Goal: Task Accomplishment & Management: Manage account settings

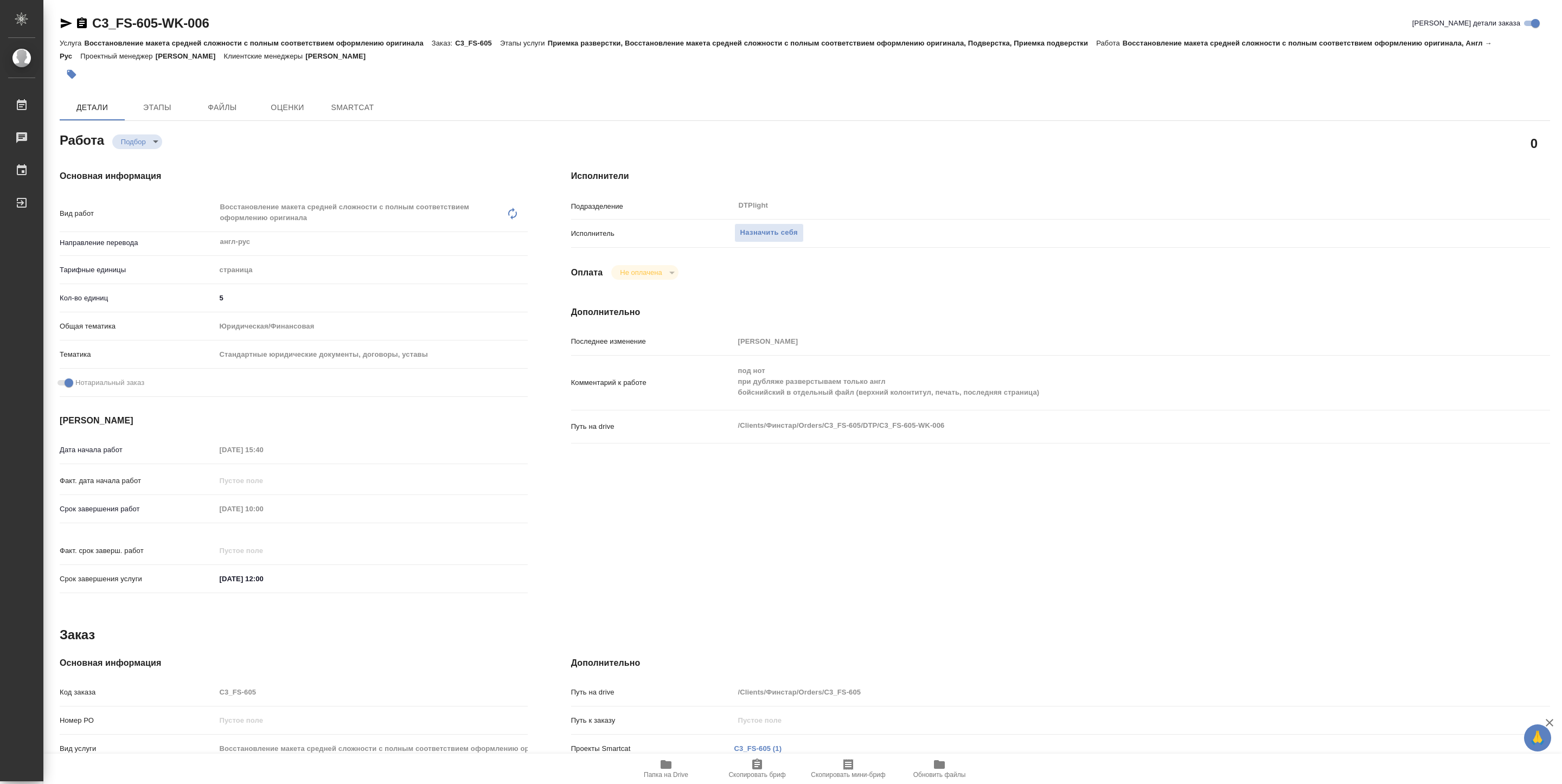
type textarea "x"
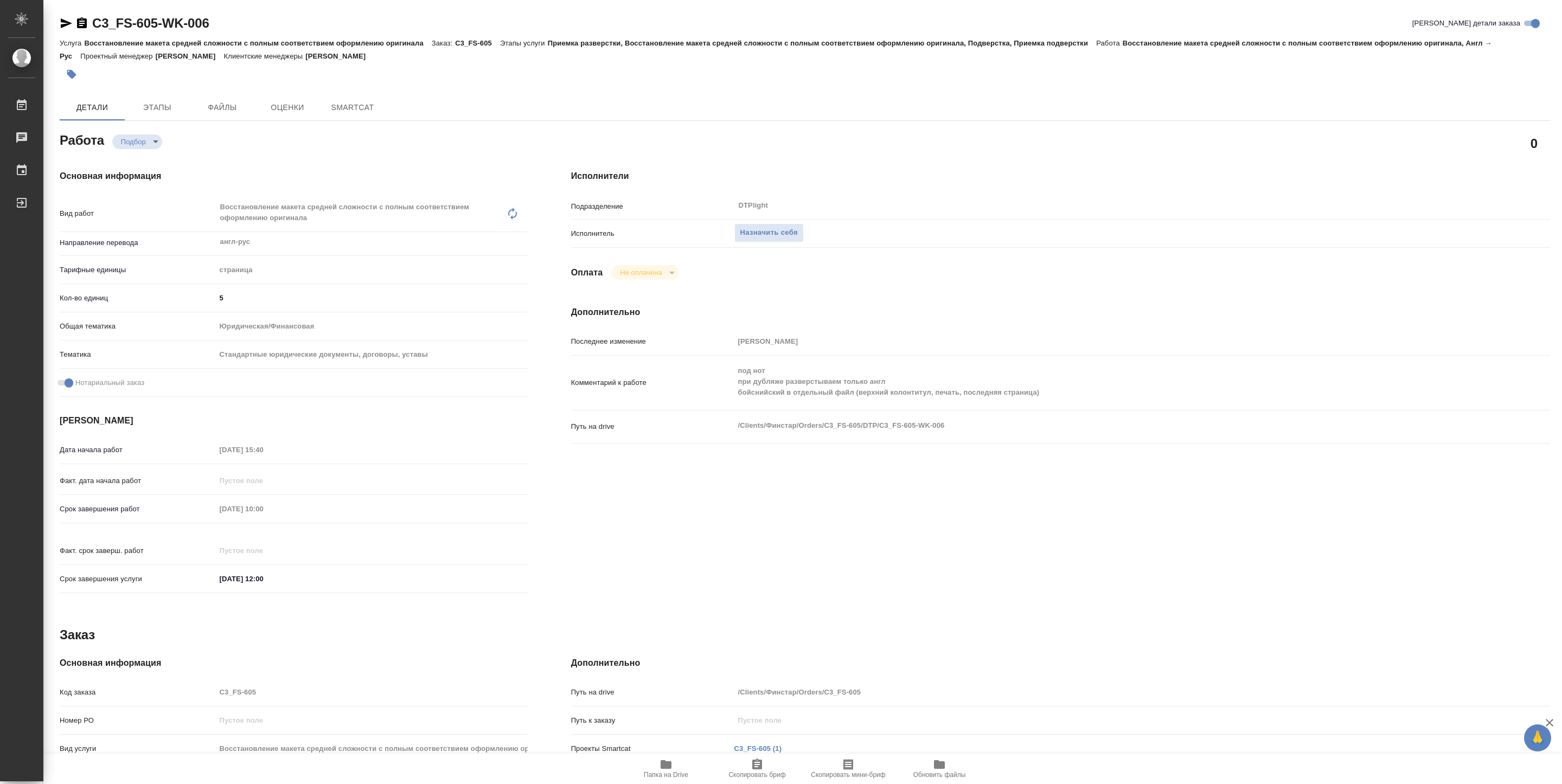
type textarea "x"
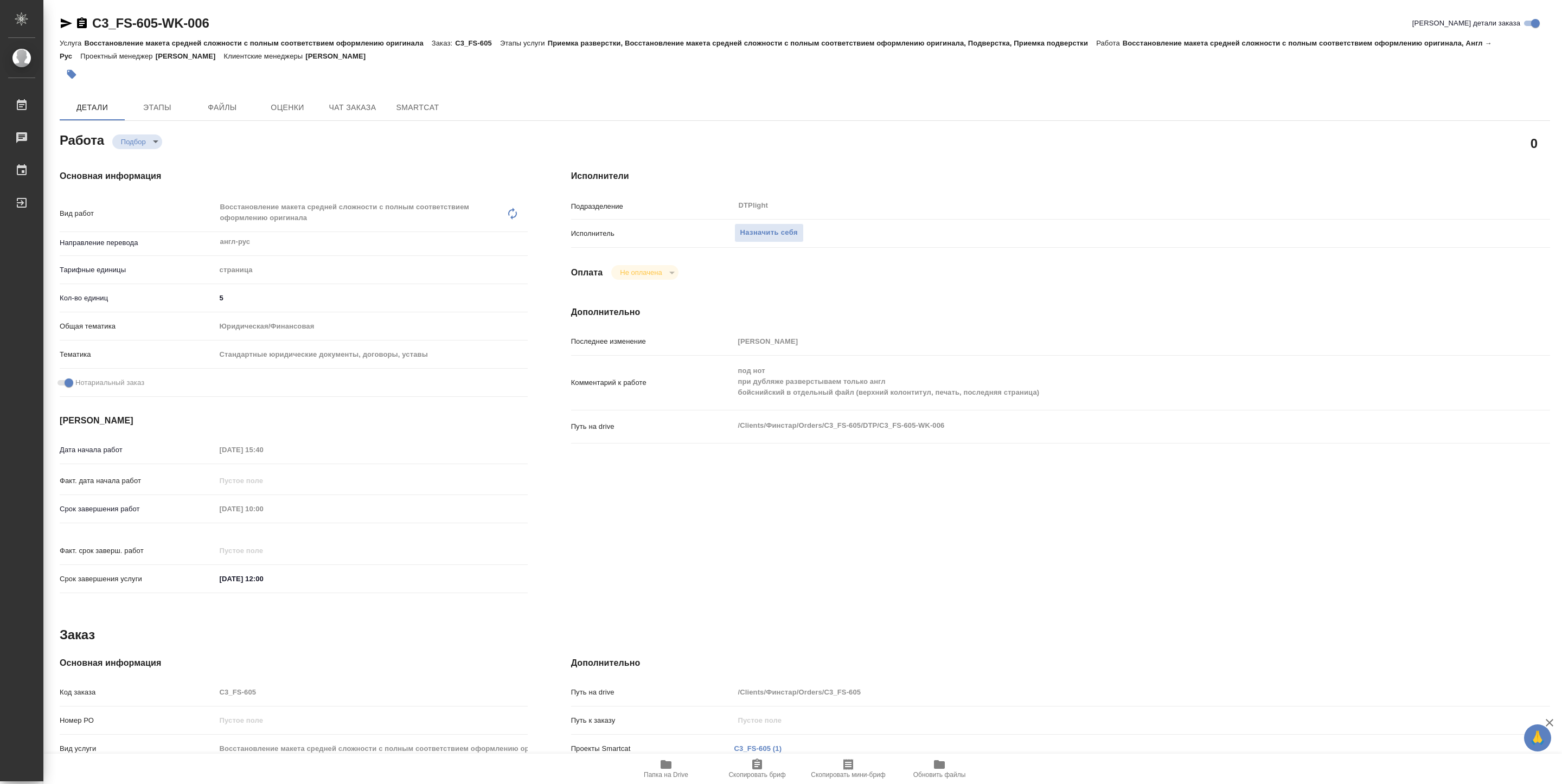
type textarea "x"
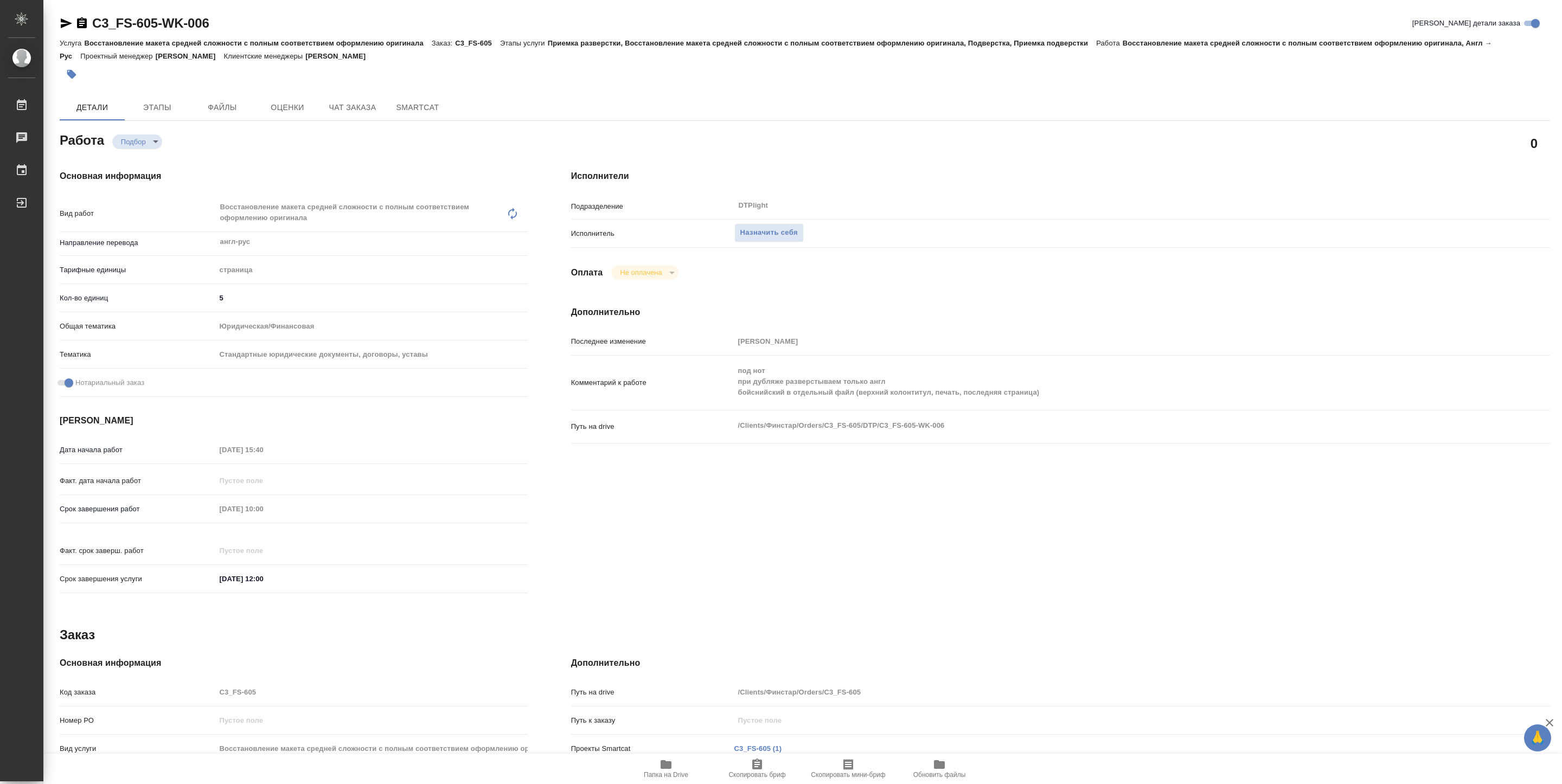
type textarea "x"
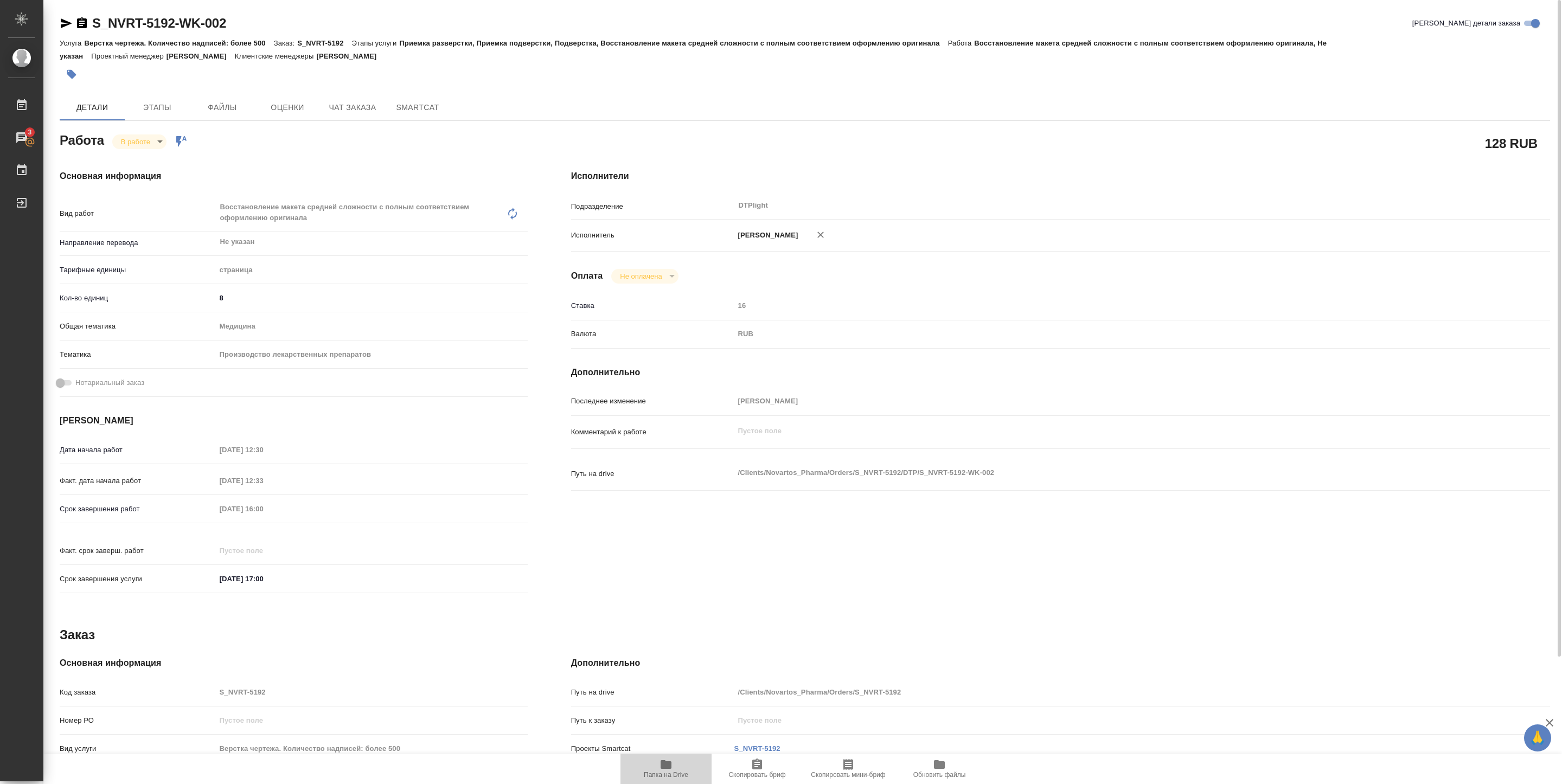
click at [659, 768] on icon "button" at bounding box center [666, 765] width 13 height 13
click at [147, 140] on body "🙏 .cls-1 fill:#fff; AWATERA Pankina Anna Работы 3 Чаты График Выйти S_NVRT-5192…" at bounding box center [781, 392] width 1562 height 784
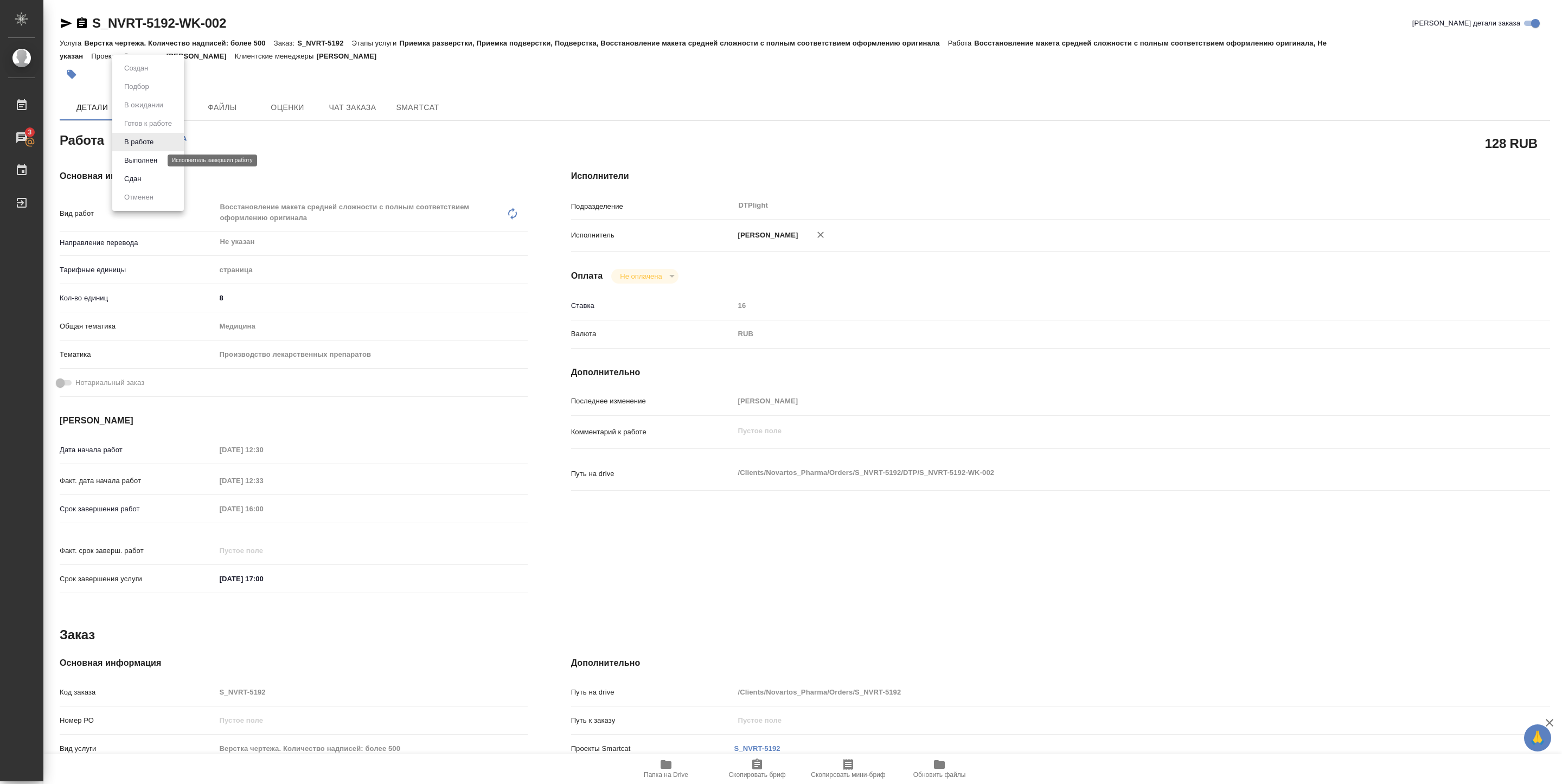
click at [148, 161] on button "Выполнен" at bounding box center [140, 160] width 40 height 12
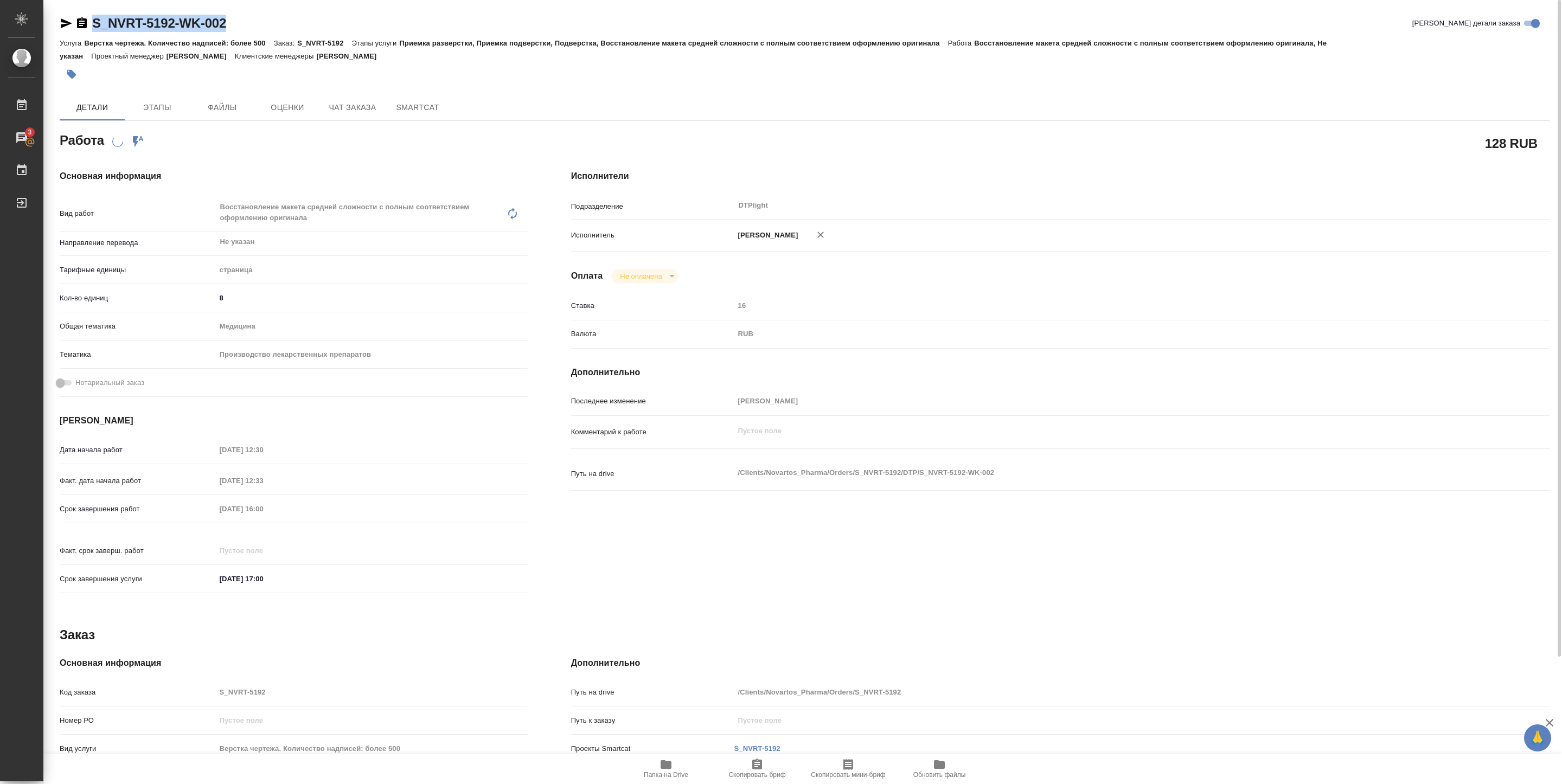
drag, startPoint x: 97, startPoint y: 32, endPoint x: 255, endPoint y: 30, distance: 158.0
click at [255, 30] on div "S_NVRT-5192-WK-002 Кратко детали заказа" at bounding box center [805, 25] width 1491 height 21
copy link "S_NVRT-5192-WK-002"
type textarea "x"
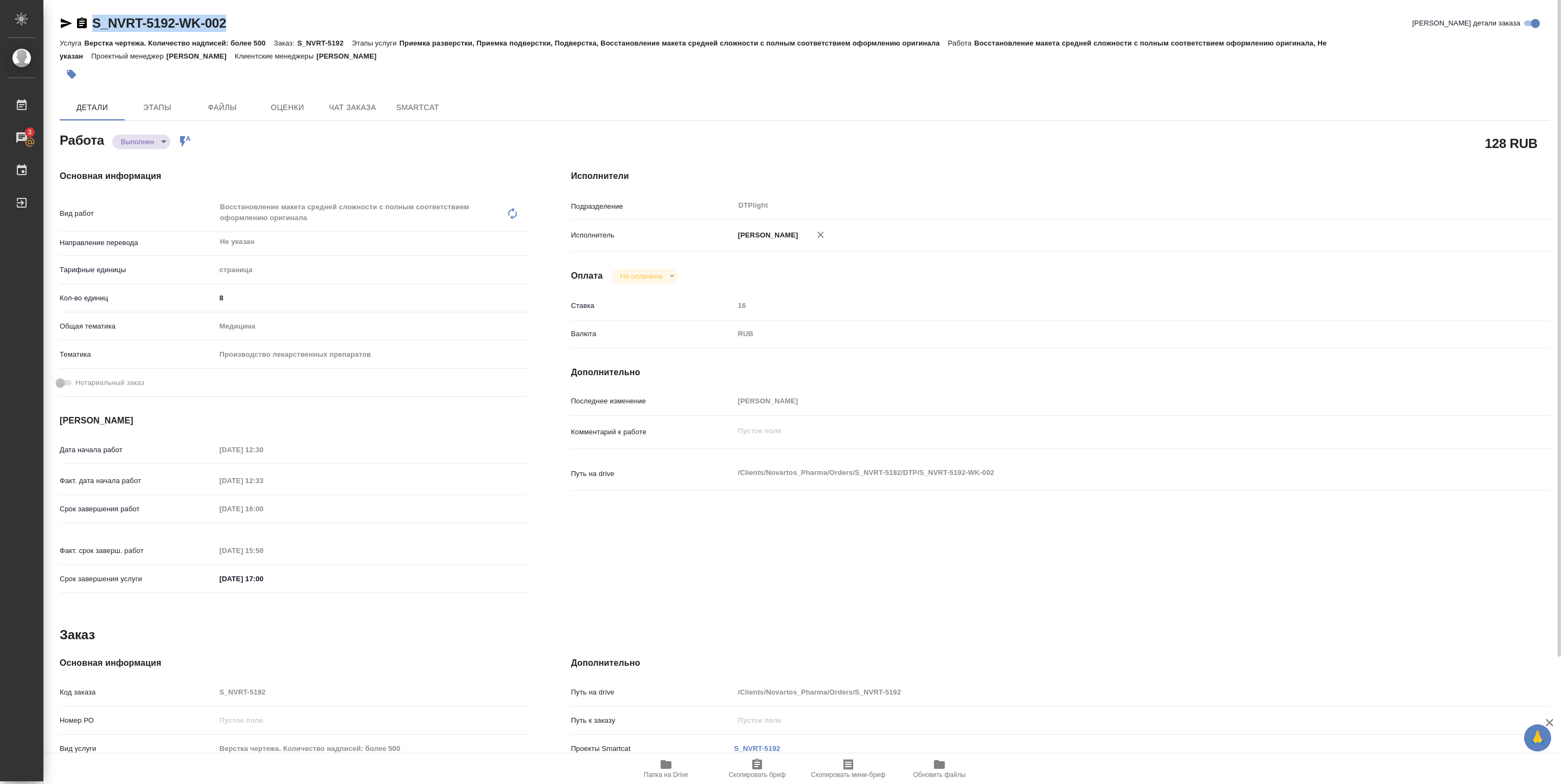
type textarea "x"
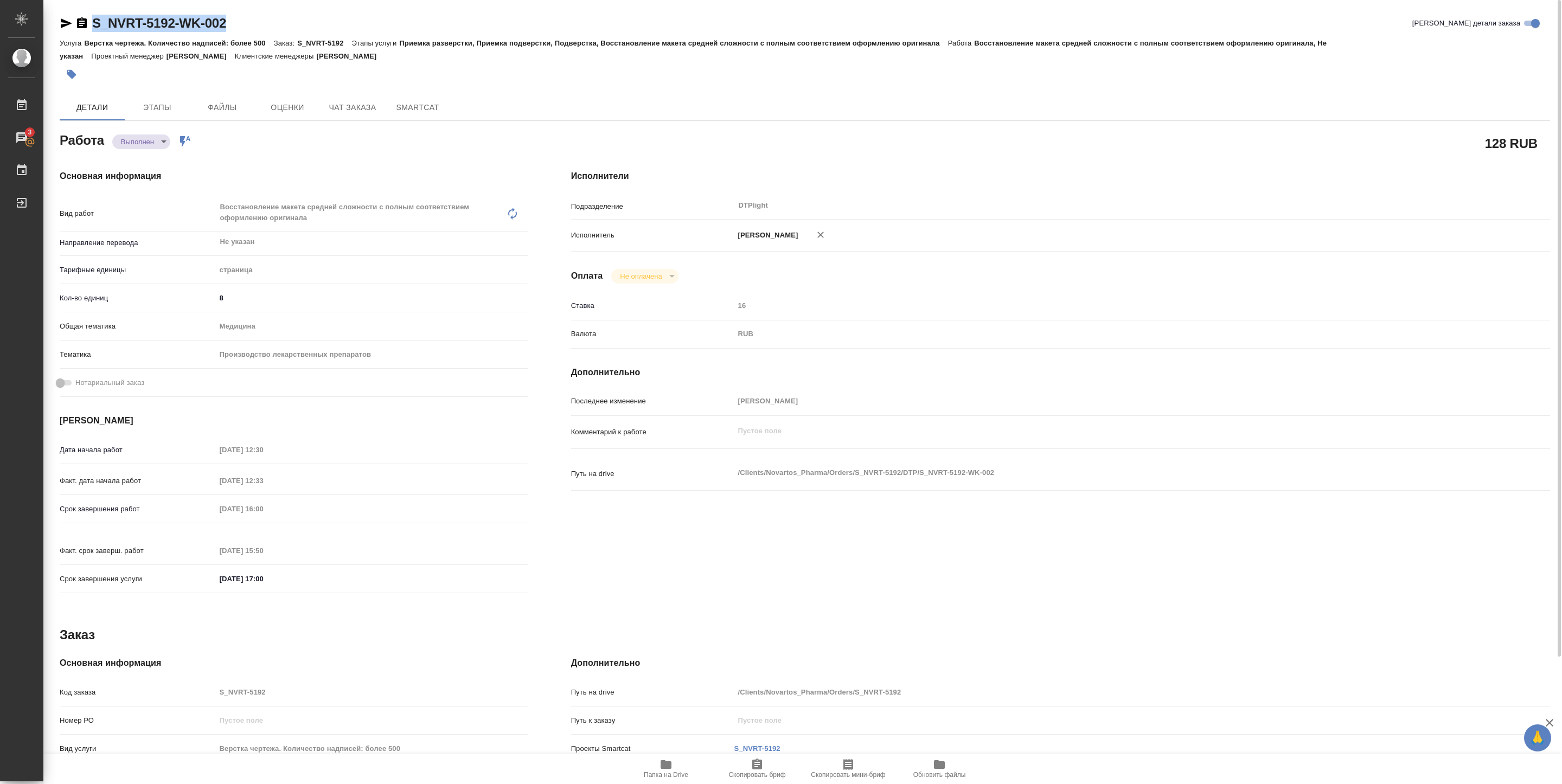
type textarea "x"
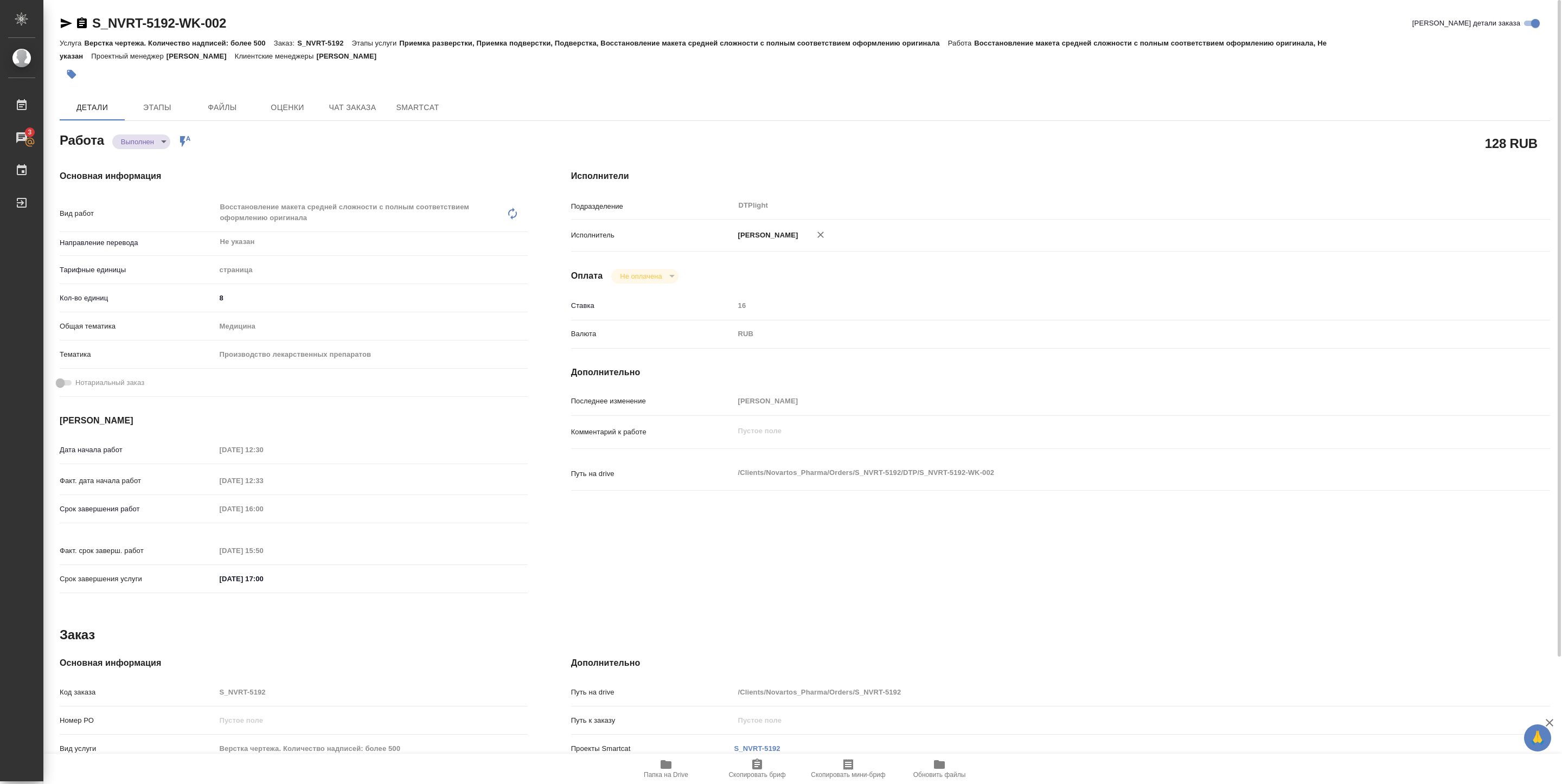
type textarea "x"
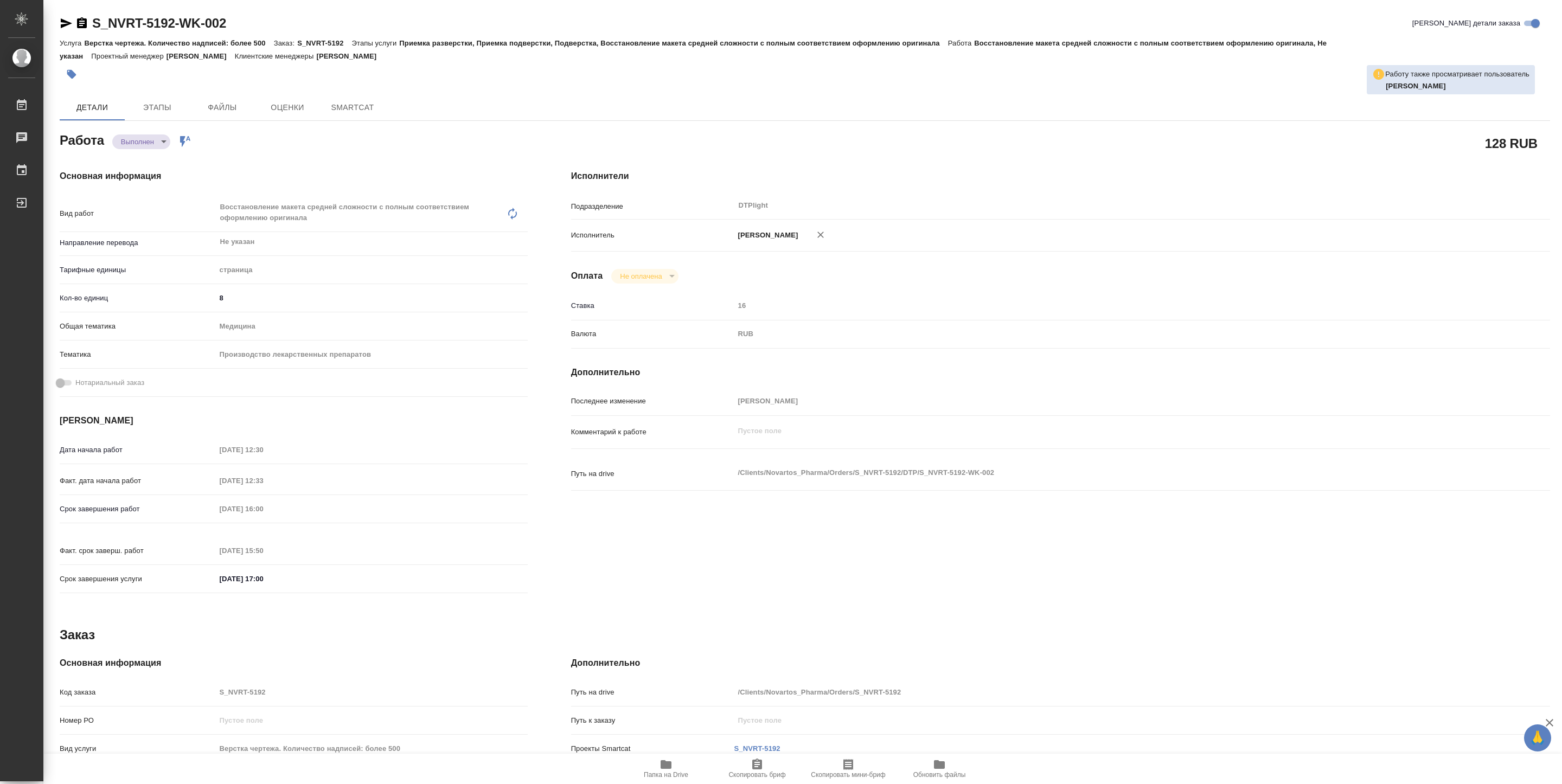
type textarea "x"
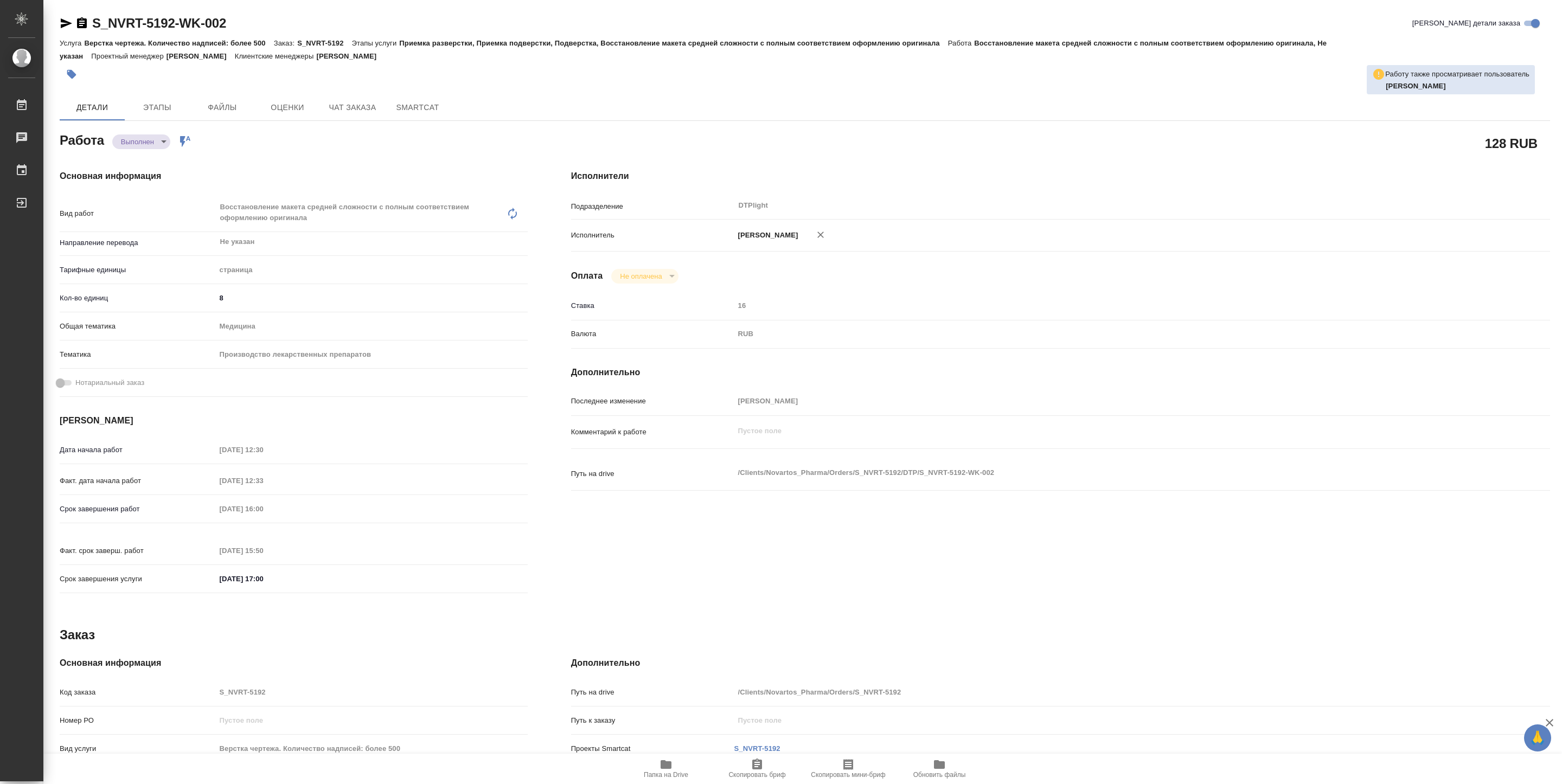
type textarea "x"
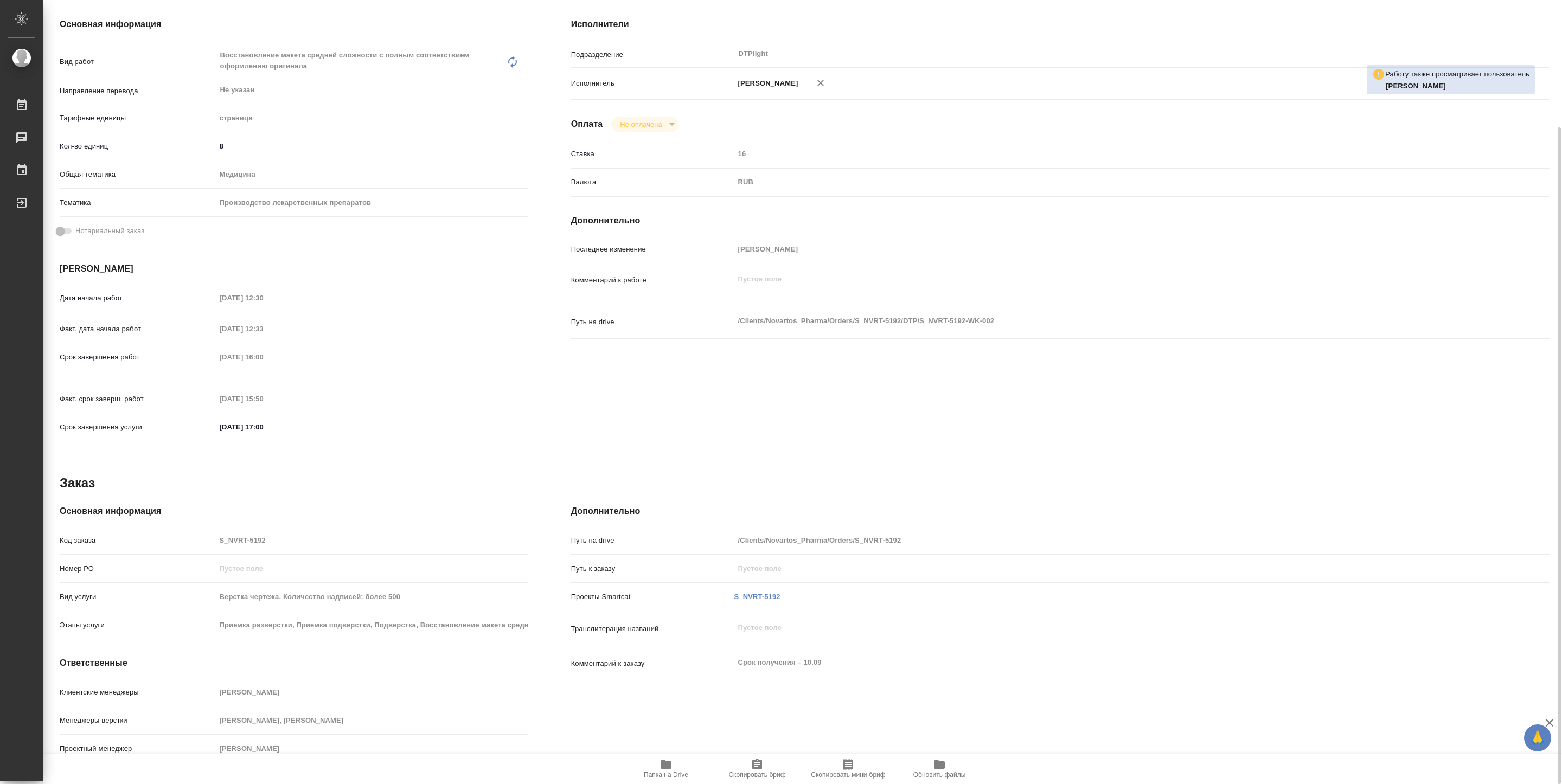
type textarea "x"
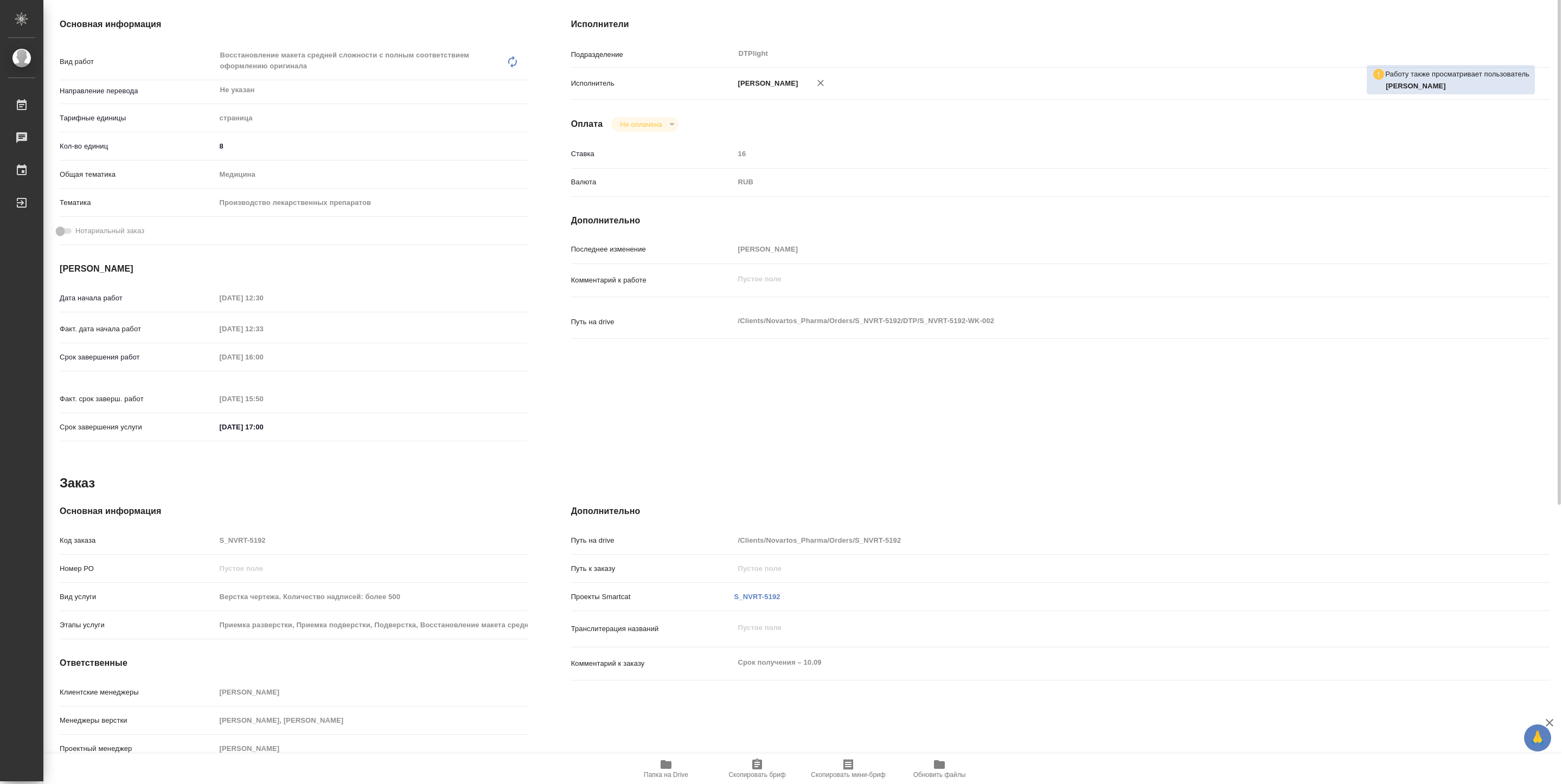
scroll to position [0, 0]
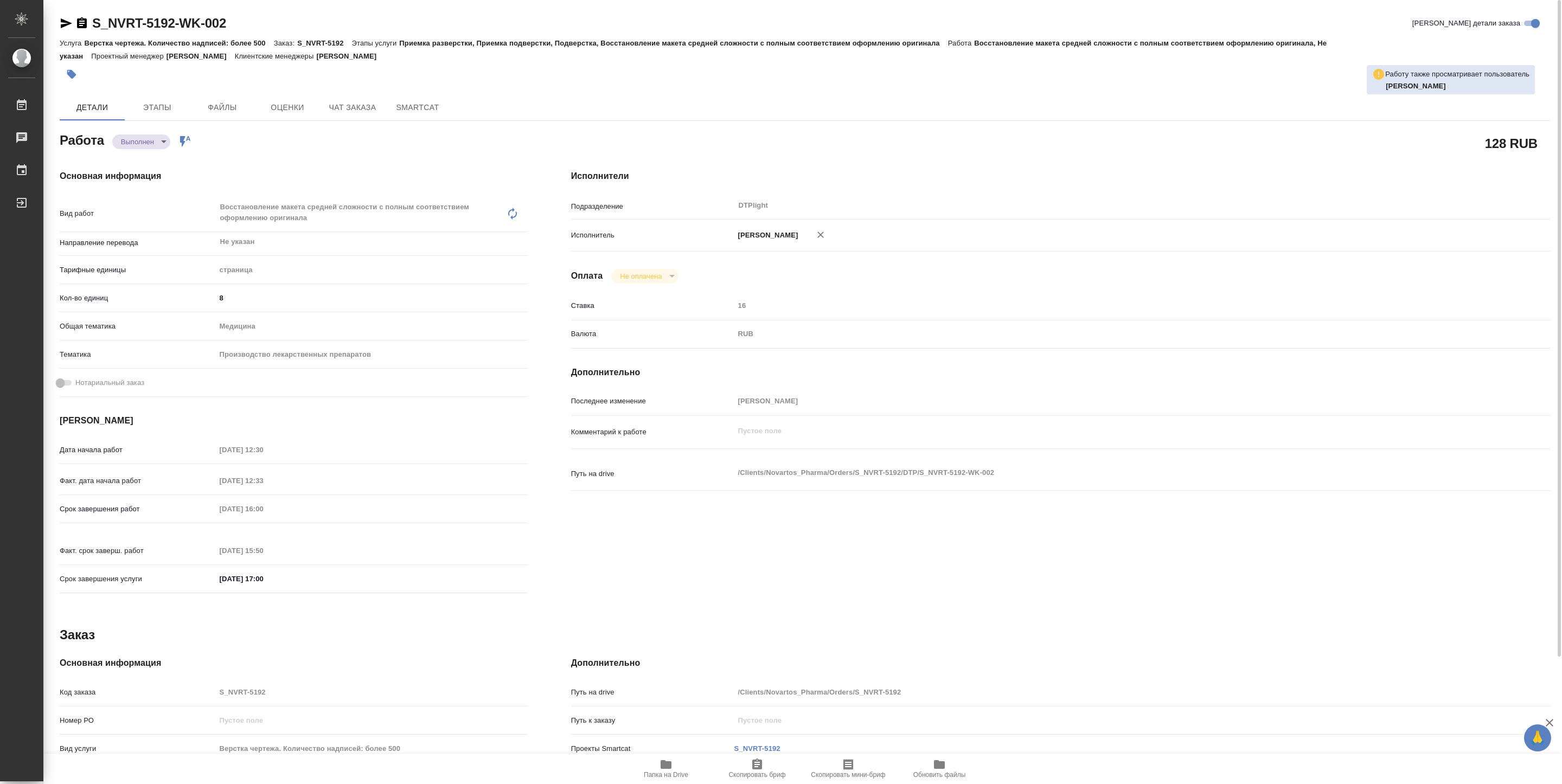
type textarea "x"
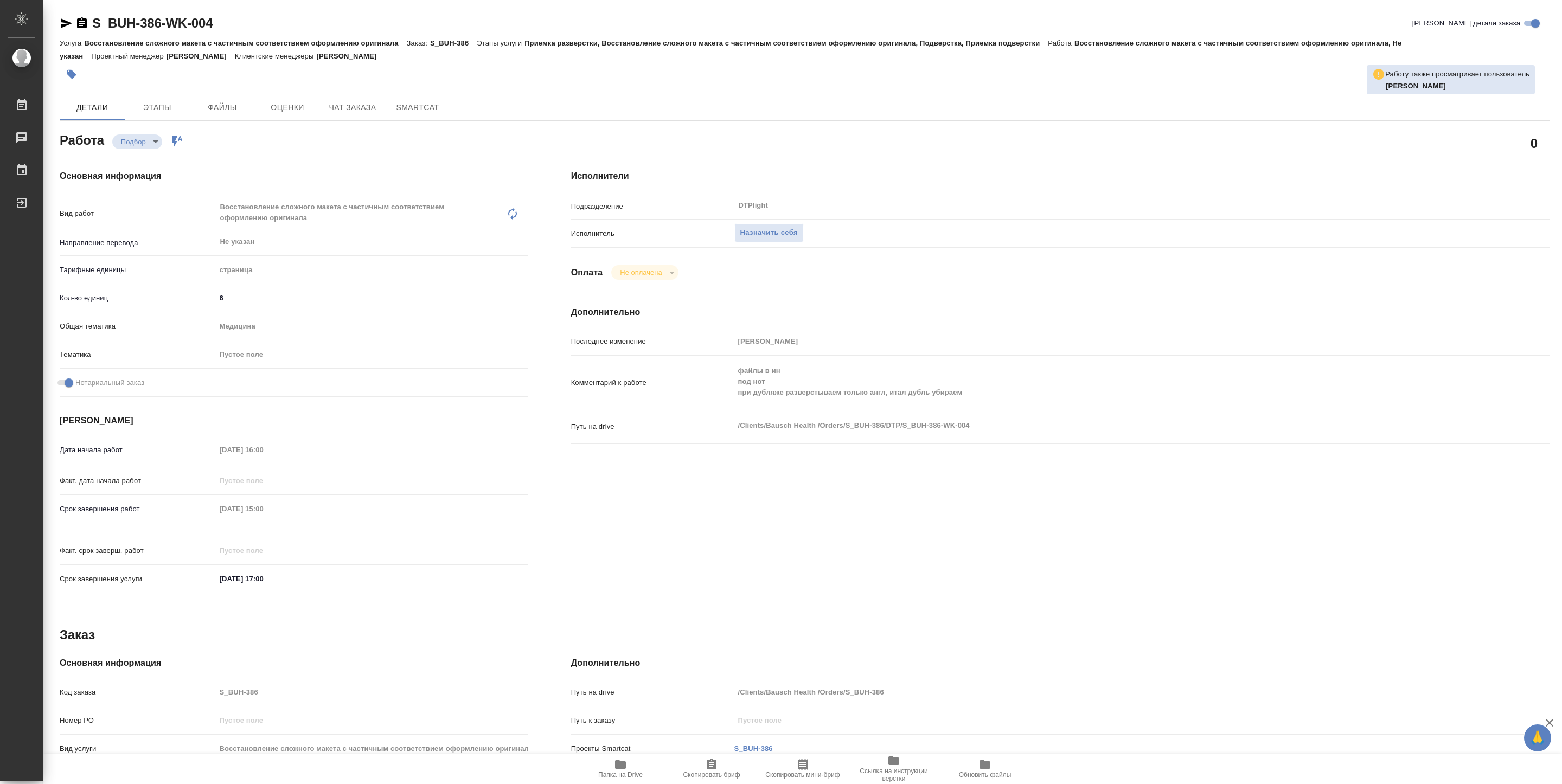
type textarea "x"
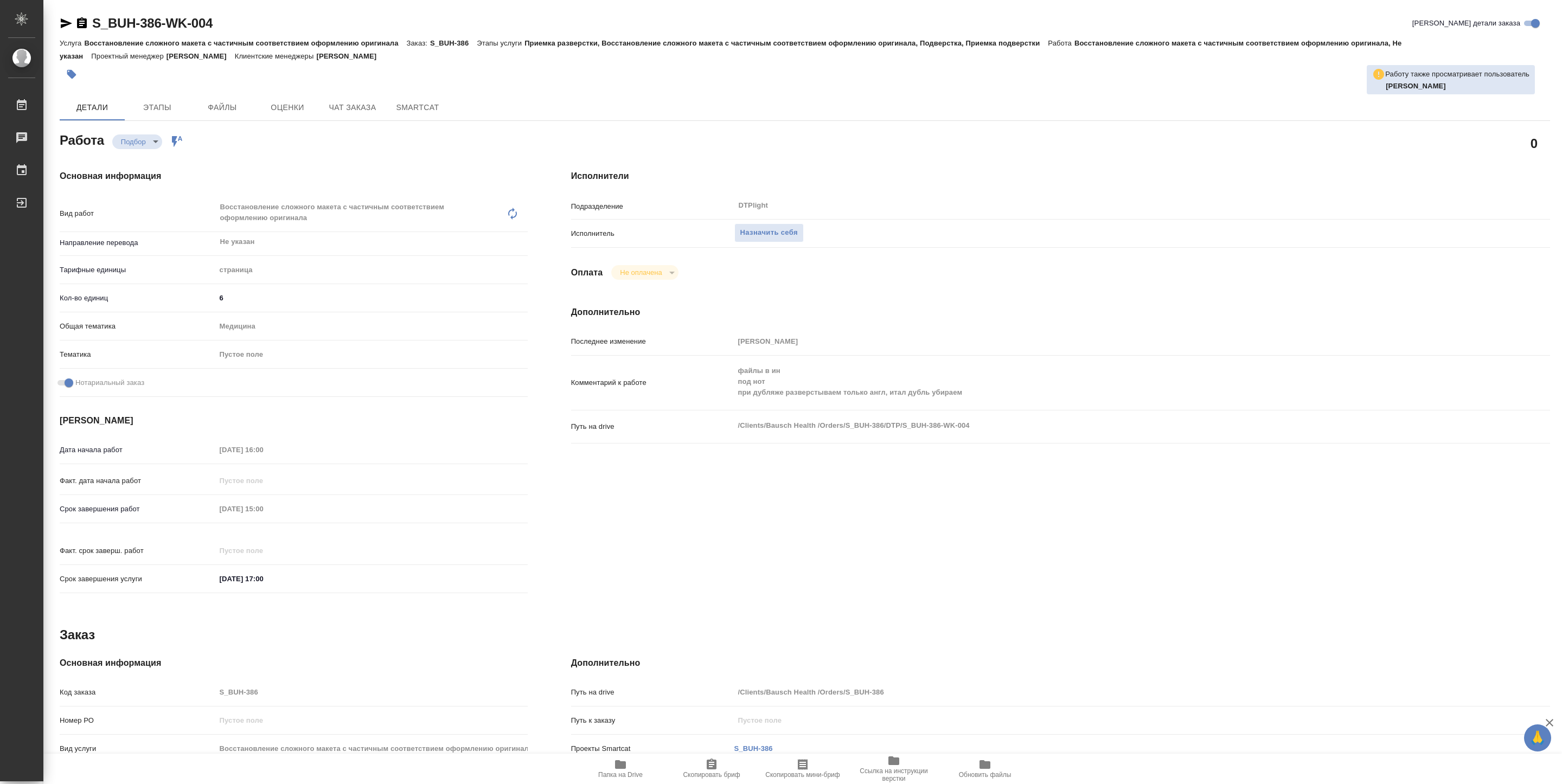
type textarea "x"
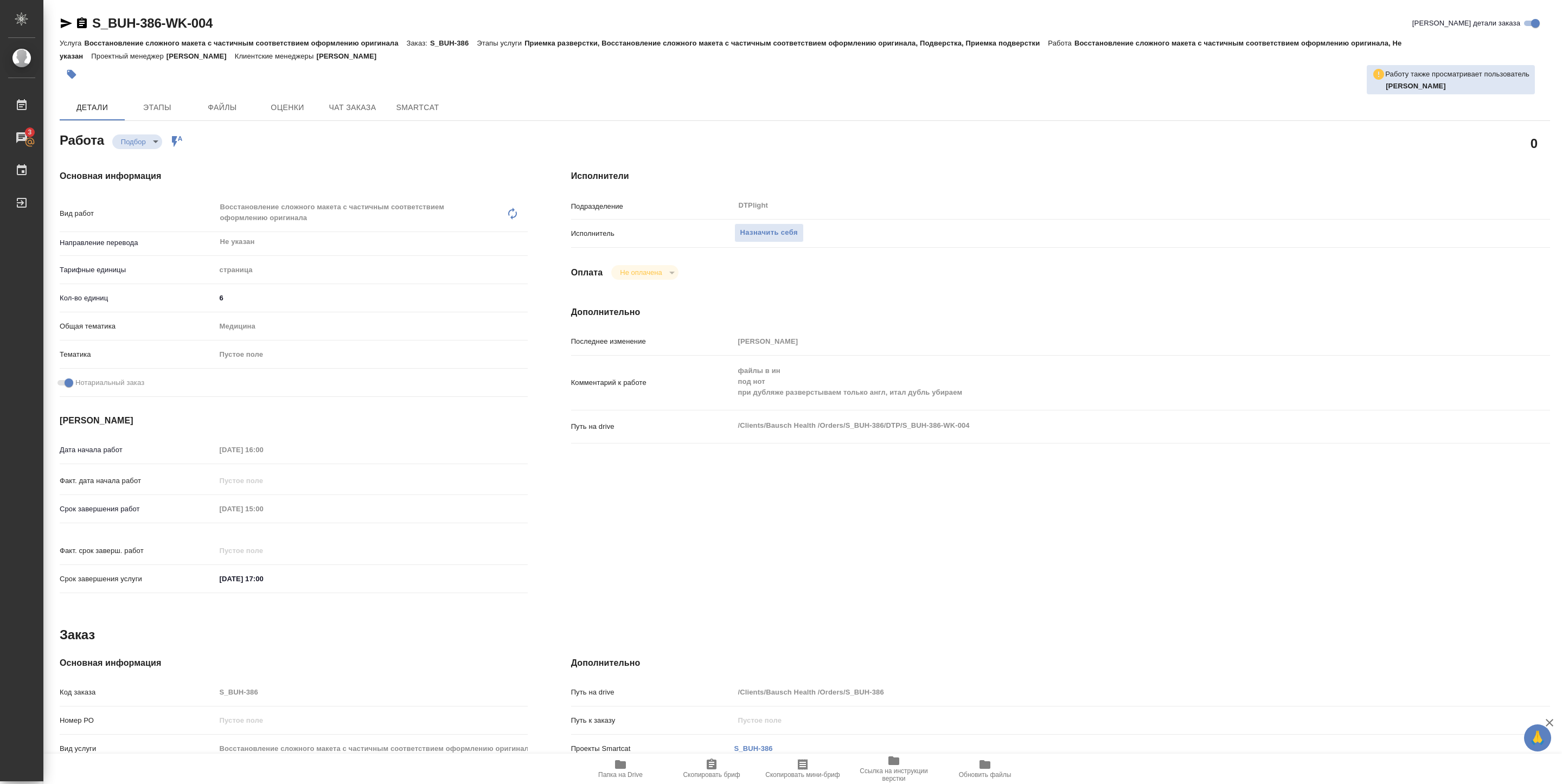
type textarea "x"
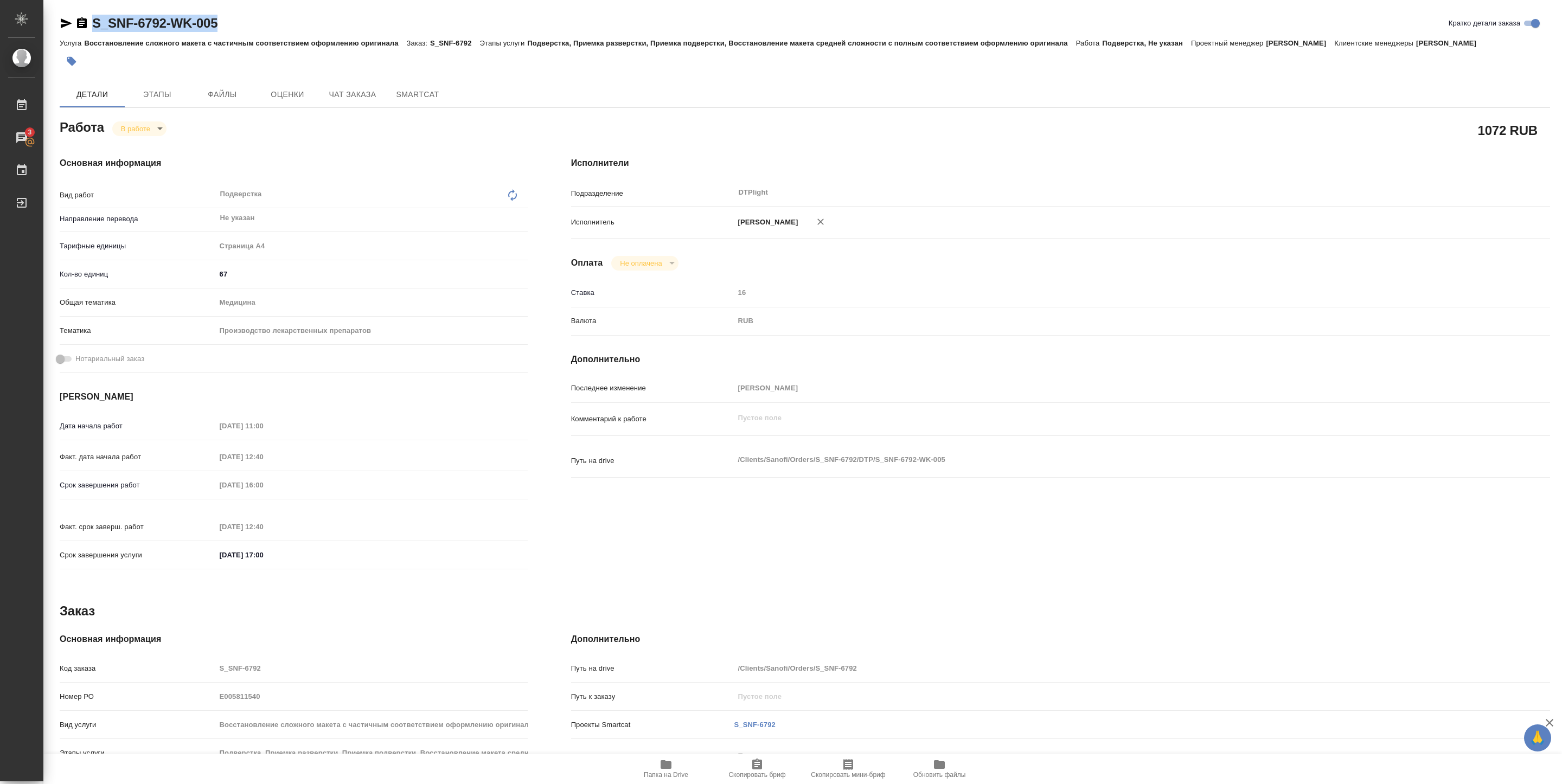
click at [672, 775] on span "Папка на Drive" at bounding box center [666, 775] width 44 height 8
click at [147, 133] on body "🙏 .cls-1 fill:#fff; AWATERA [PERSON_NAME] Работы 3 Чаты График Выйти S_SNF-6792…" at bounding box center [781, 392] width 1562 height 784
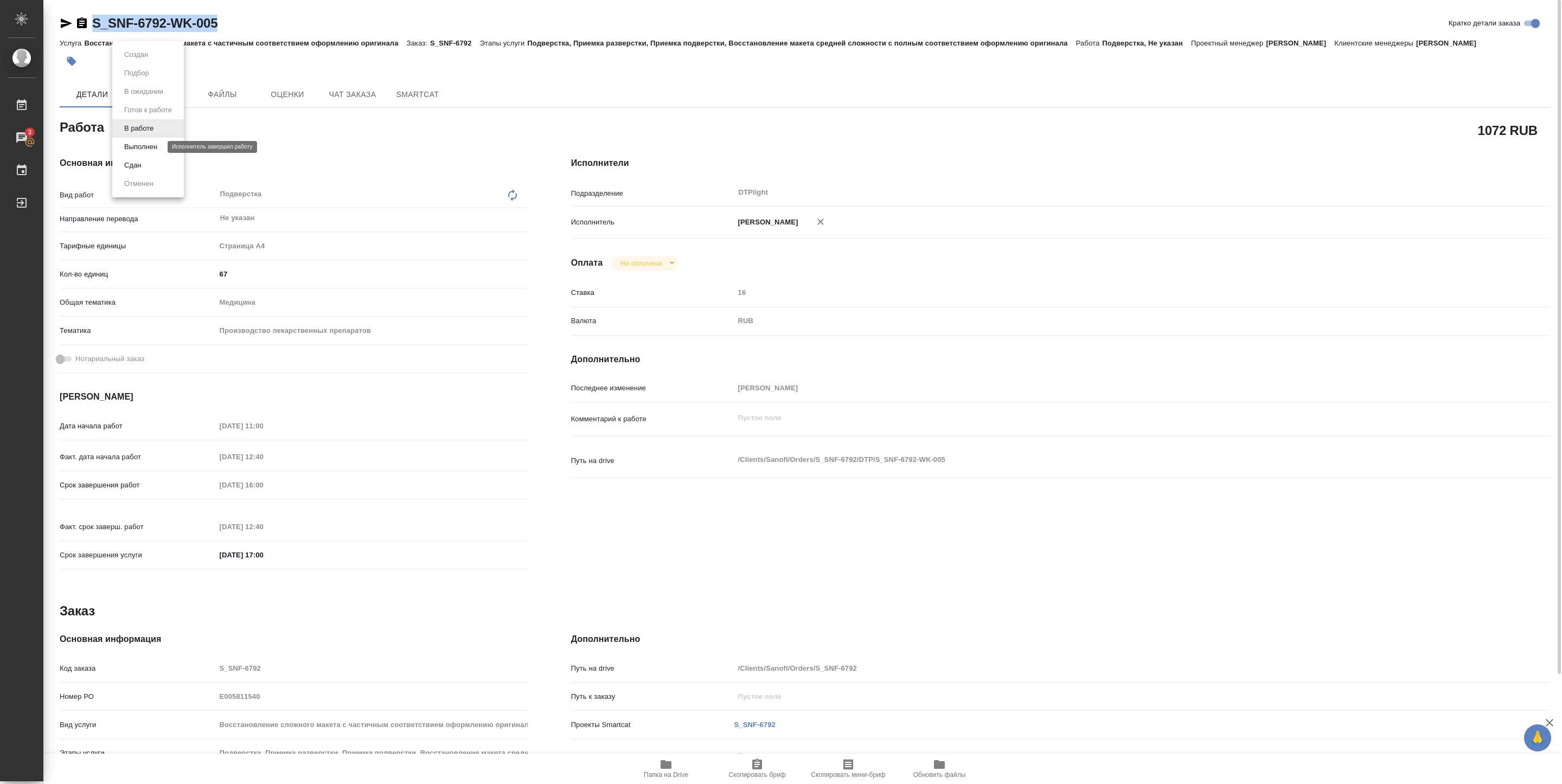
click at [145, 146] on button "Выполнен" at bounding box center [140, 147] width 40 height 12
type textarea "x"
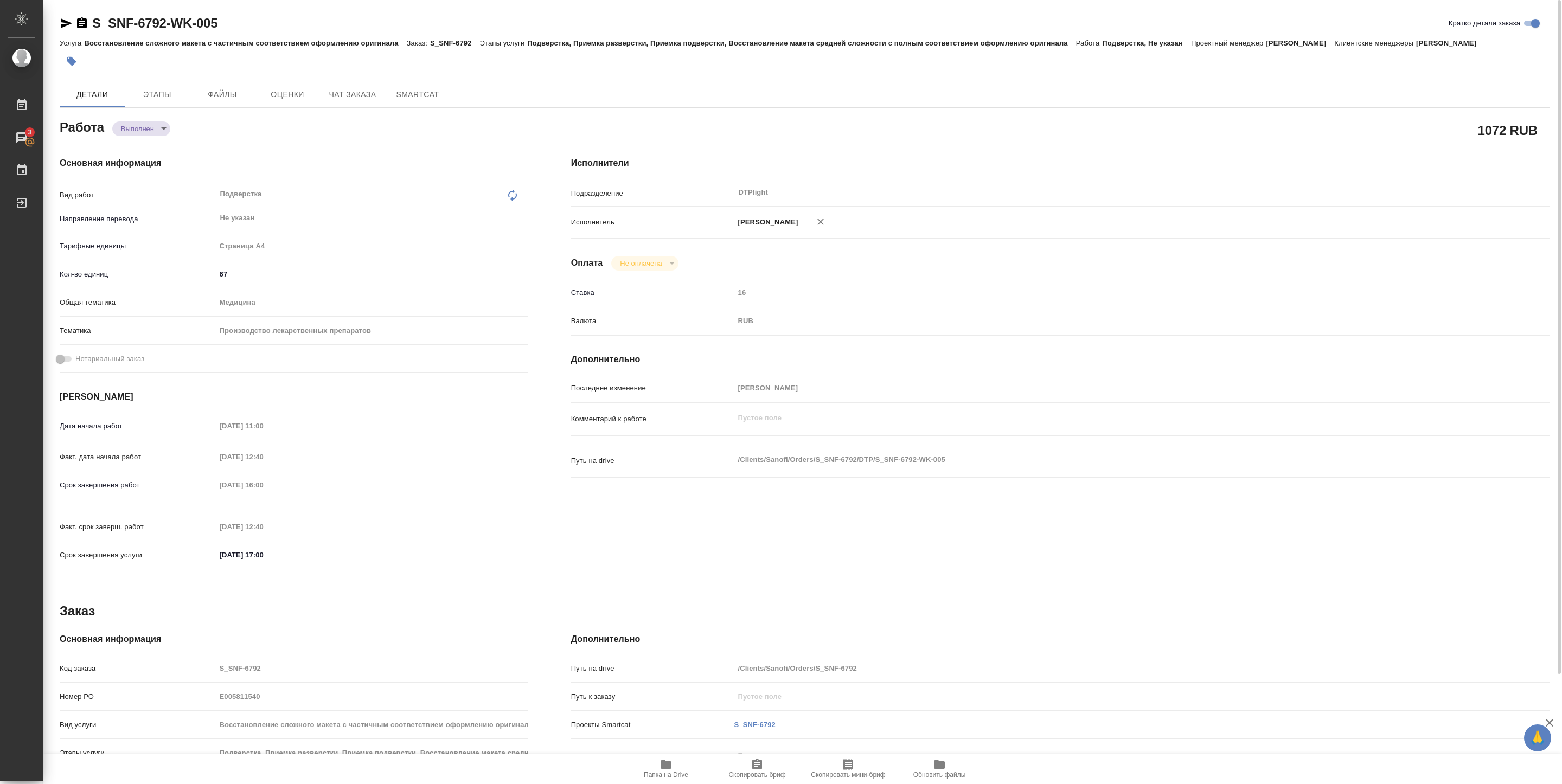
type textarea "x"
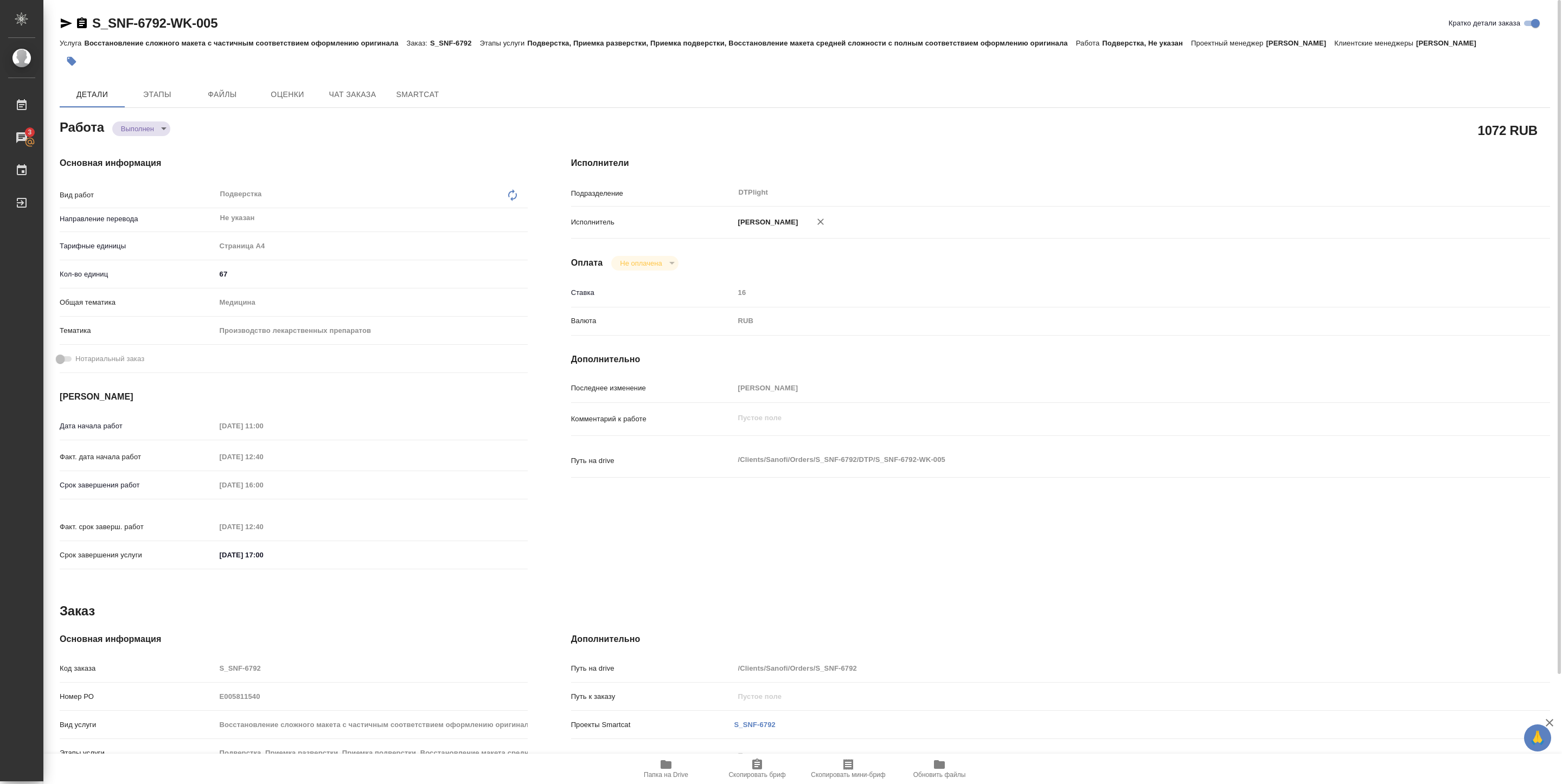
type textarea "x"
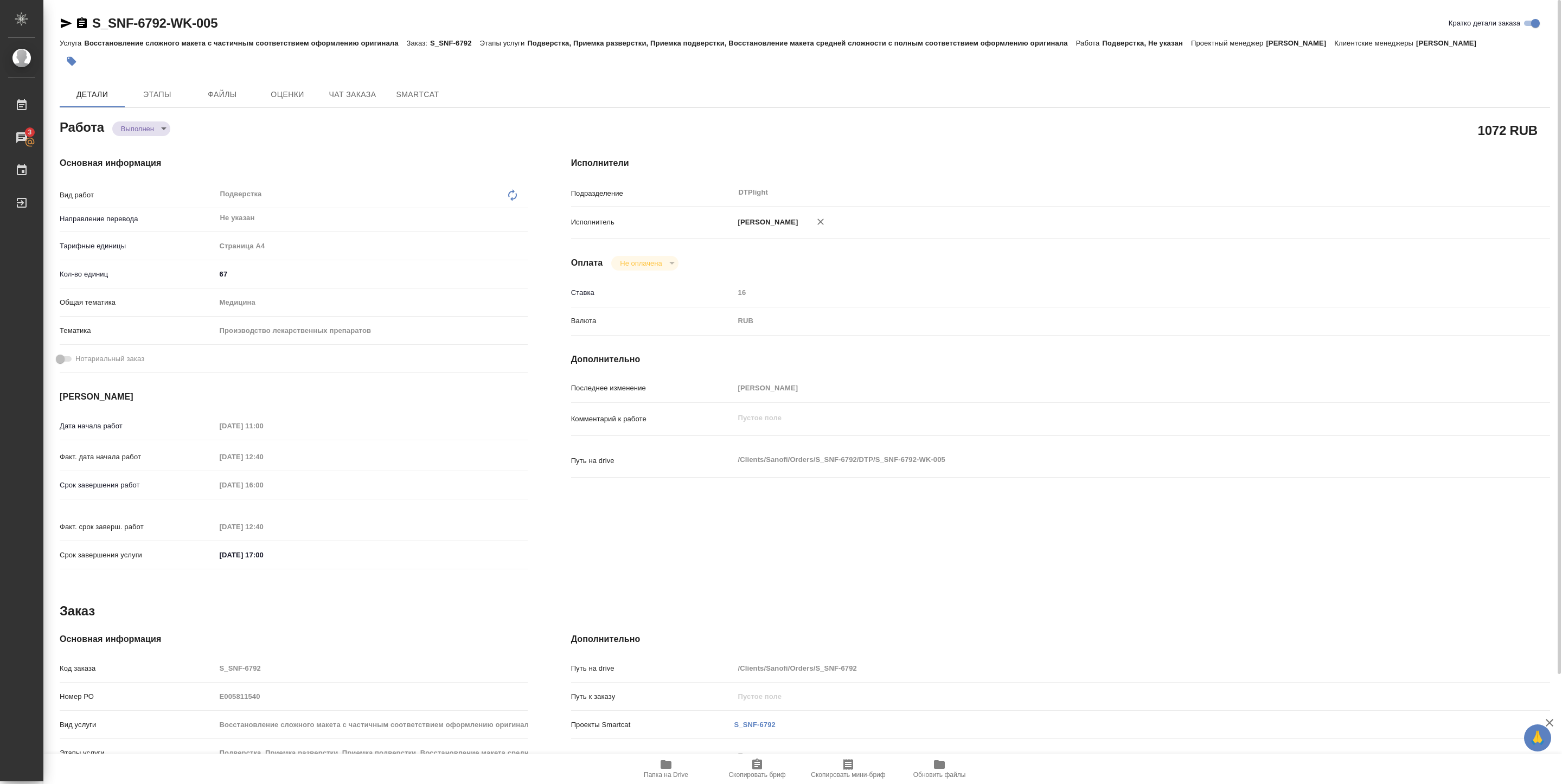
type textarea "x"
drag, startPoint x: 88, startPoint y: 33, endPoint x: 244, endPoint y: 16, distance: 156.9
click at [244, 16] on div "S_SNF-6792-WK-005 Кратко детали заказа" at bounding box center [805, 25] width 1491 height 21
copy link "S_SNF-6792-WK-005"
click at [62, 25] on icon "button" at bounding box center [66, 23] width 12 height 10
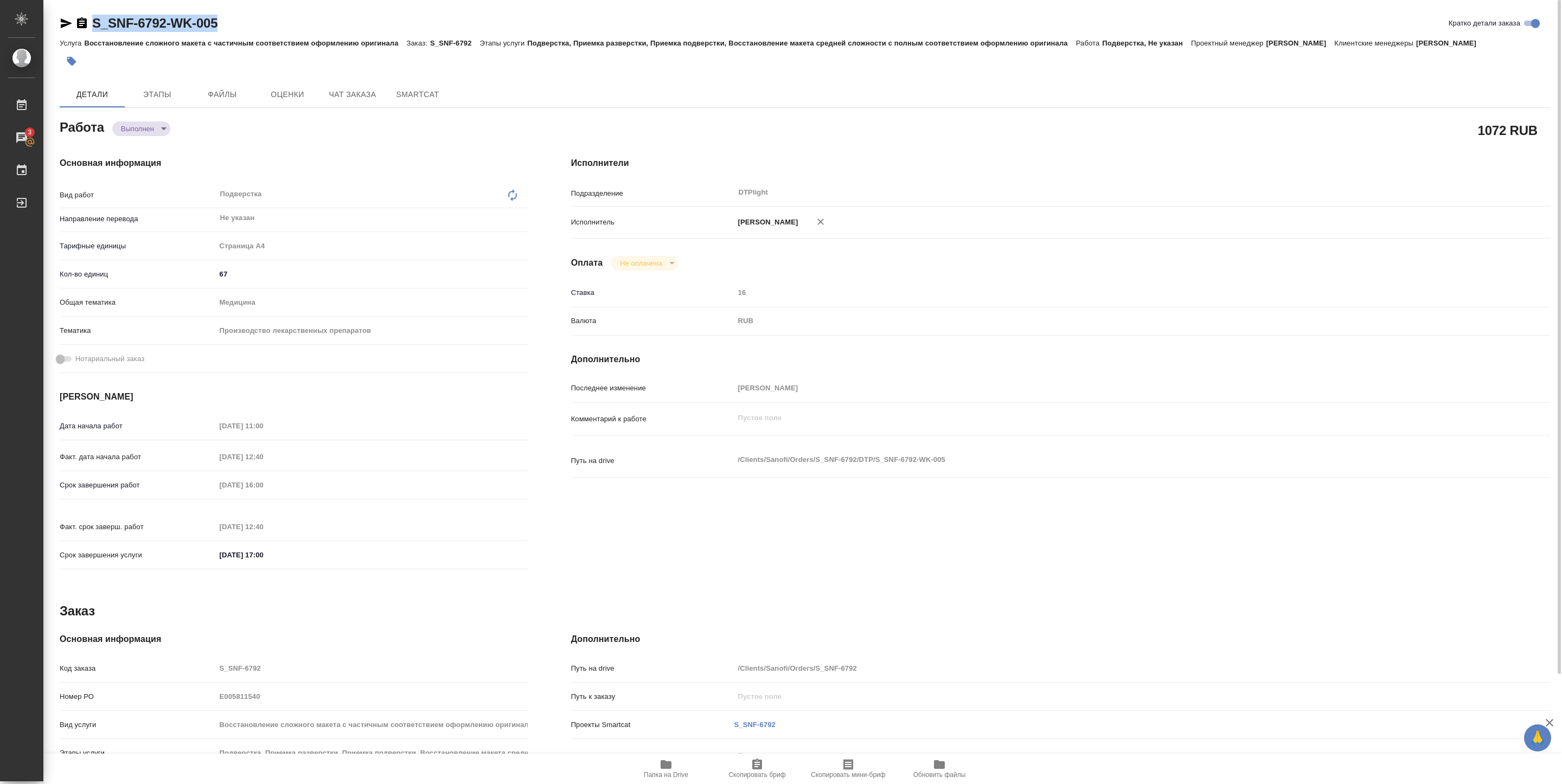
copy link "S_SNF-6792-WK-005"
type textarea "x"
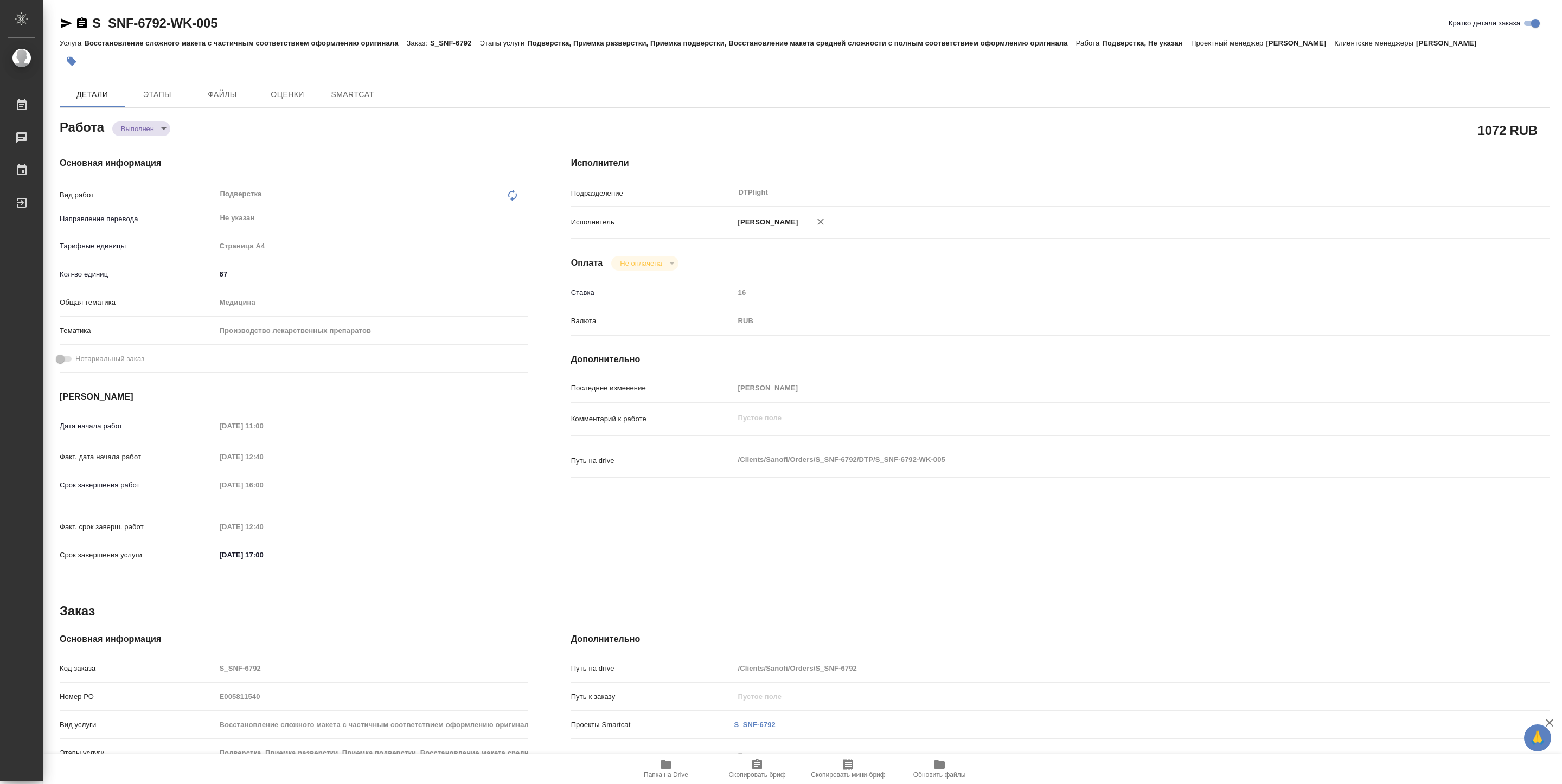
type textarea "x"
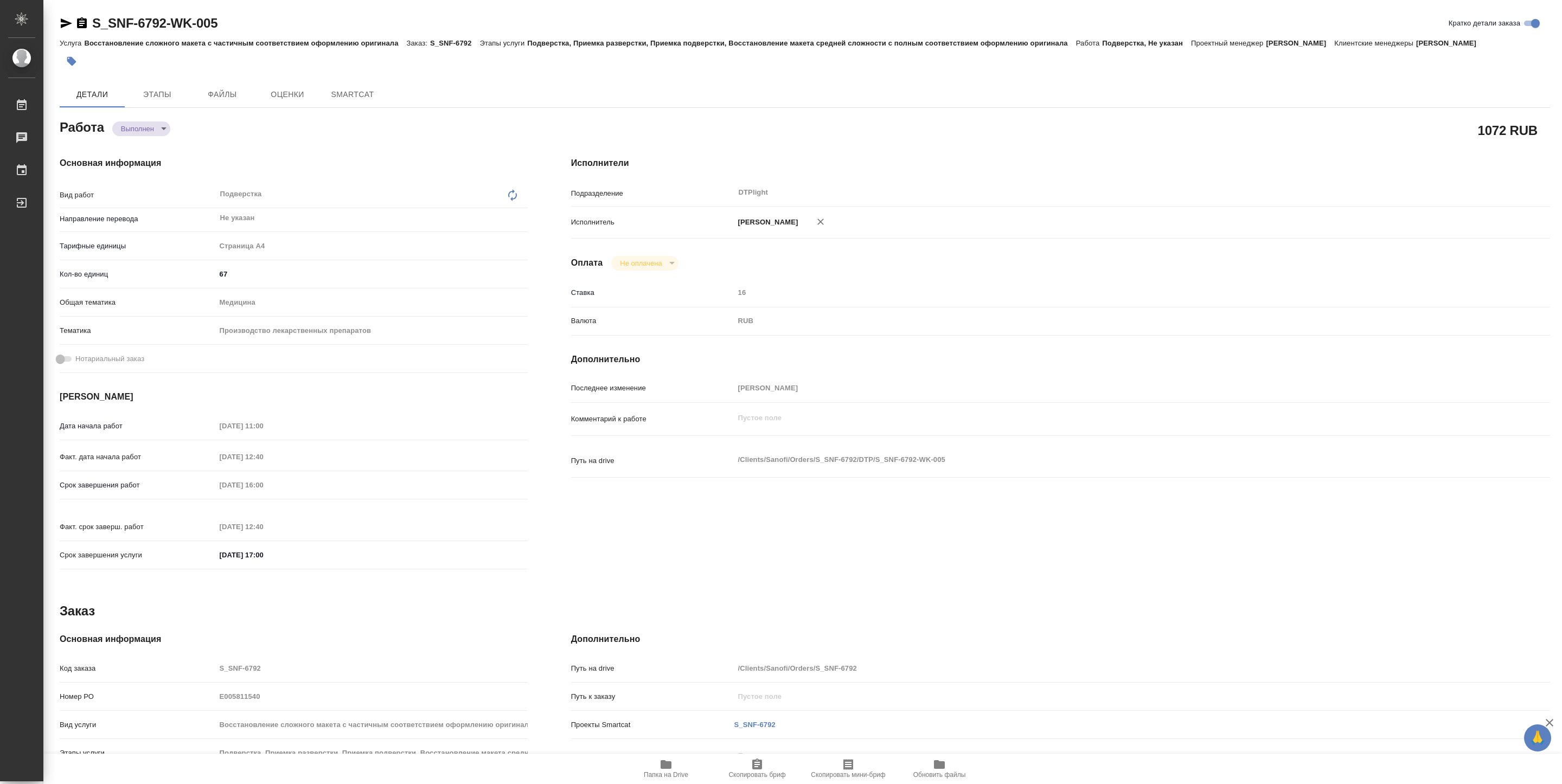
type textarea "x"
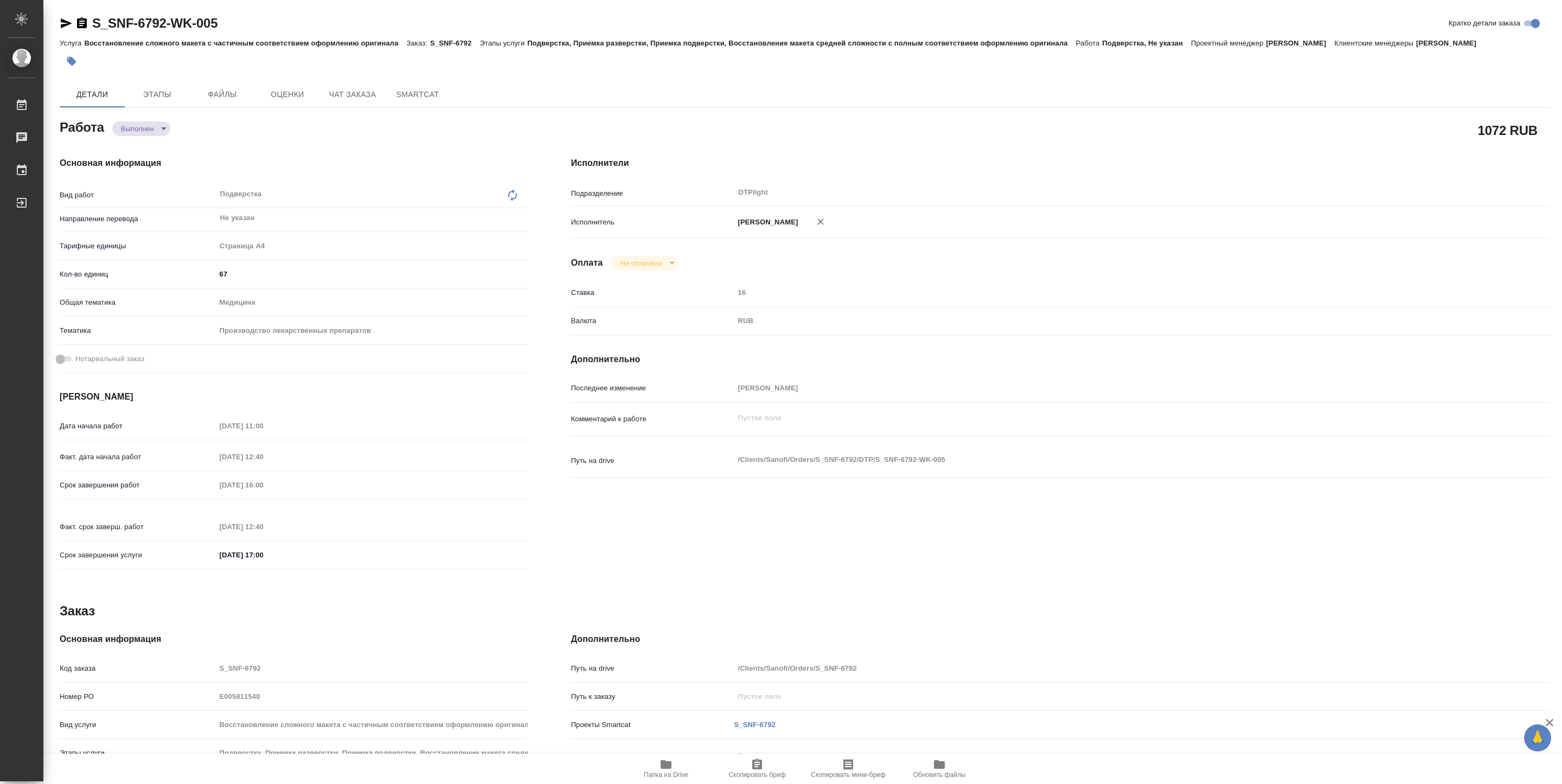
type textarea "x"
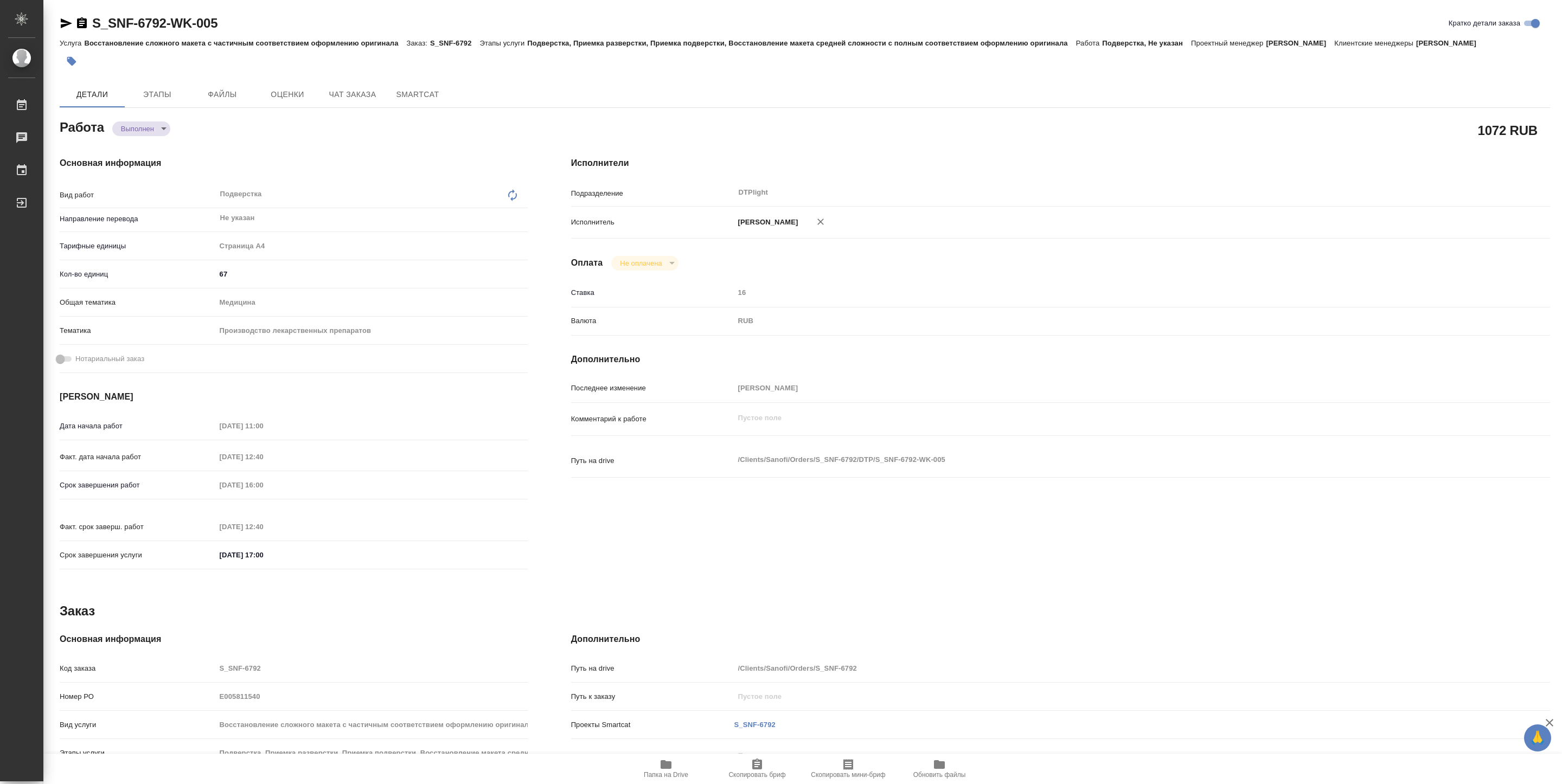
type textarea "x"
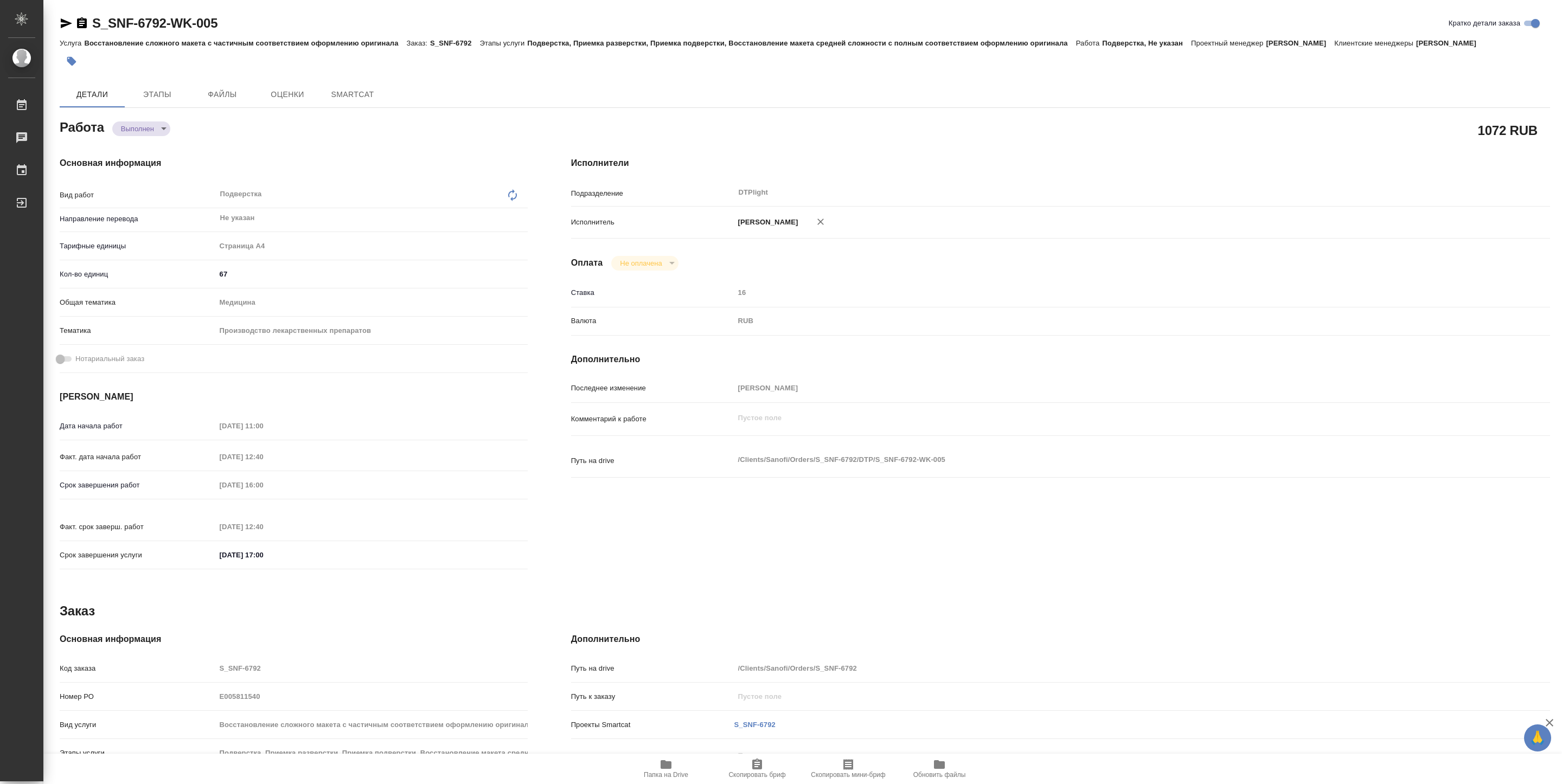
type textarea "x"
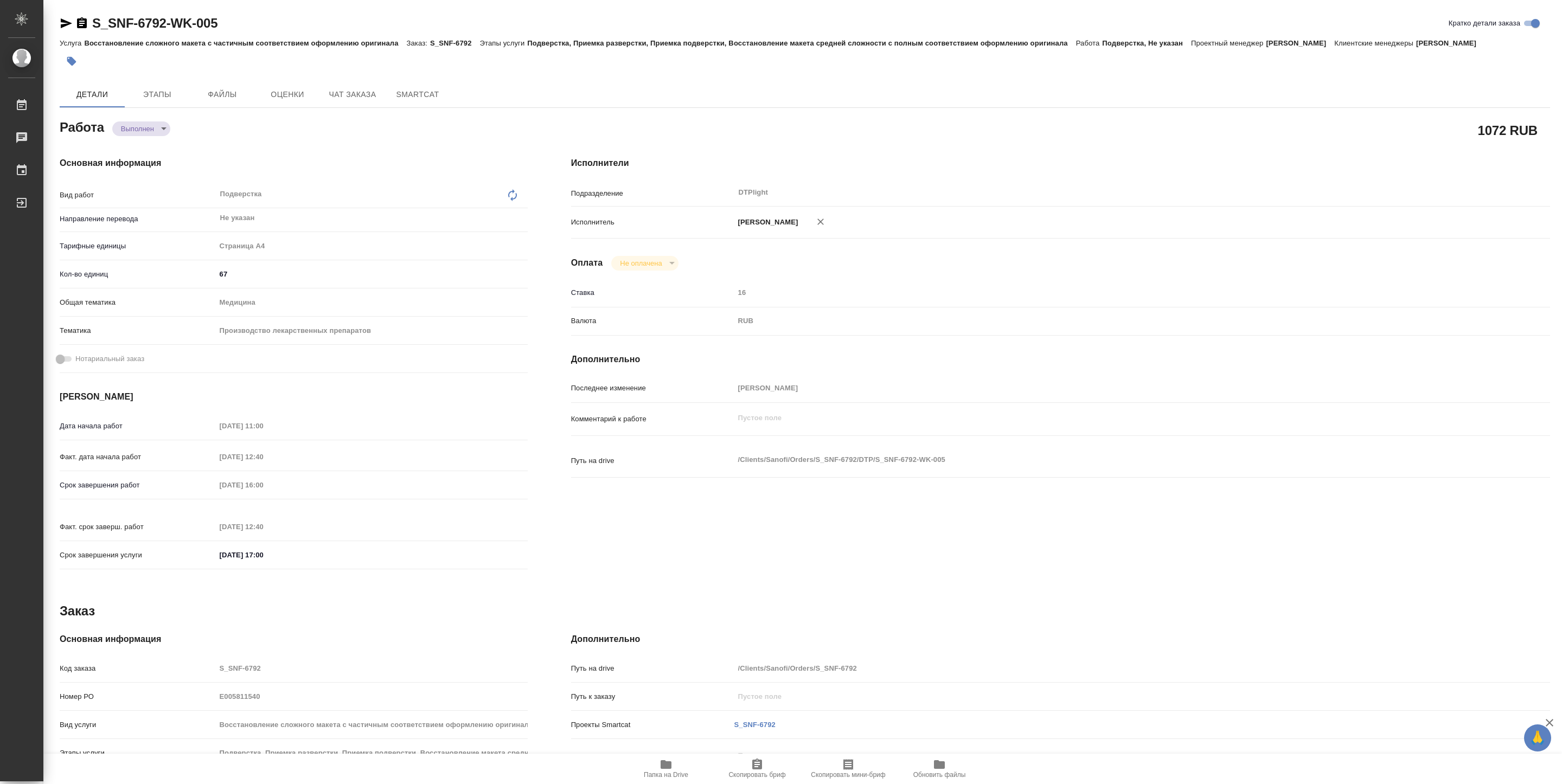
type textarea "x"
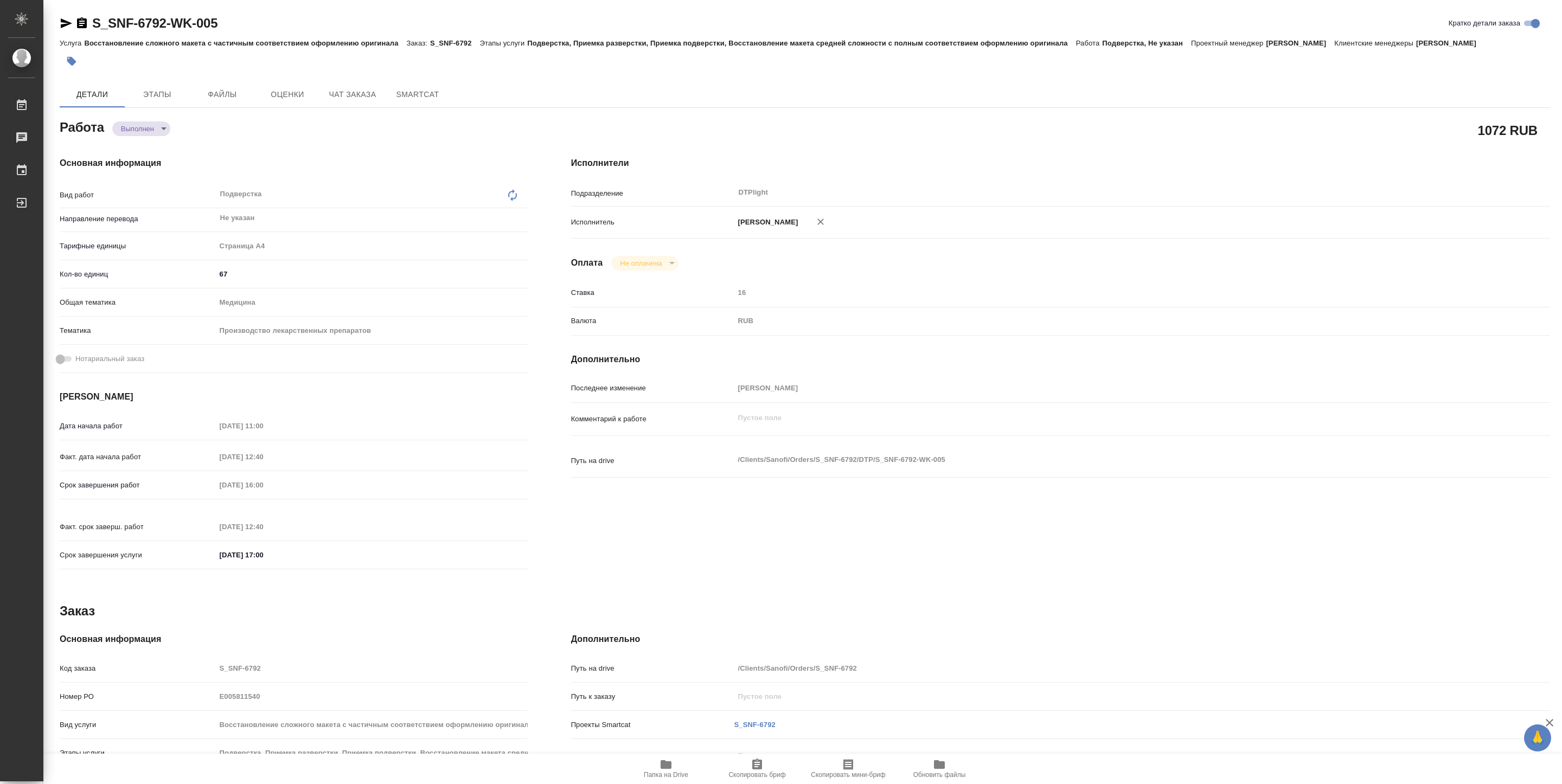
type textarea "x"
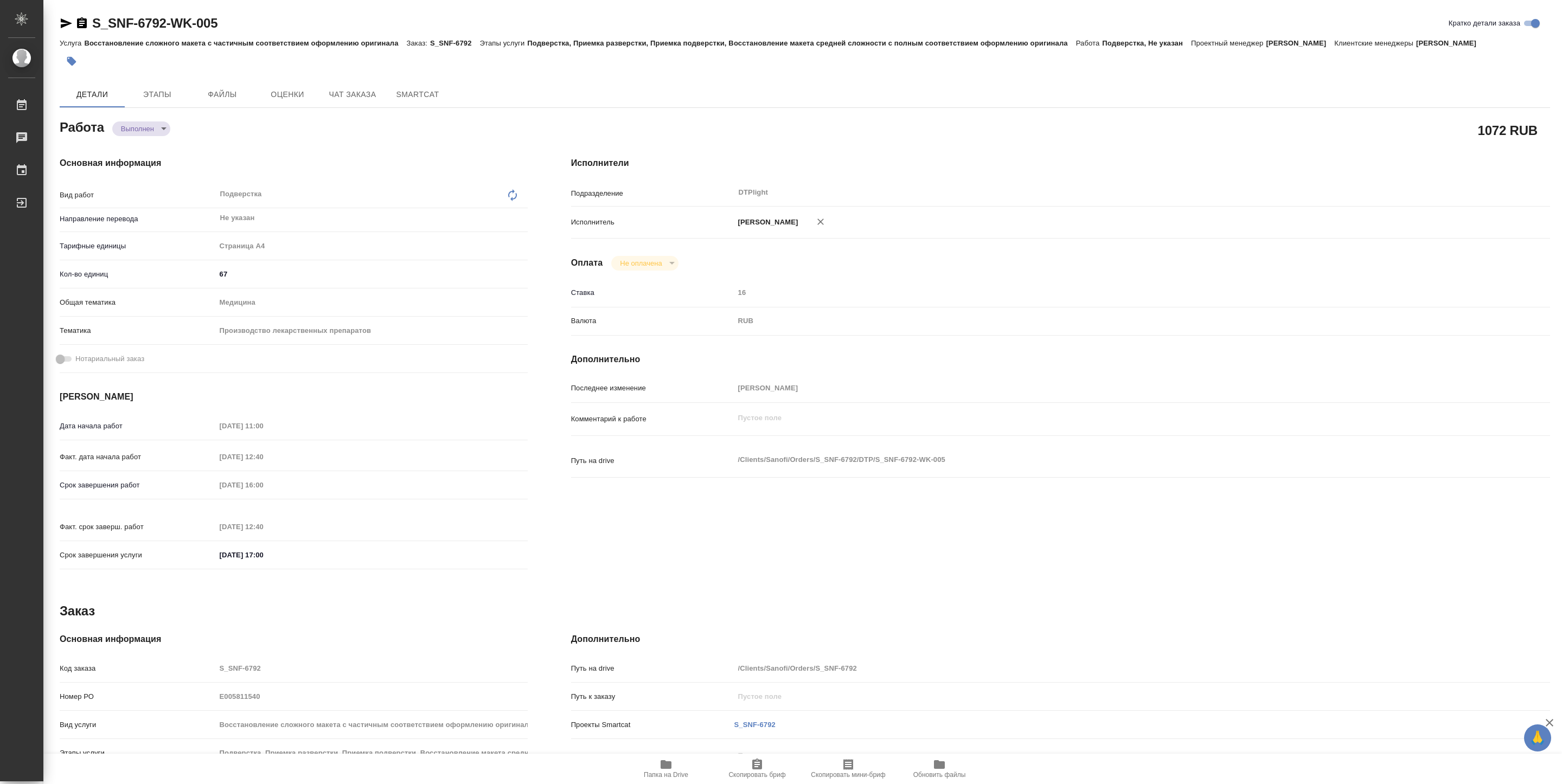
type textarea "x"
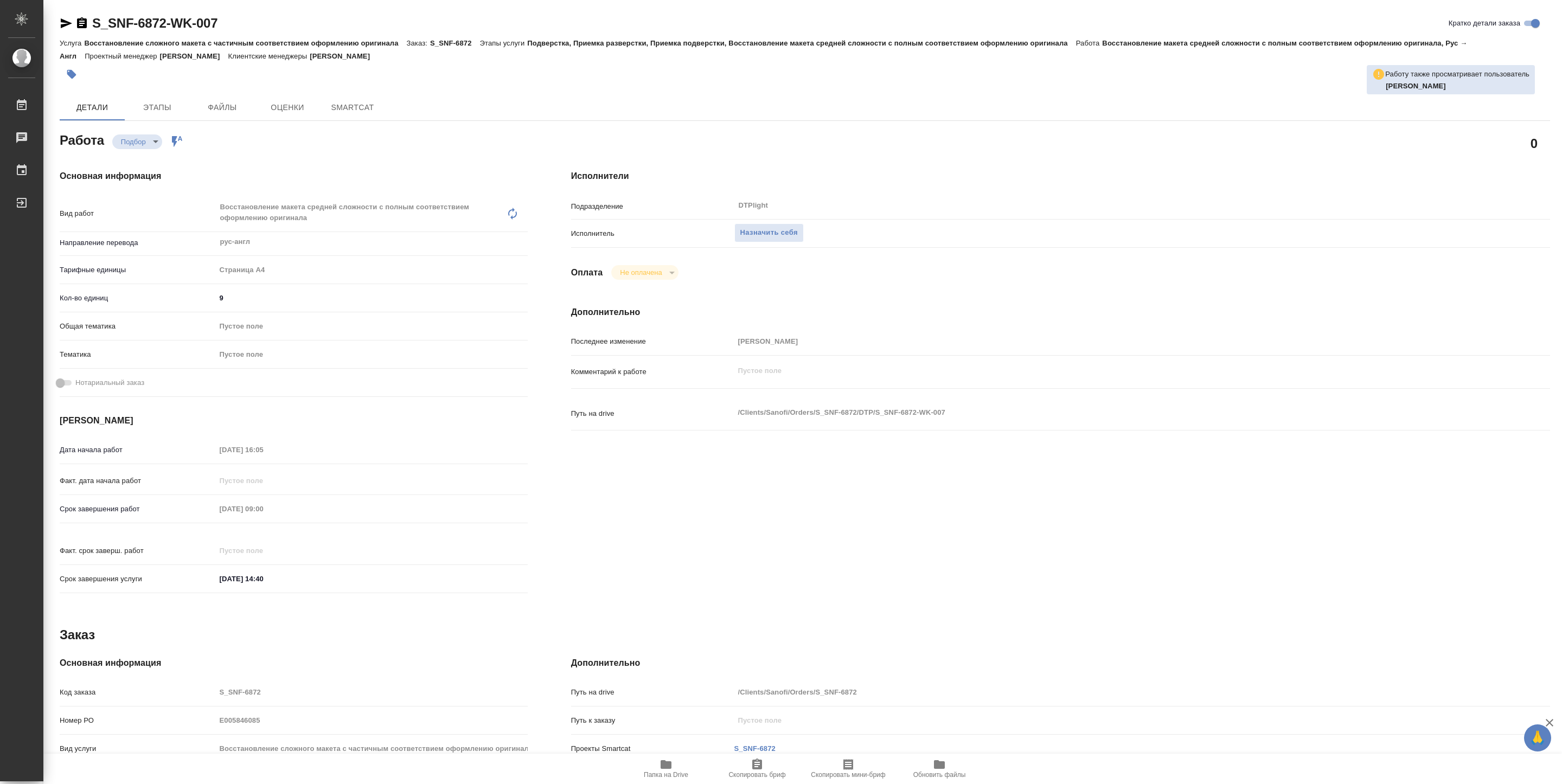
type textarea "x"
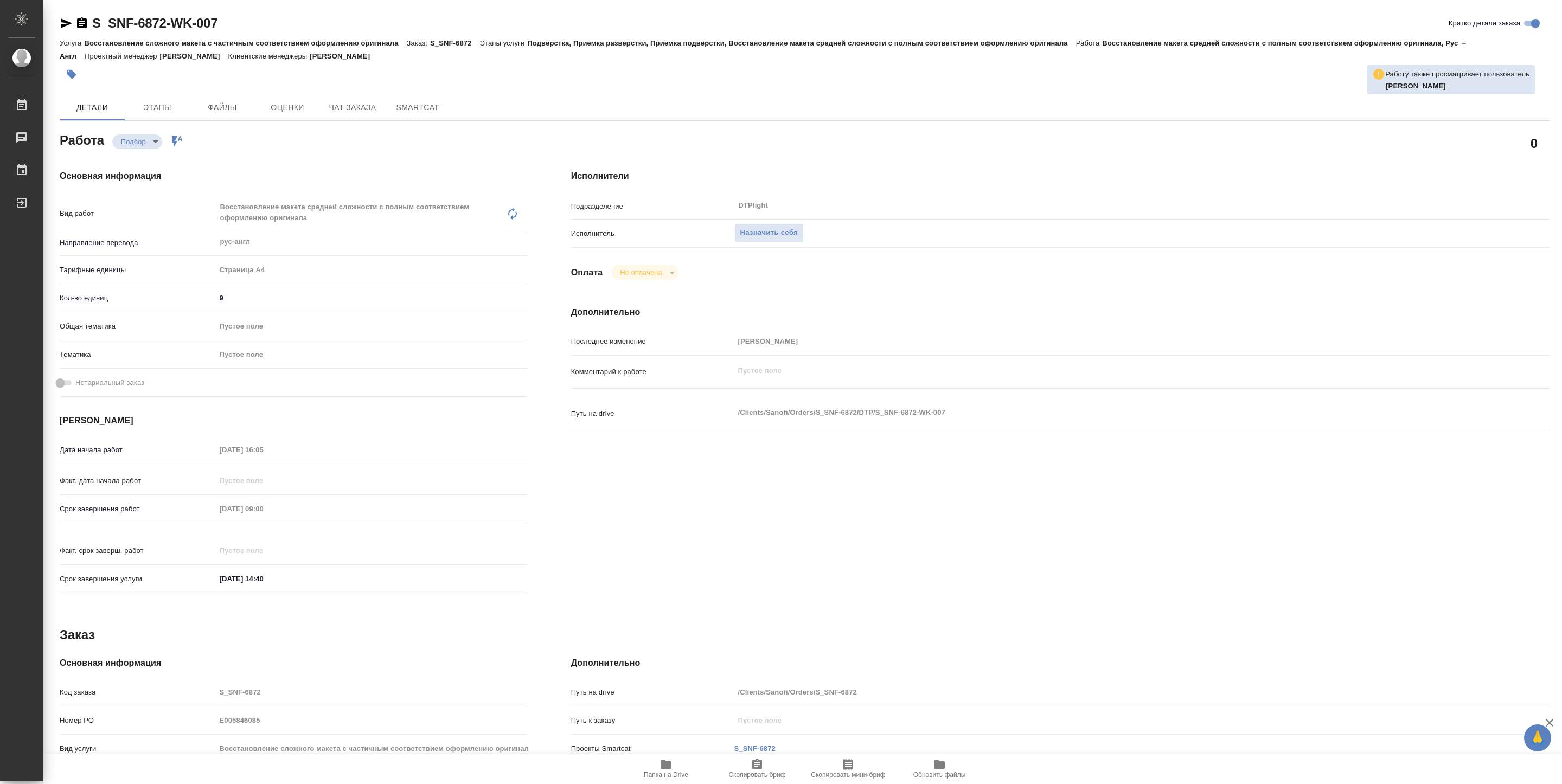
type textarea "x"
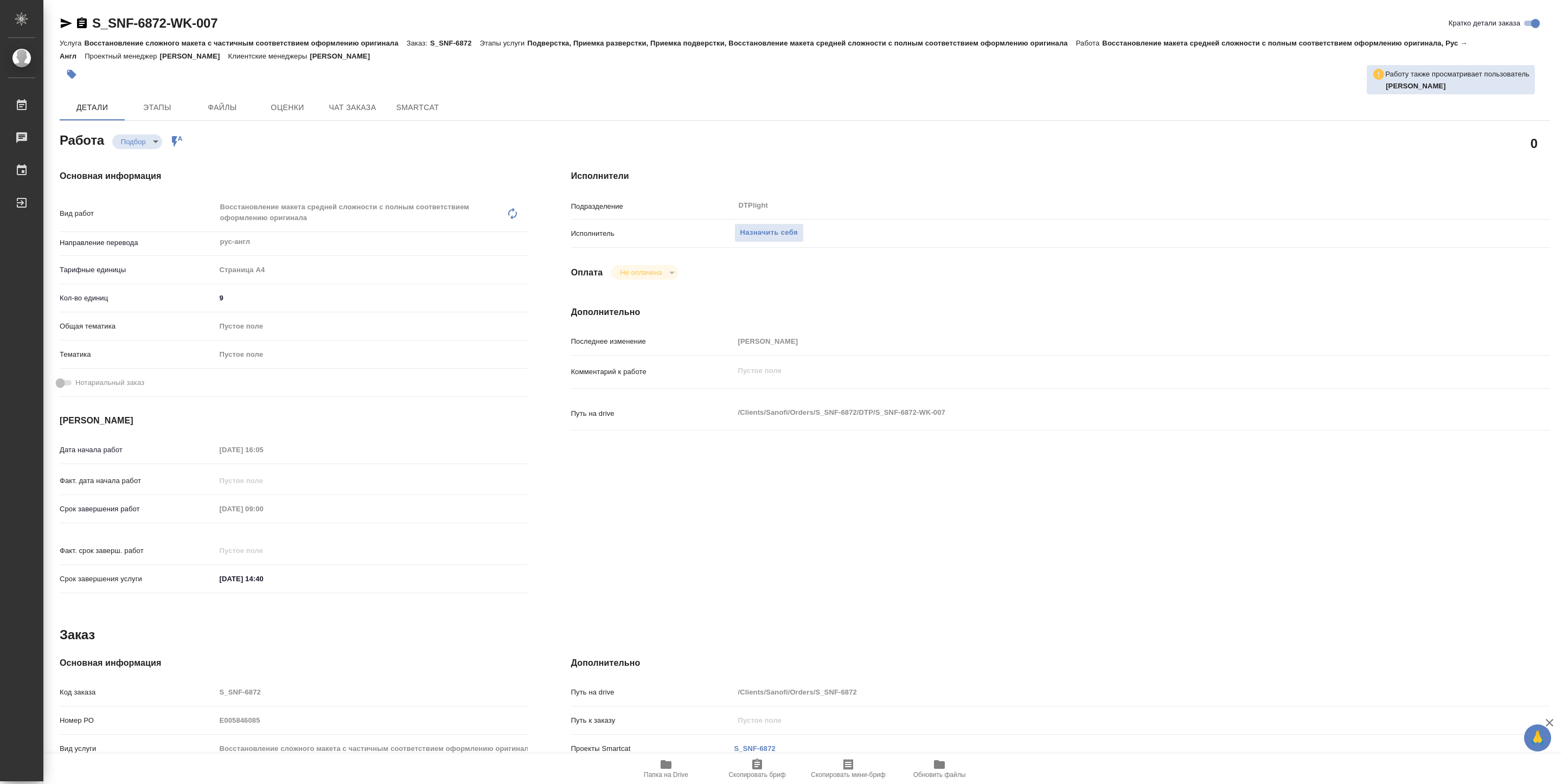
click at [674, 776] on span "Папка на Drive" at bounding box center [666, 775] width 44 height 8
type textarea "x"
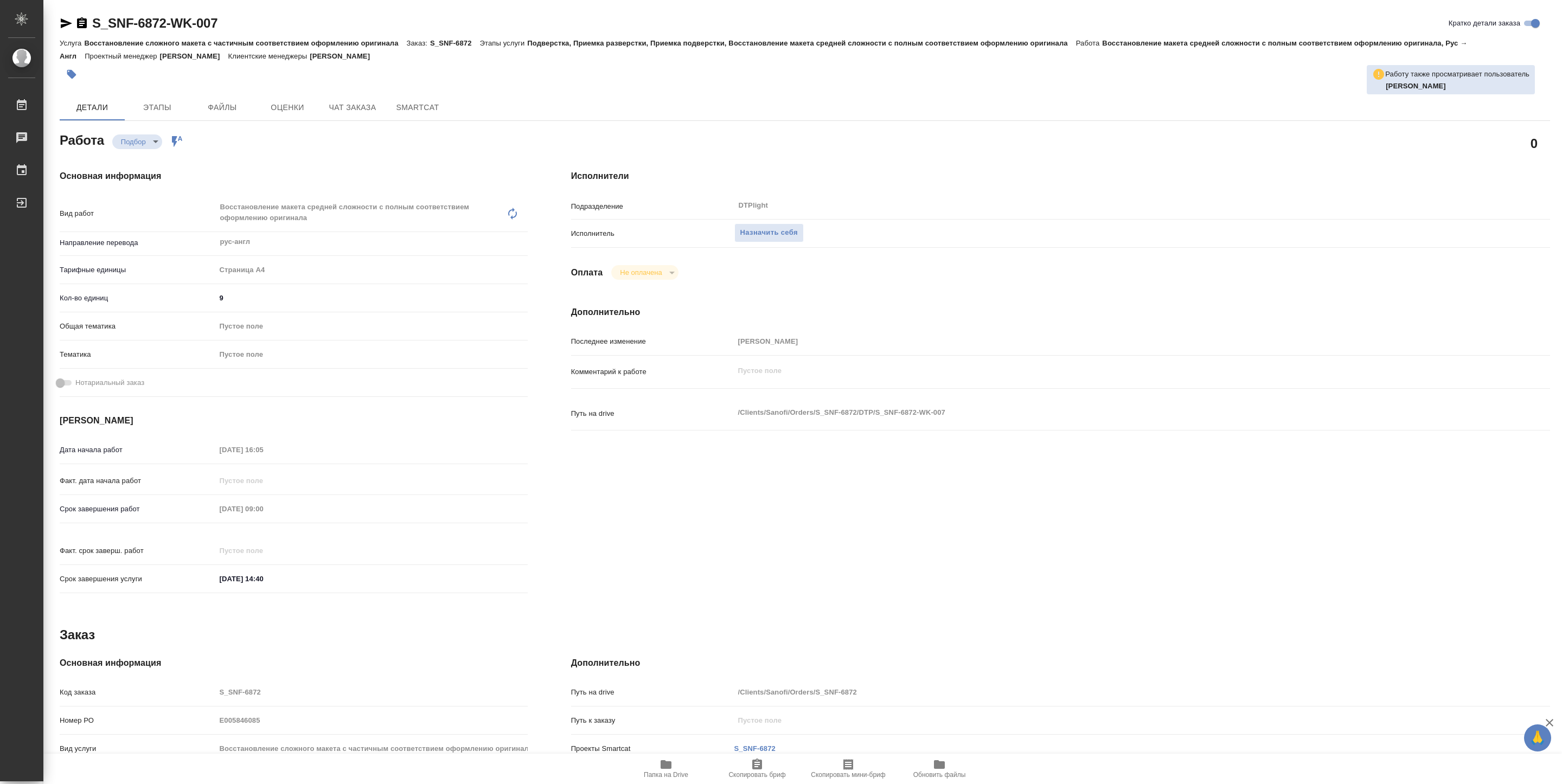
type textarea "x"
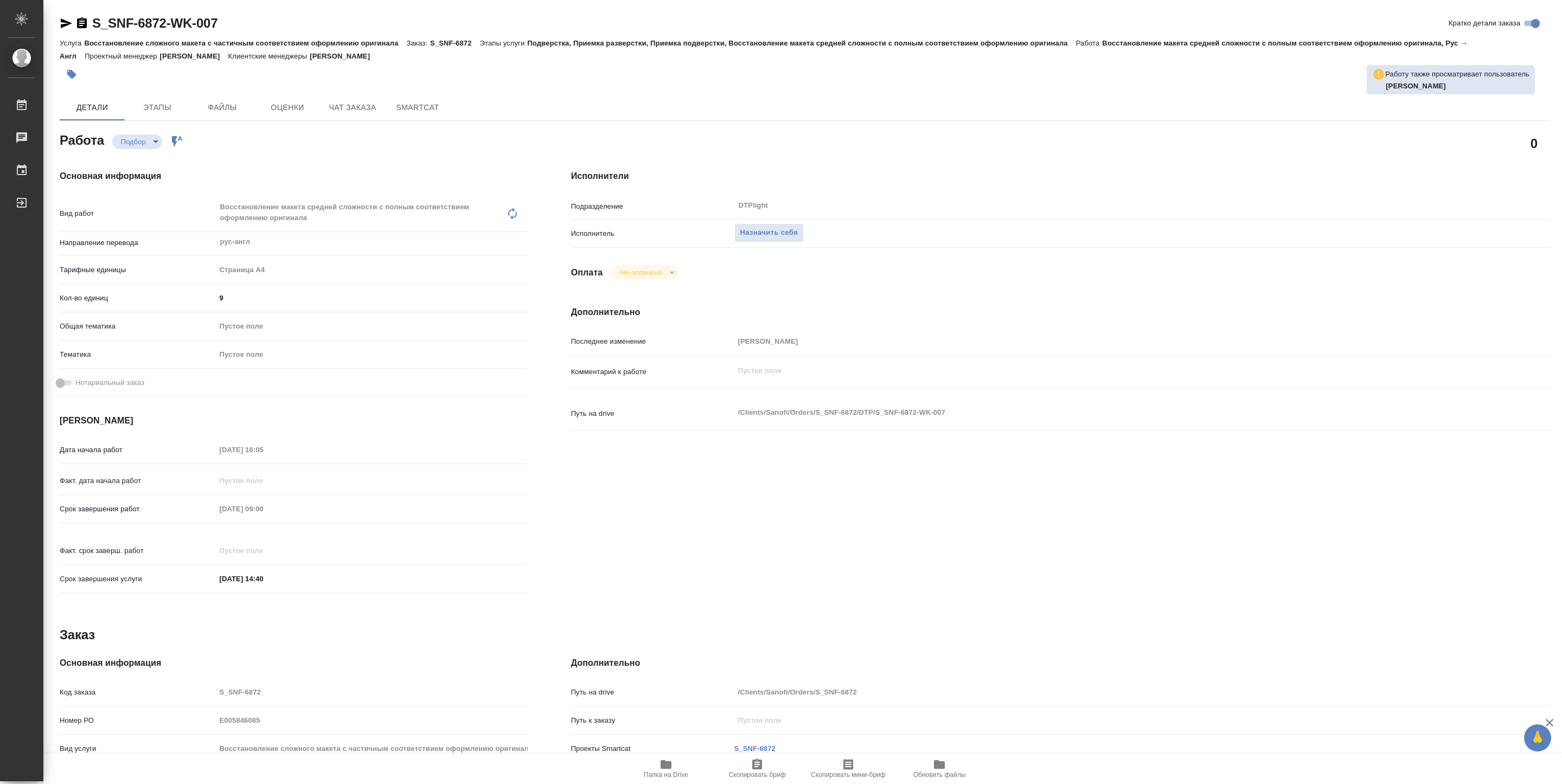
type textarea "x"
click at [756, 229] on span "Назначить себя" at bounding box center [769, 233] width 57 height 12
type textarea "x"
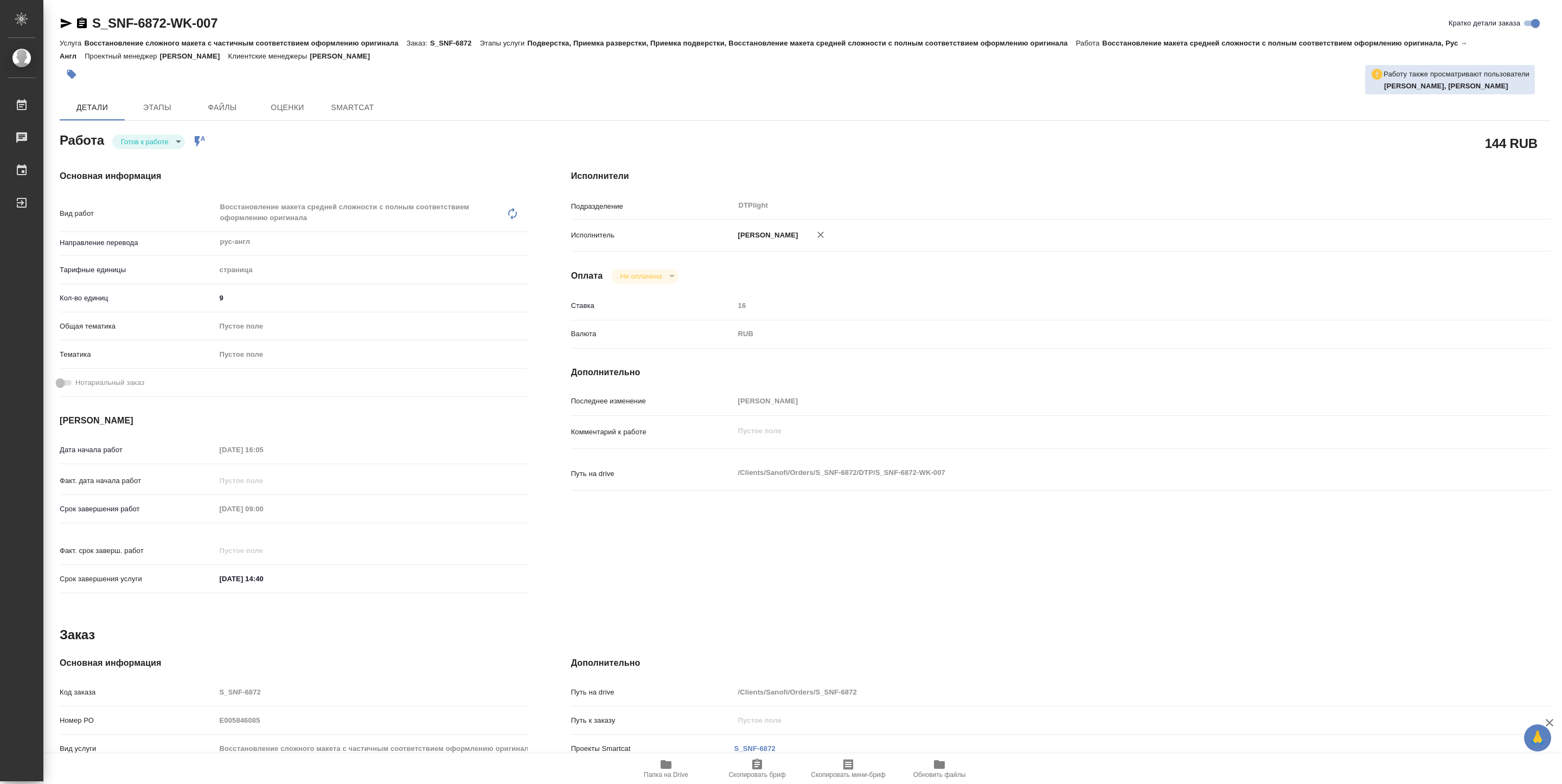
type textarea "x"
click at [159, 145] on body "🙏 .cls-1 fill:#fff; AWATERA Pankina Anna Работы Чаты График Выйти S_SNF-6872-WK…" at bounding box center [781, 392] width 1562 height 784
click at [146, 139] on button "В работе" at bounding box center [138, 142] width 36 height 12
type textarea "x"
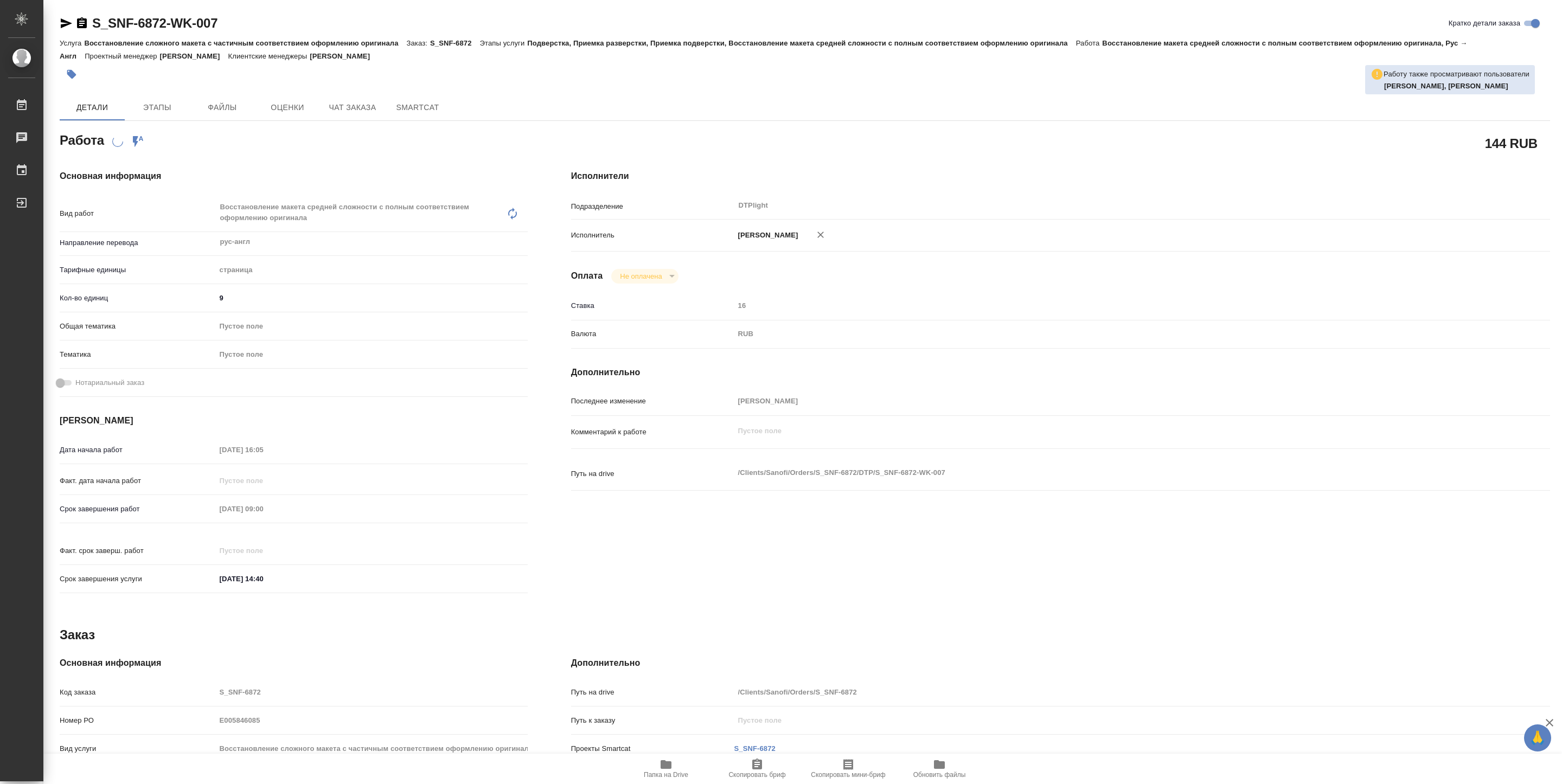
type textarea "x"
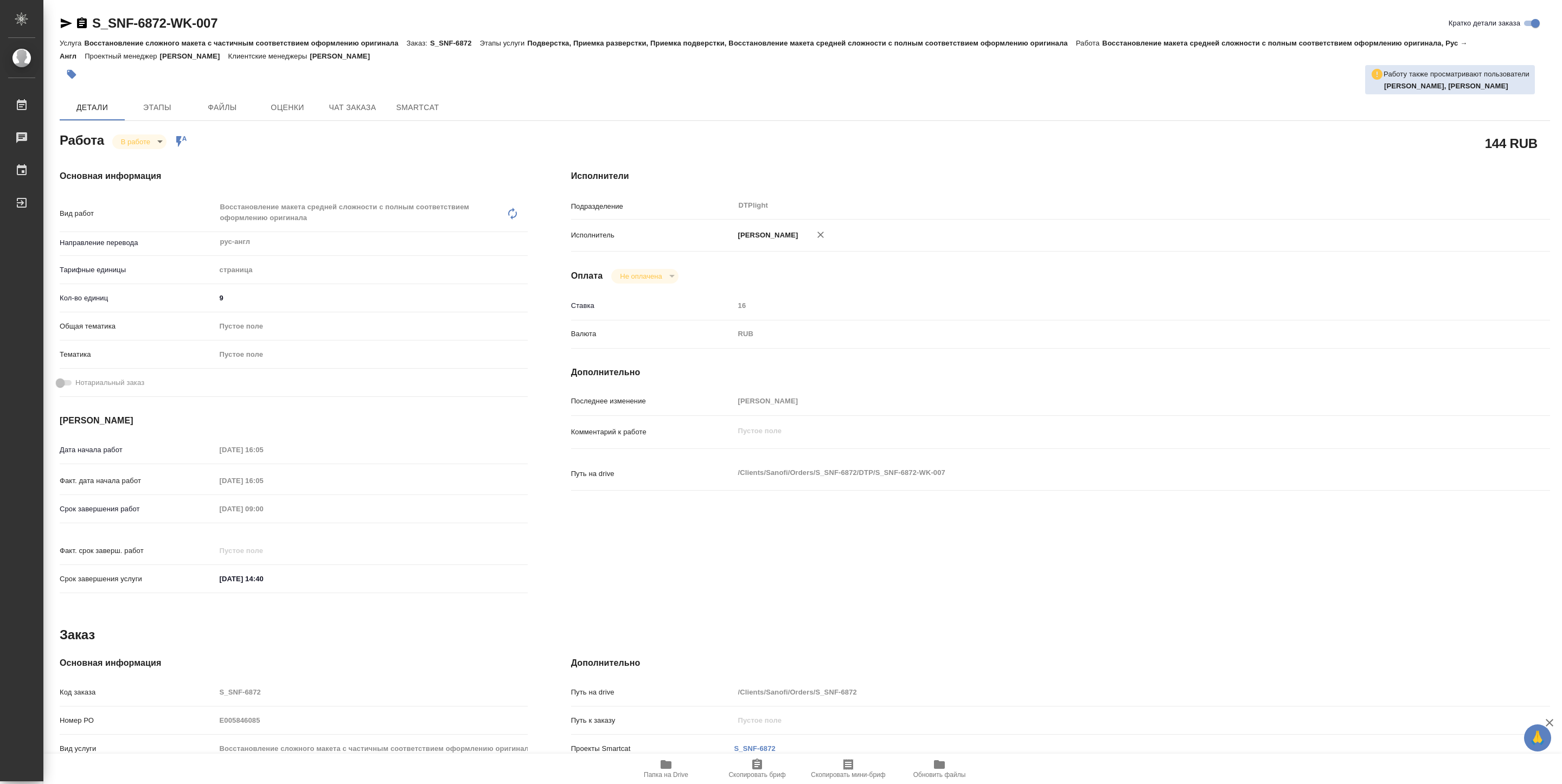
type textarea "x"
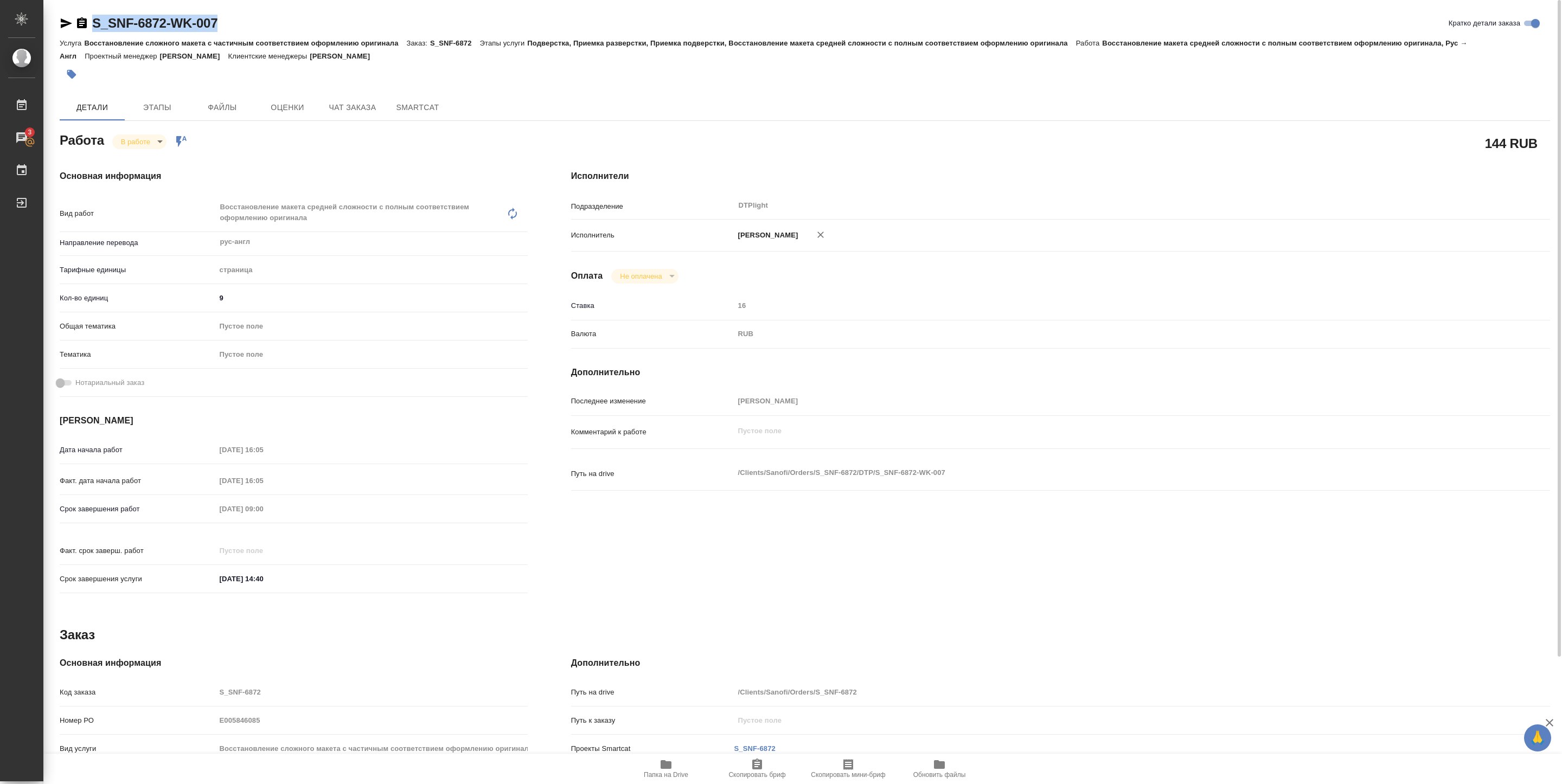
drag, startPoint x: 97, startPoint y: 33, endPoint x: 222, endPoint y: 23, distance: 125.4
click at [222, 23] on div "S_SNF-6872-WK-007 Кратко детали заказа" at bounding box center [805, 25] width 1491 height 21
copy link "S_SNF-6872-WK-007"
click at [316, 140] on div "Работа В работе inProgress Работа включена в последовательность" at bounding box center [294, 140] width 468 height 19
click at [144, 138] on body "🙏 .cls-1 fill:#fff; AWATERA Pankina Anna Работы 3 Чаты График Выйти S_SNF-6872-…" at bounding box center [781, 392] width 1562 height 784
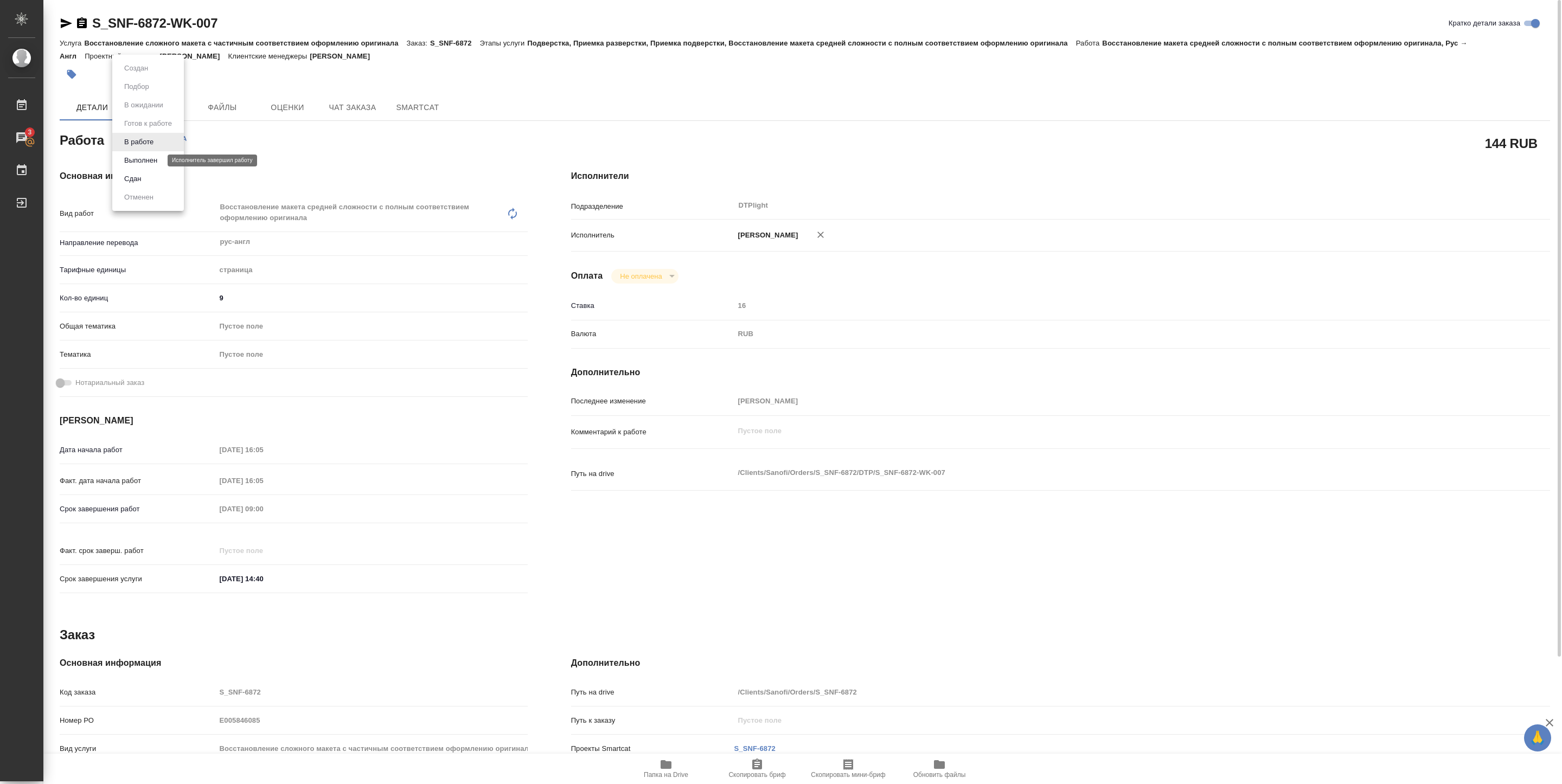
click at [145, 158] on button "Выполнен" at bounding box center [140, 160] width 40 height 12
type textarea "x"
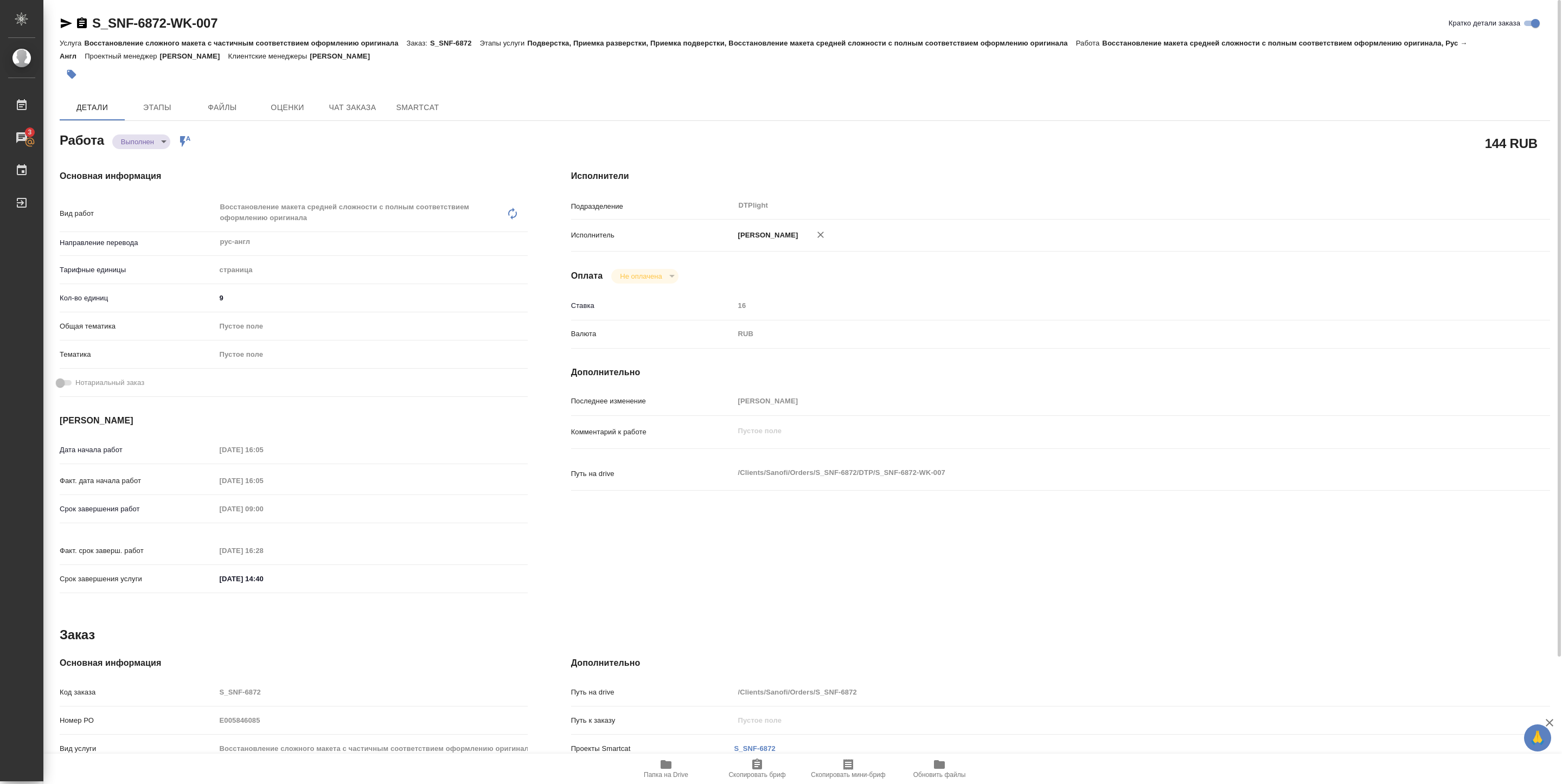
type textarea "x"
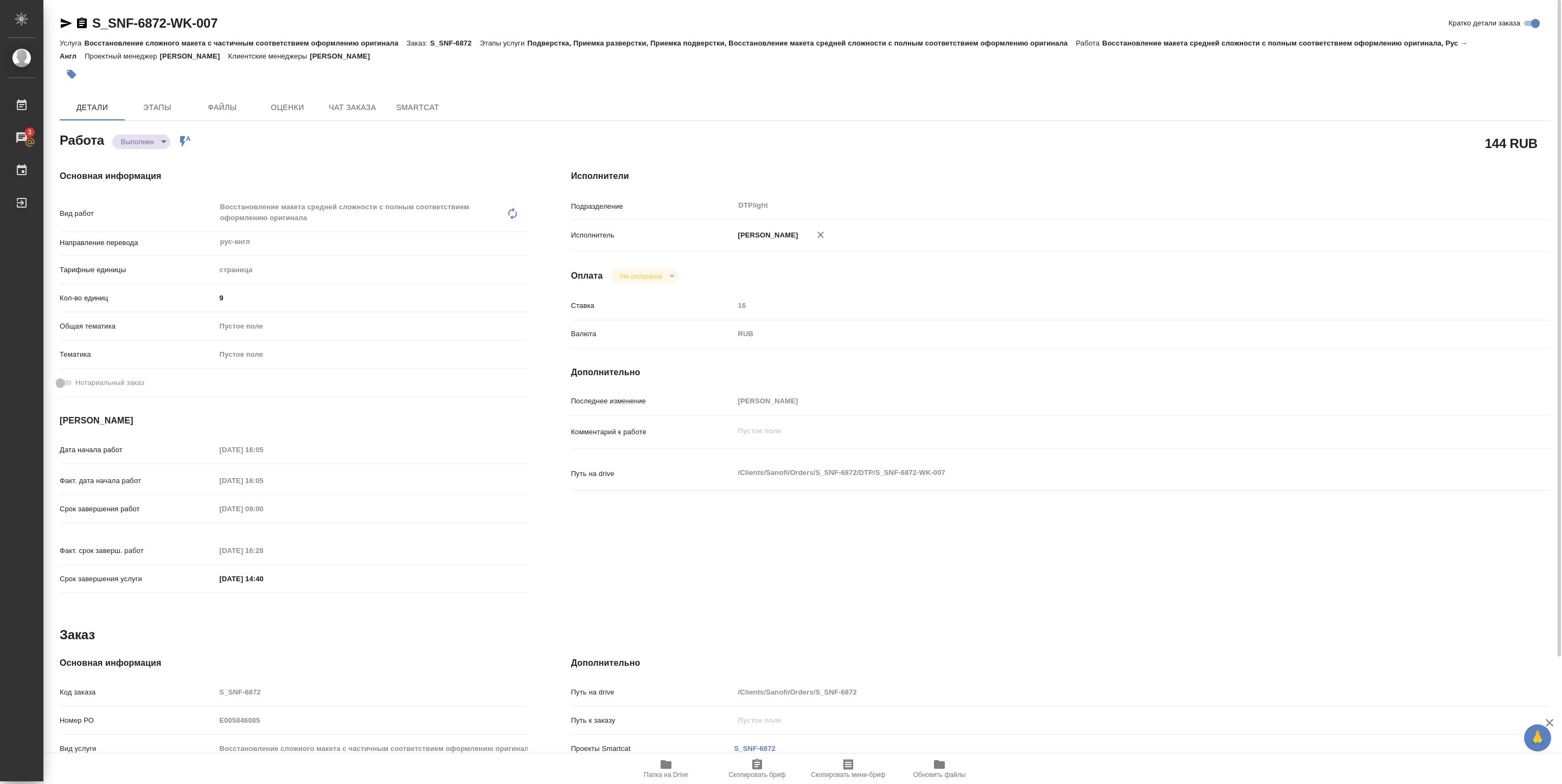
type textarea "x"
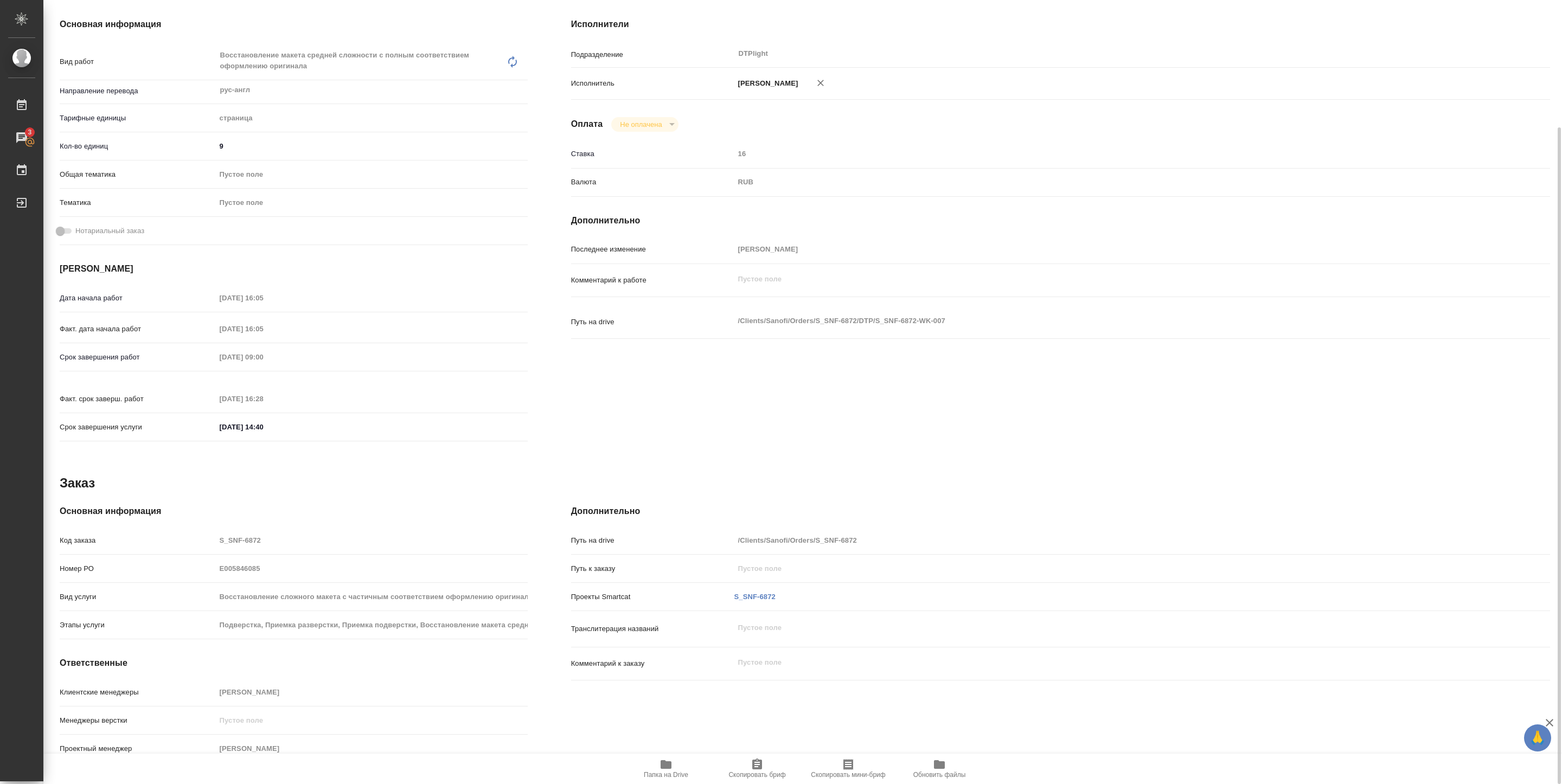
type textarea "x"
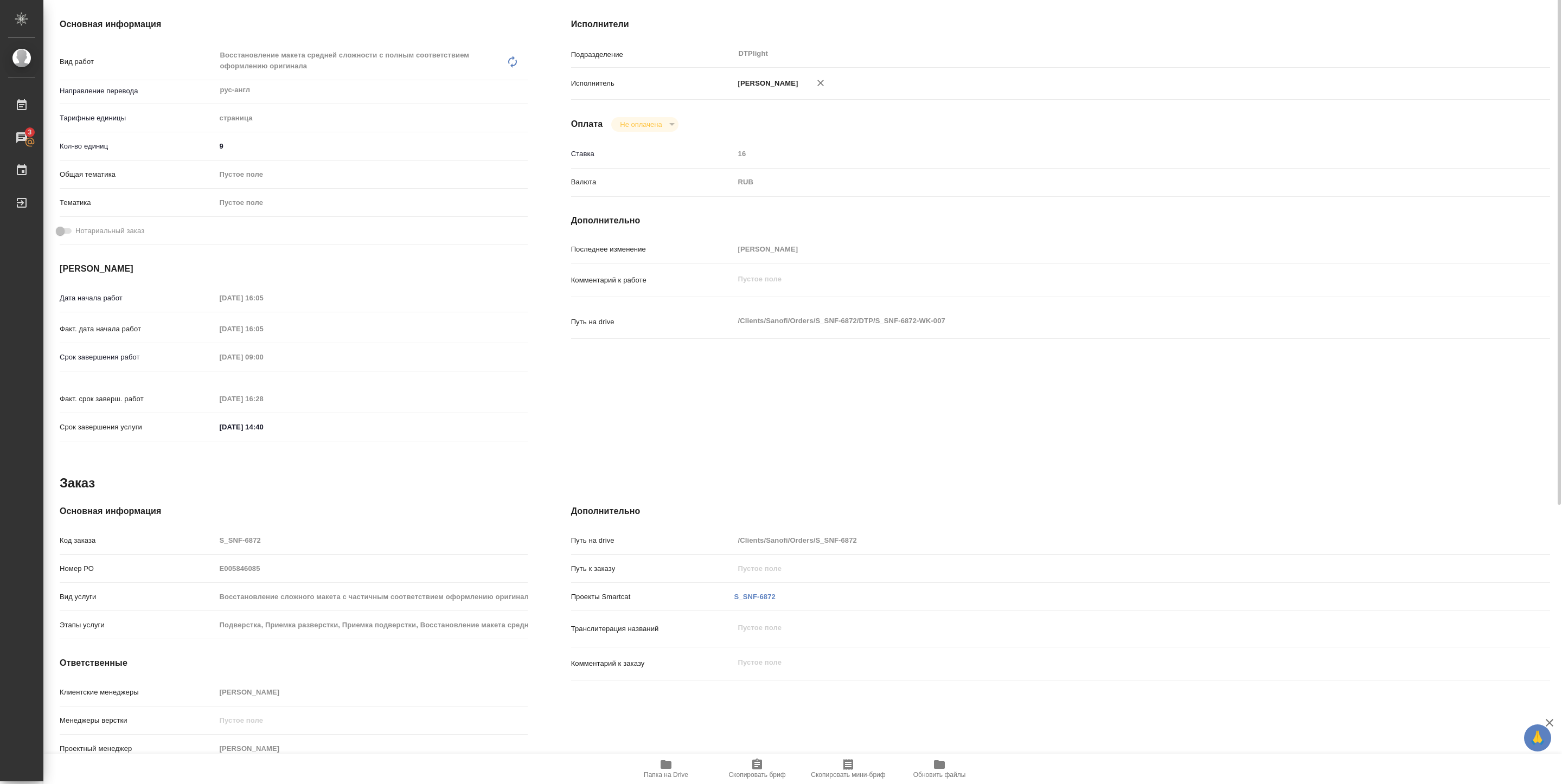
scroll to position [0, 0]
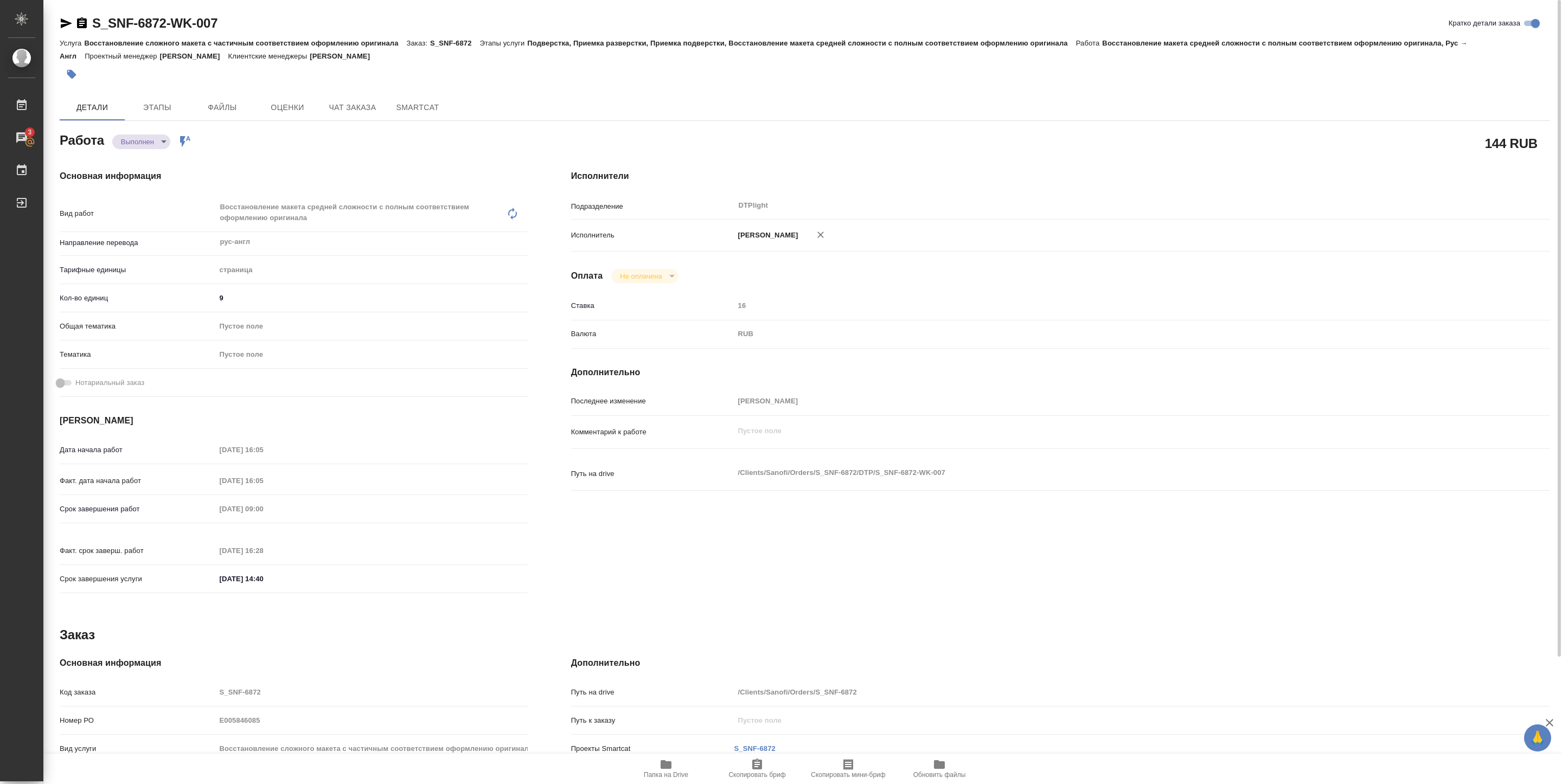
click at [139, 145] on body "🙏 .cls-1 fill:#fff; AWATERA Pankina Anna Работы 3 Чаты График Выйти S_SNF-6872-…" at bounding box center [781, 392] width 1562 height 784
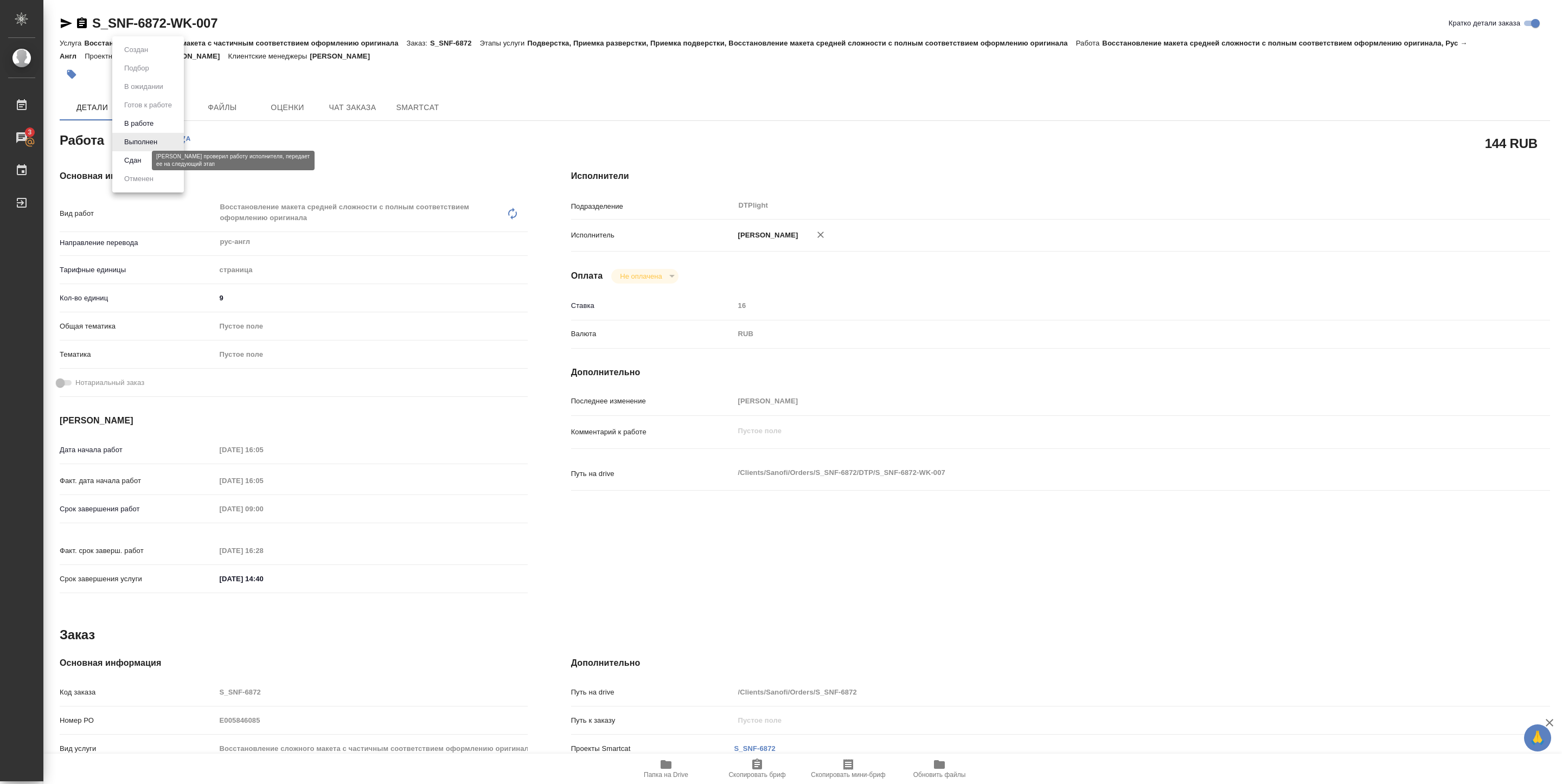
click at [138, 165] on button "Сдан" at bounding box center [133, 160] width 23 height 12
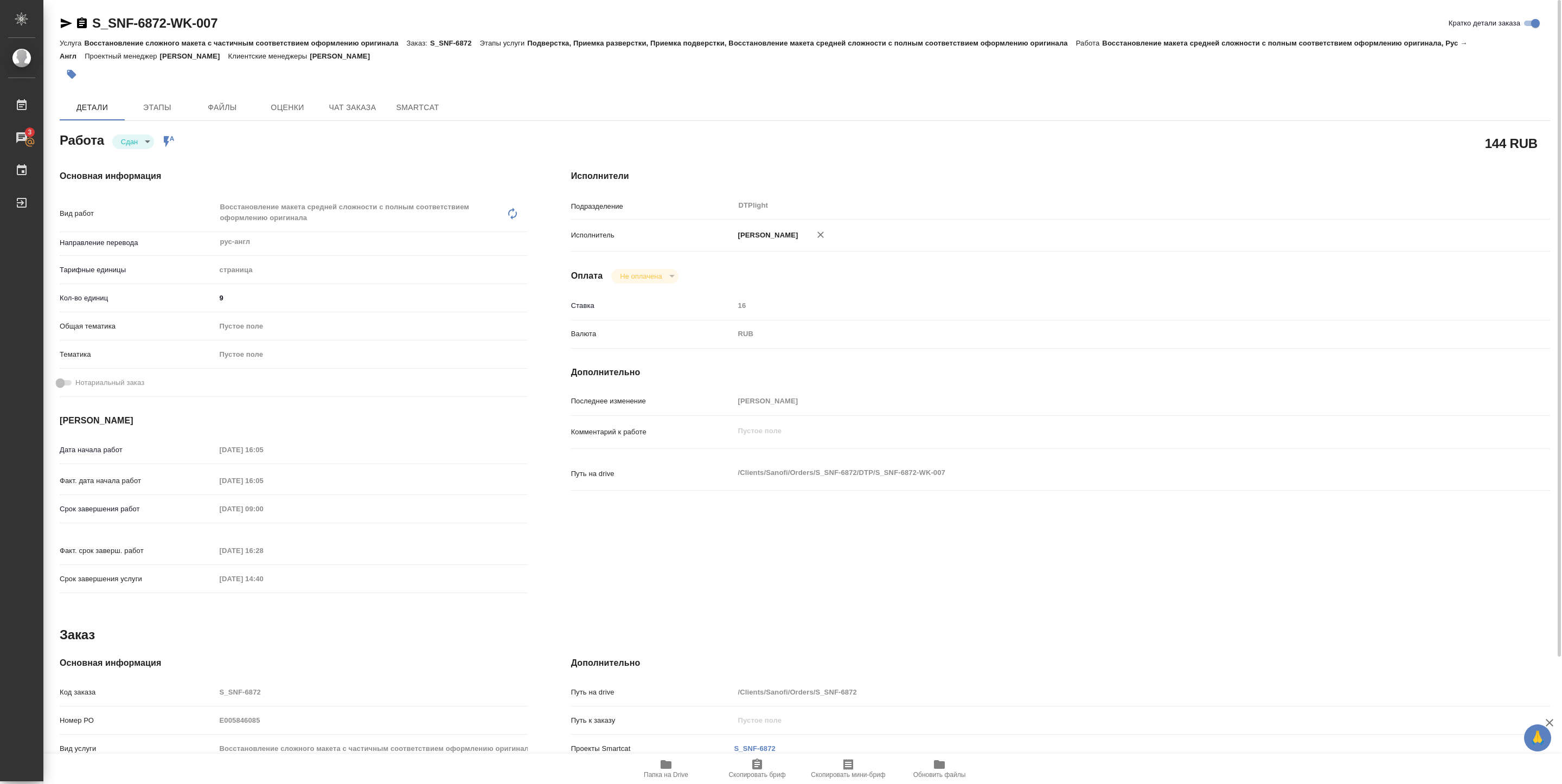
type textarea "x"
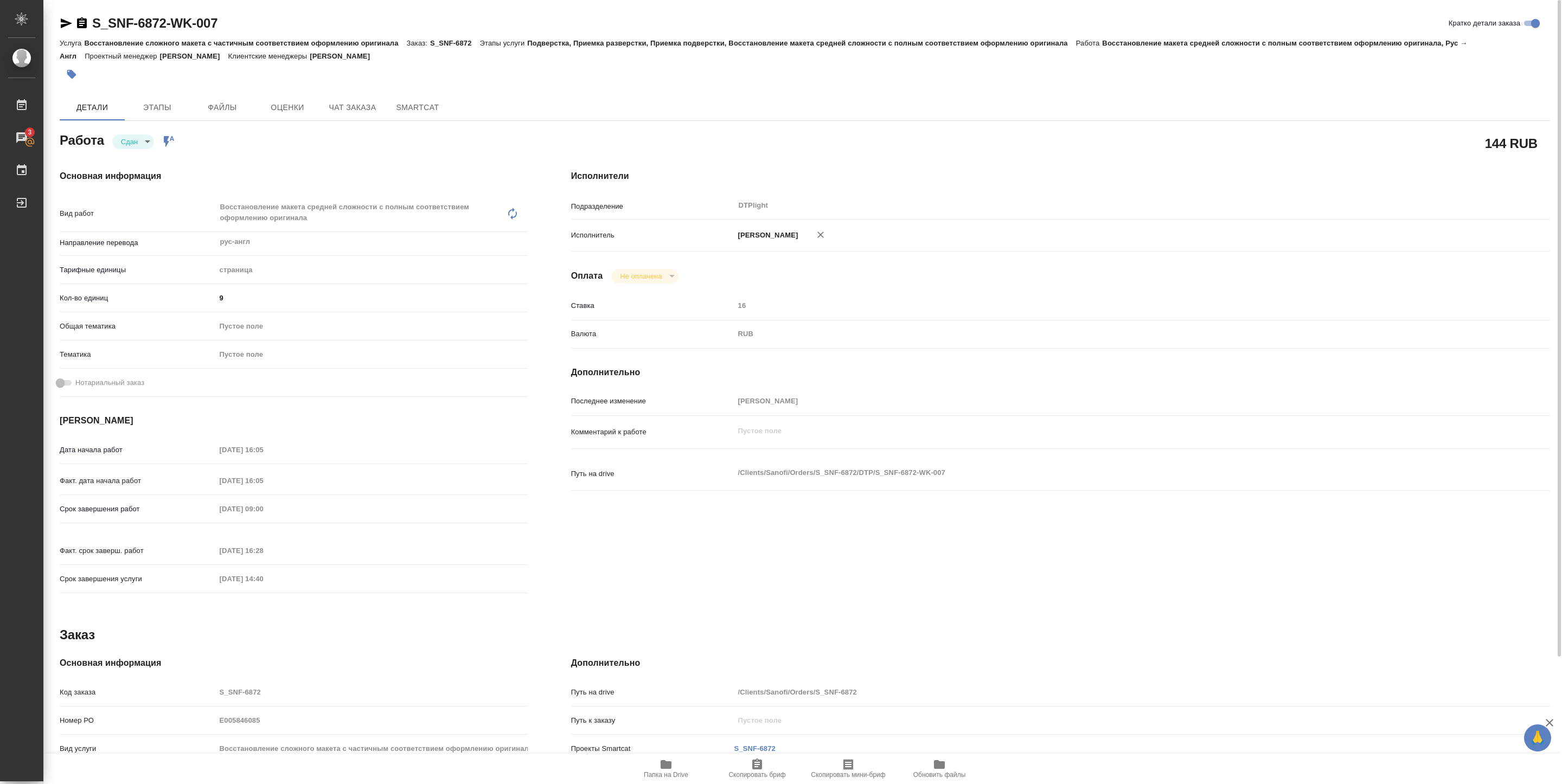
type textarea "x"
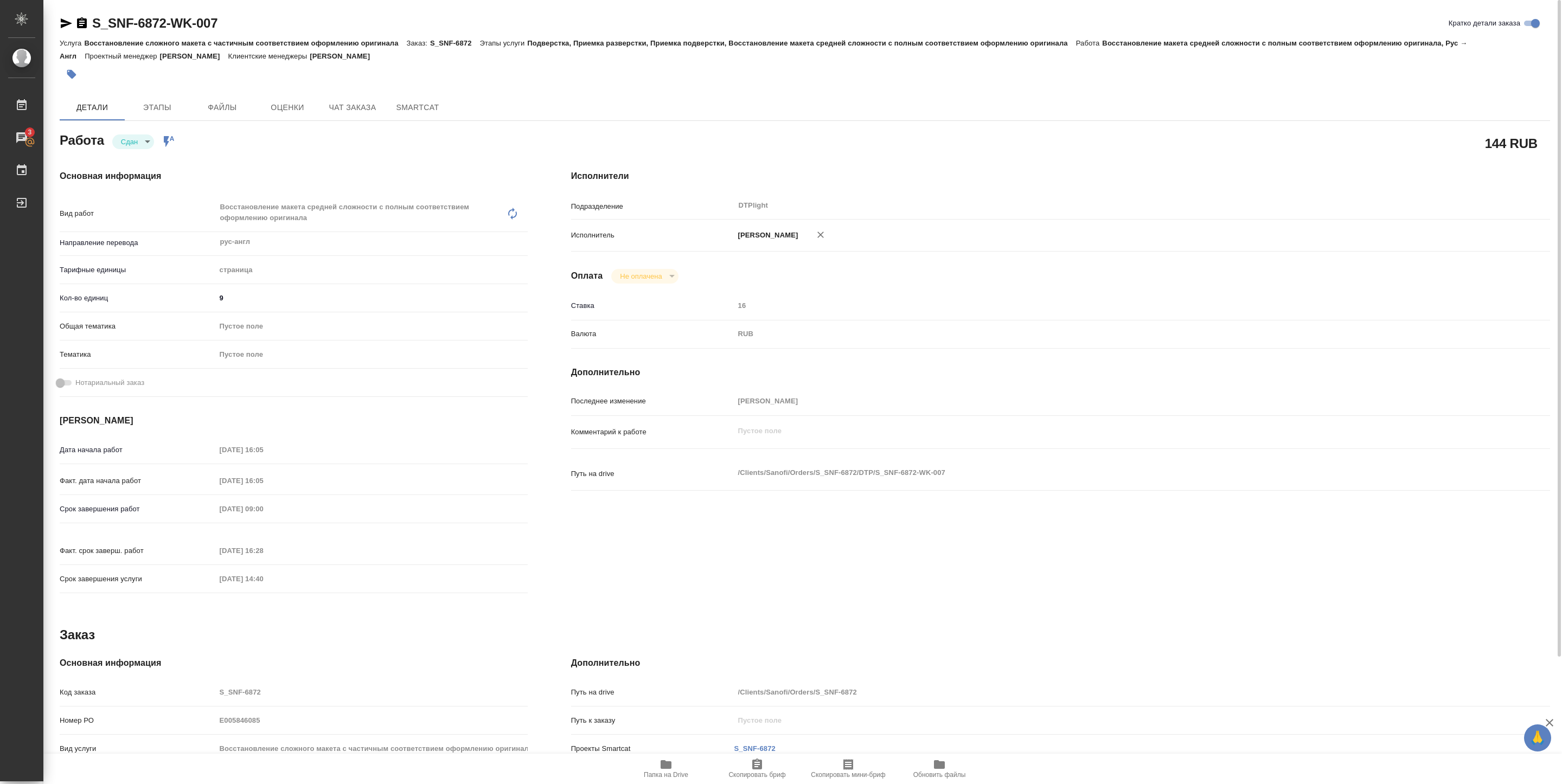
type textarea "x"
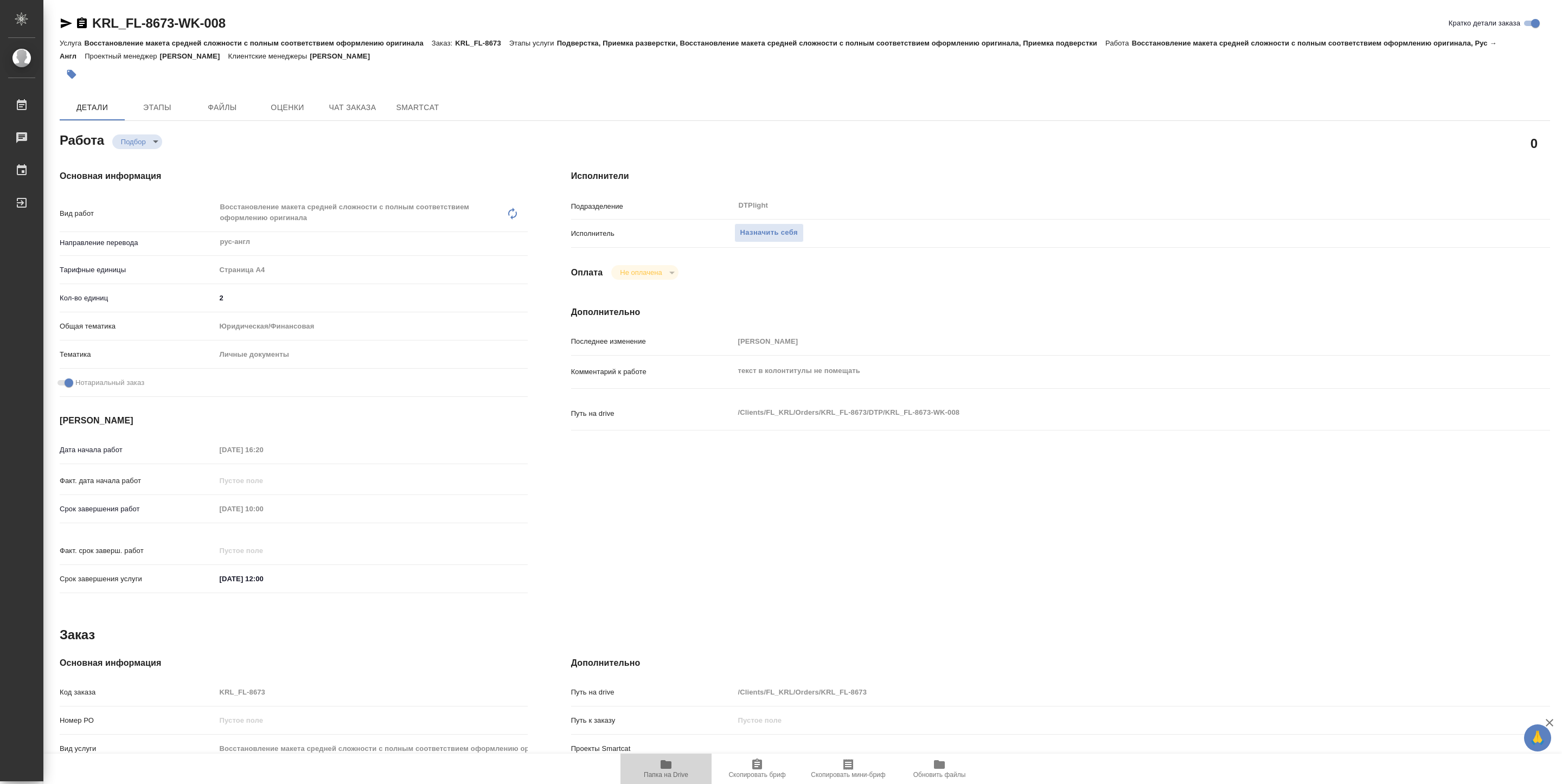
click at [661, 766] on icon "button" at bounding box center [666, 764] width 11 height 8
type textarea "x"
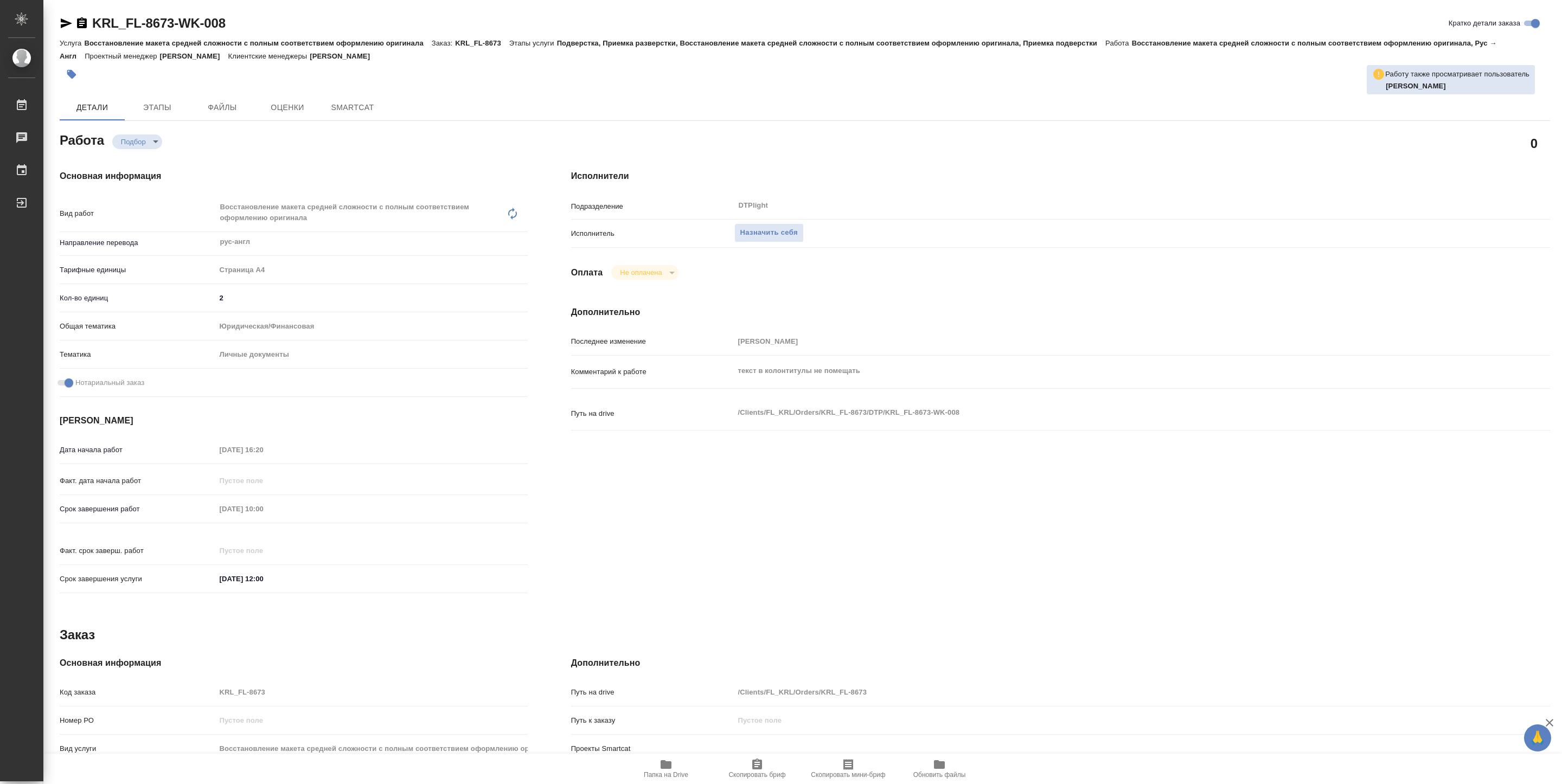
type textarea "x"
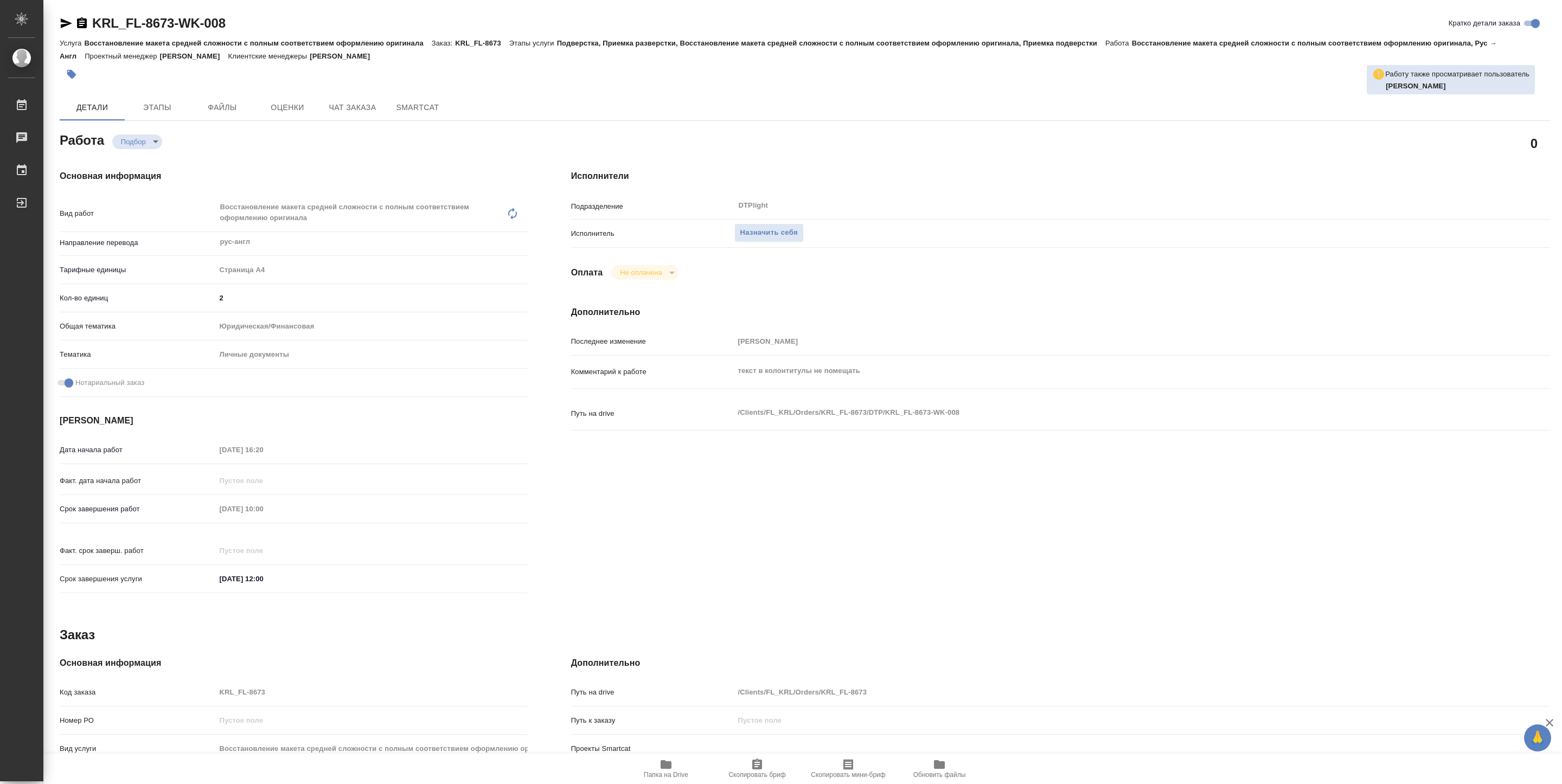
type textarea "x"
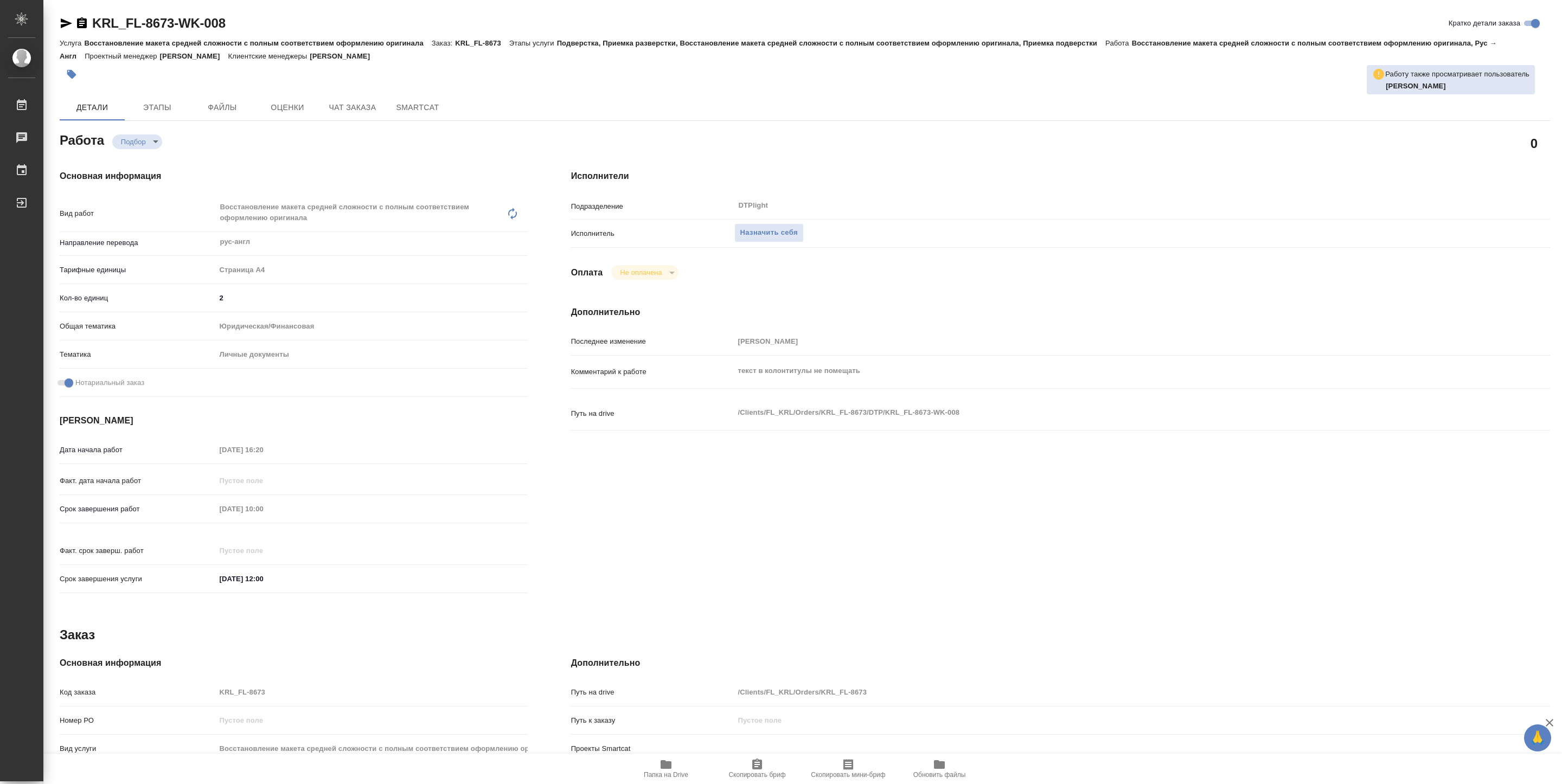
type textarea "x"
click at [667, 773] on span "Папка на Drive" at bounding box center [666, 775] width 44 height 8
click at [754, 234] on span "Назначить себя" at bounding box center [769, 233] width 57 height 12
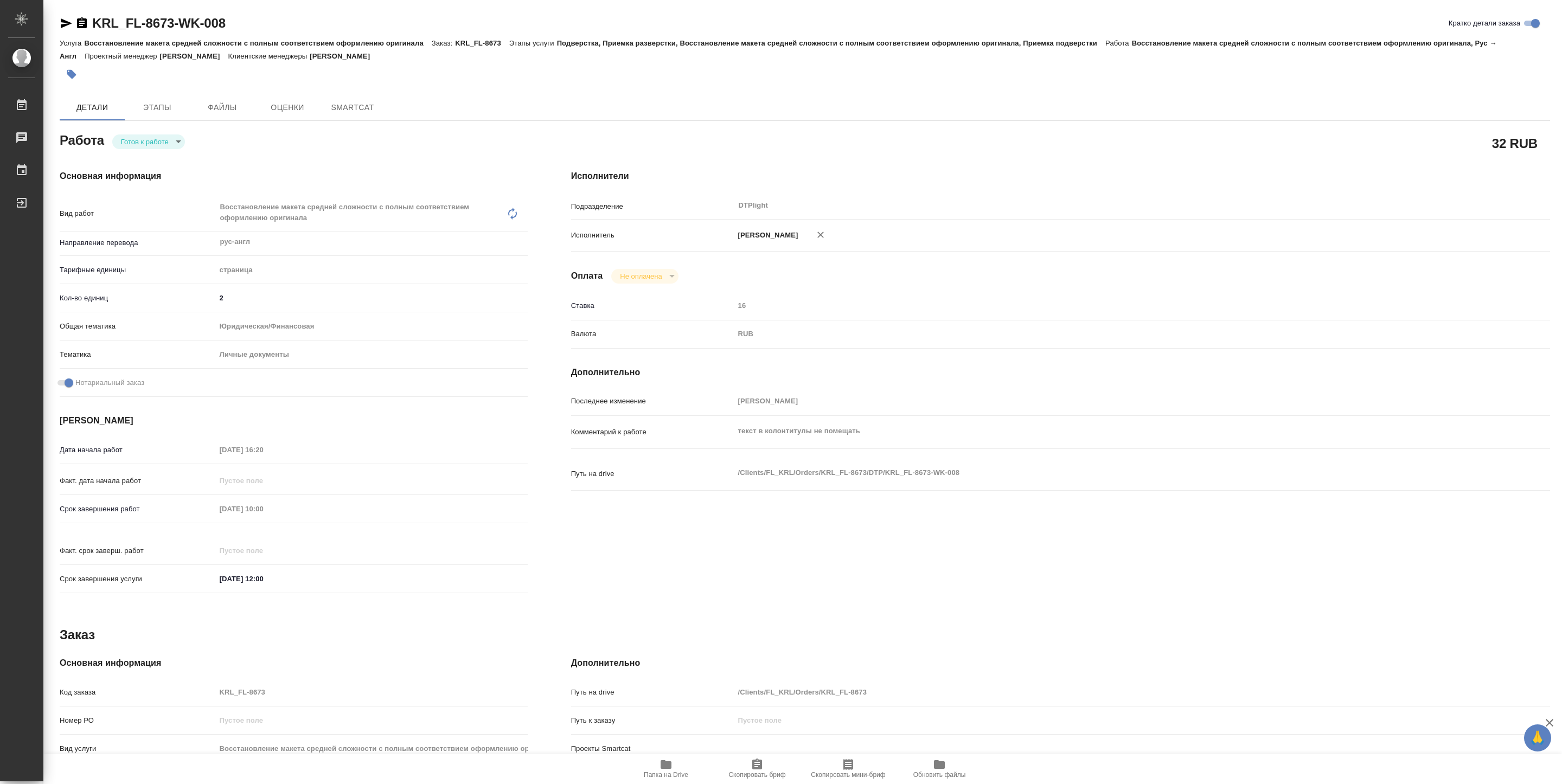
type textarea "x"
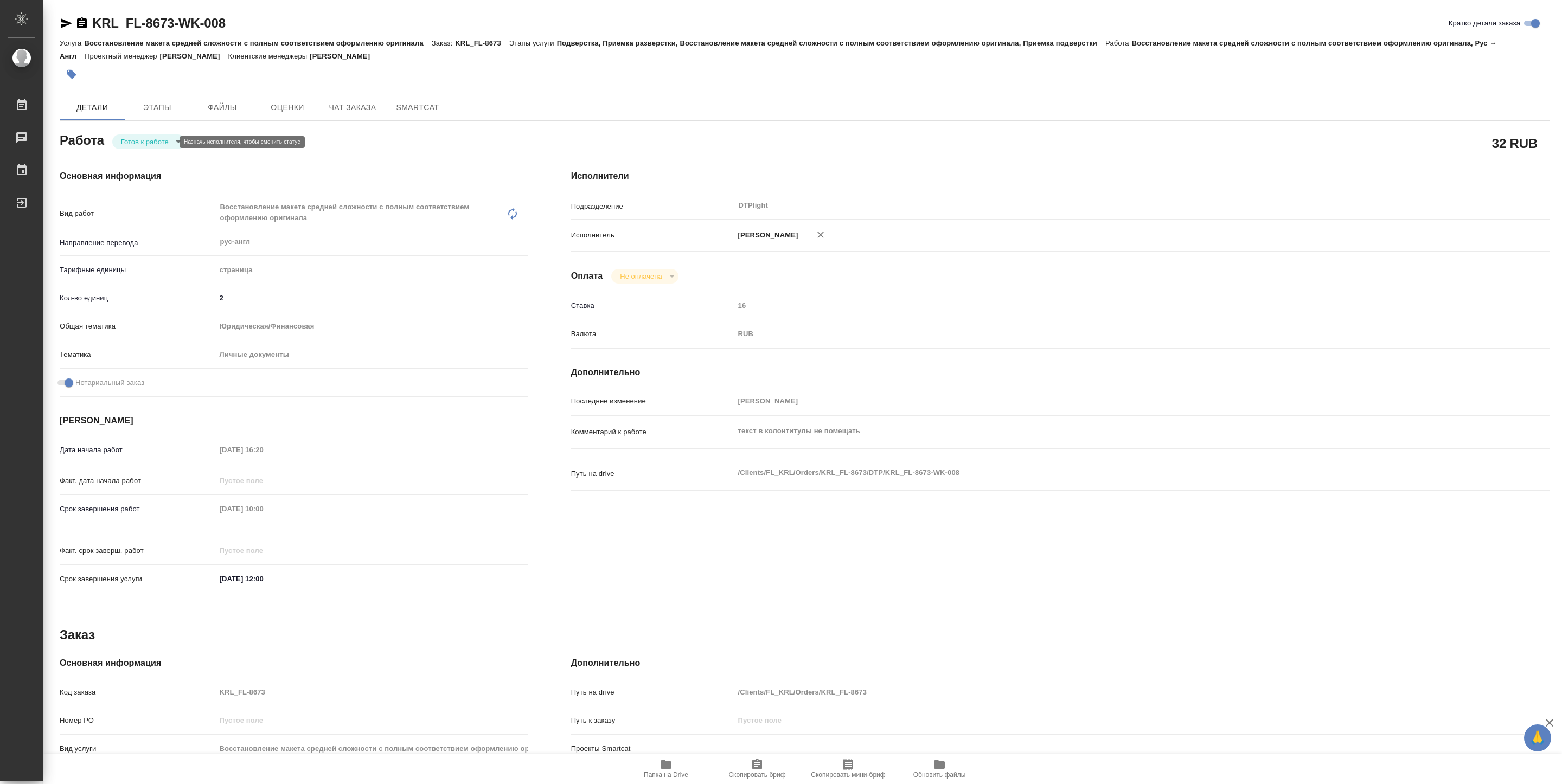
click at [164, 140] on body "🙏 .cls-1 fill:#fff; AWATERA Pankina Anna Работы Чаты График Выйти KRL_FL-8673-W…" at bounding box center [781, 392] width 1562 height 784
type textarea "x"
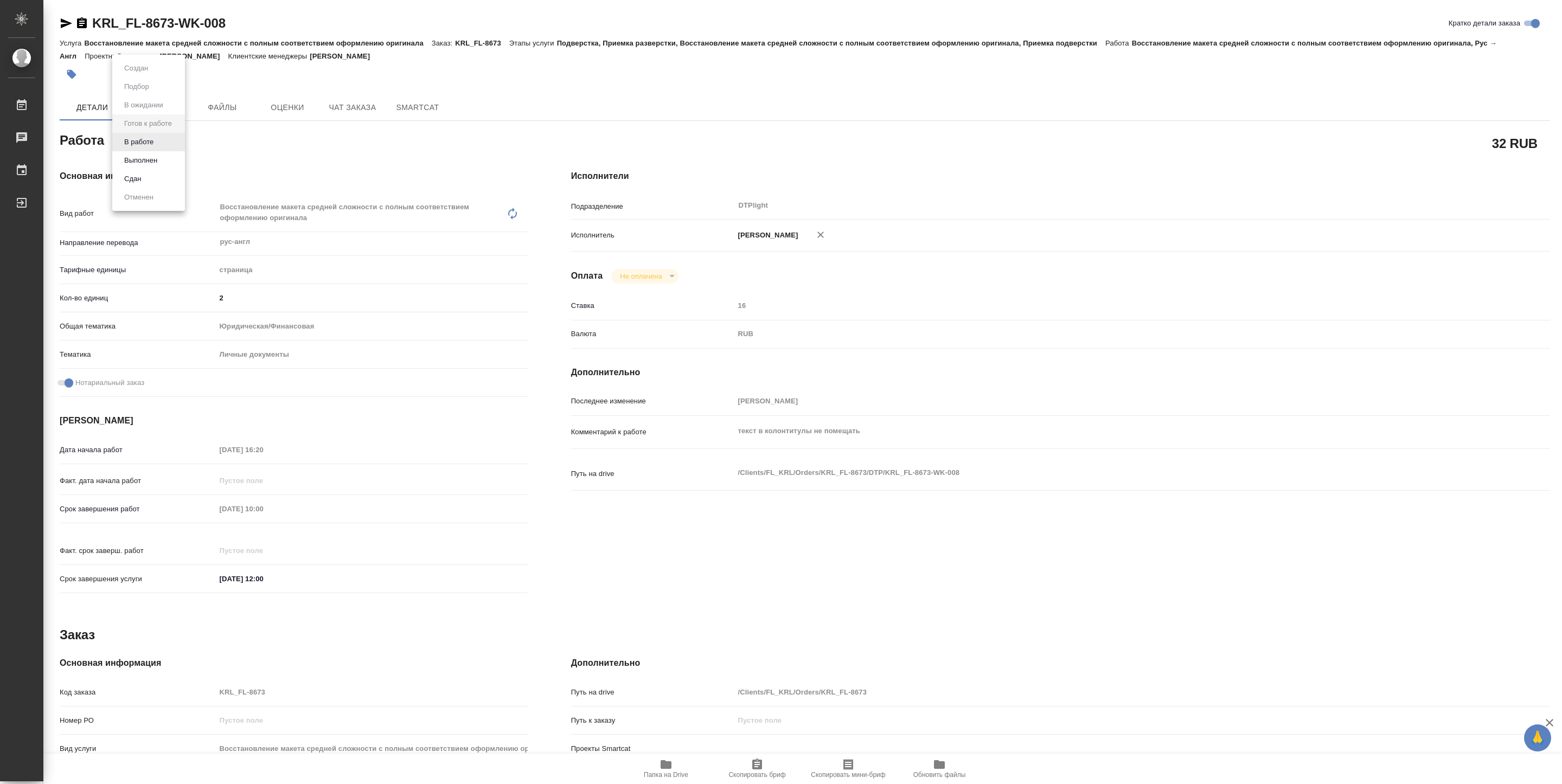
type textarea "x"
click at [147, 144] on button "В работе" at bounding box center [138, 142] width 36 height 12
type textarea "x"
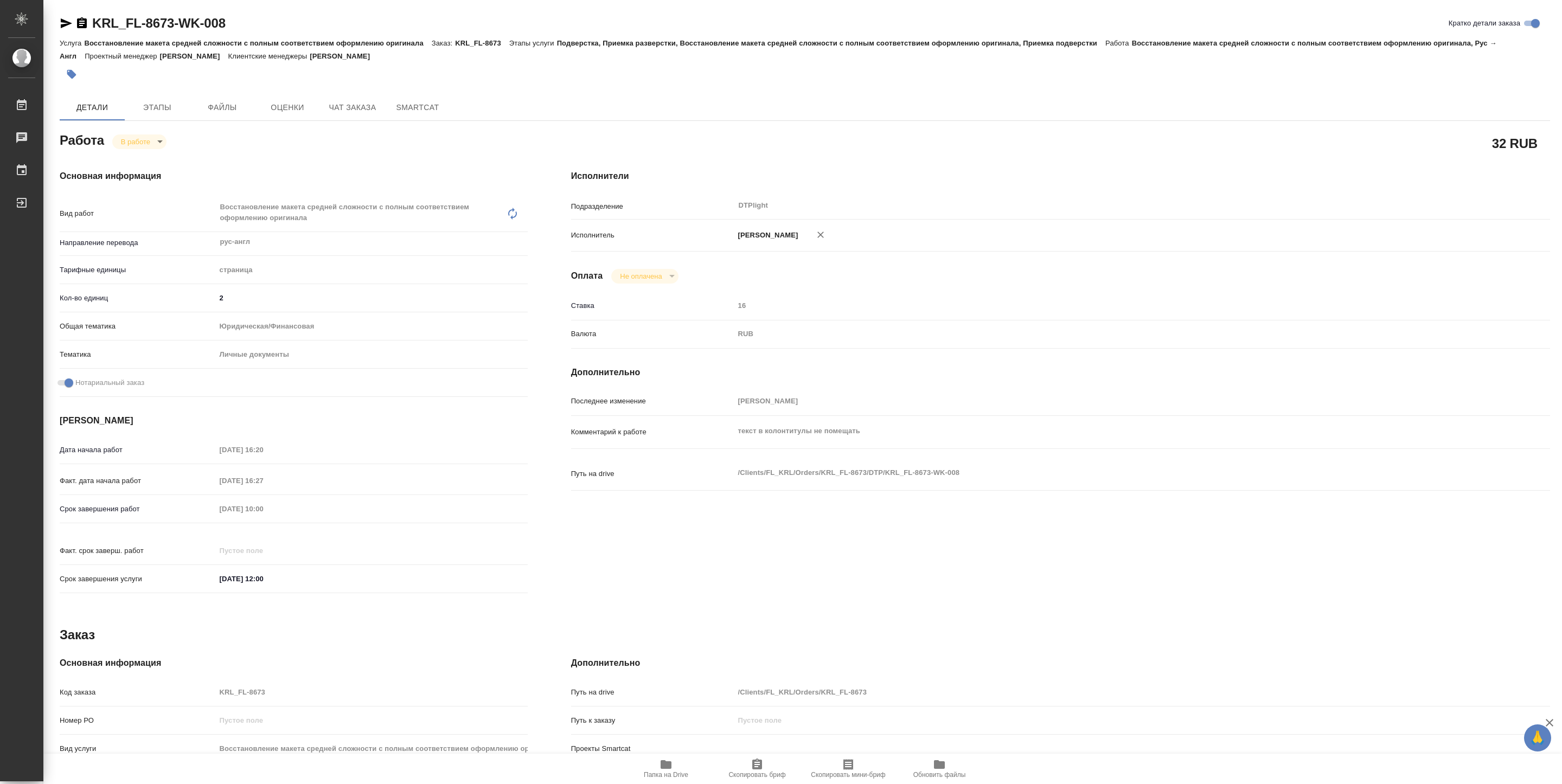
type textarea "x"
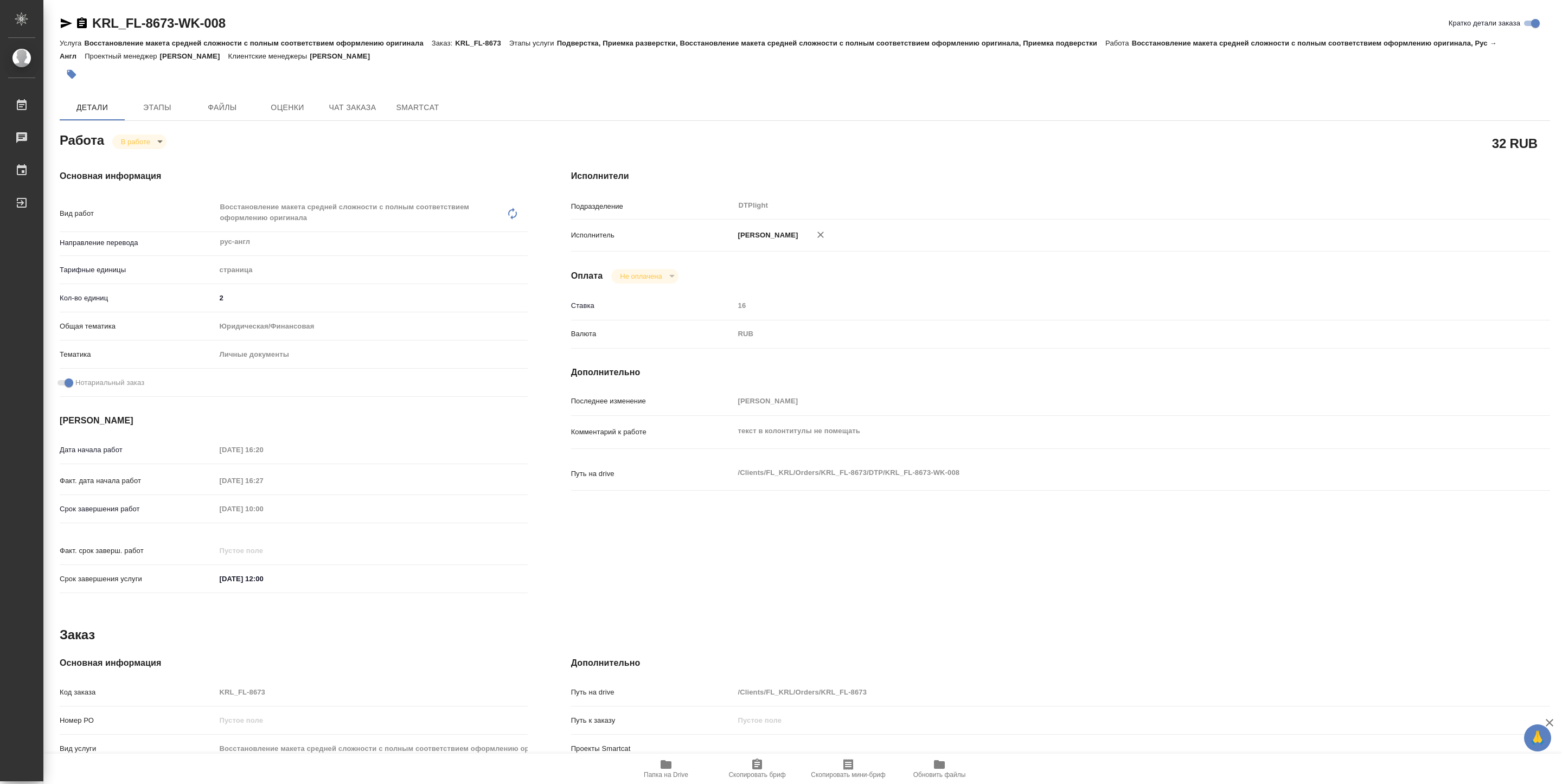
type textarea "x"
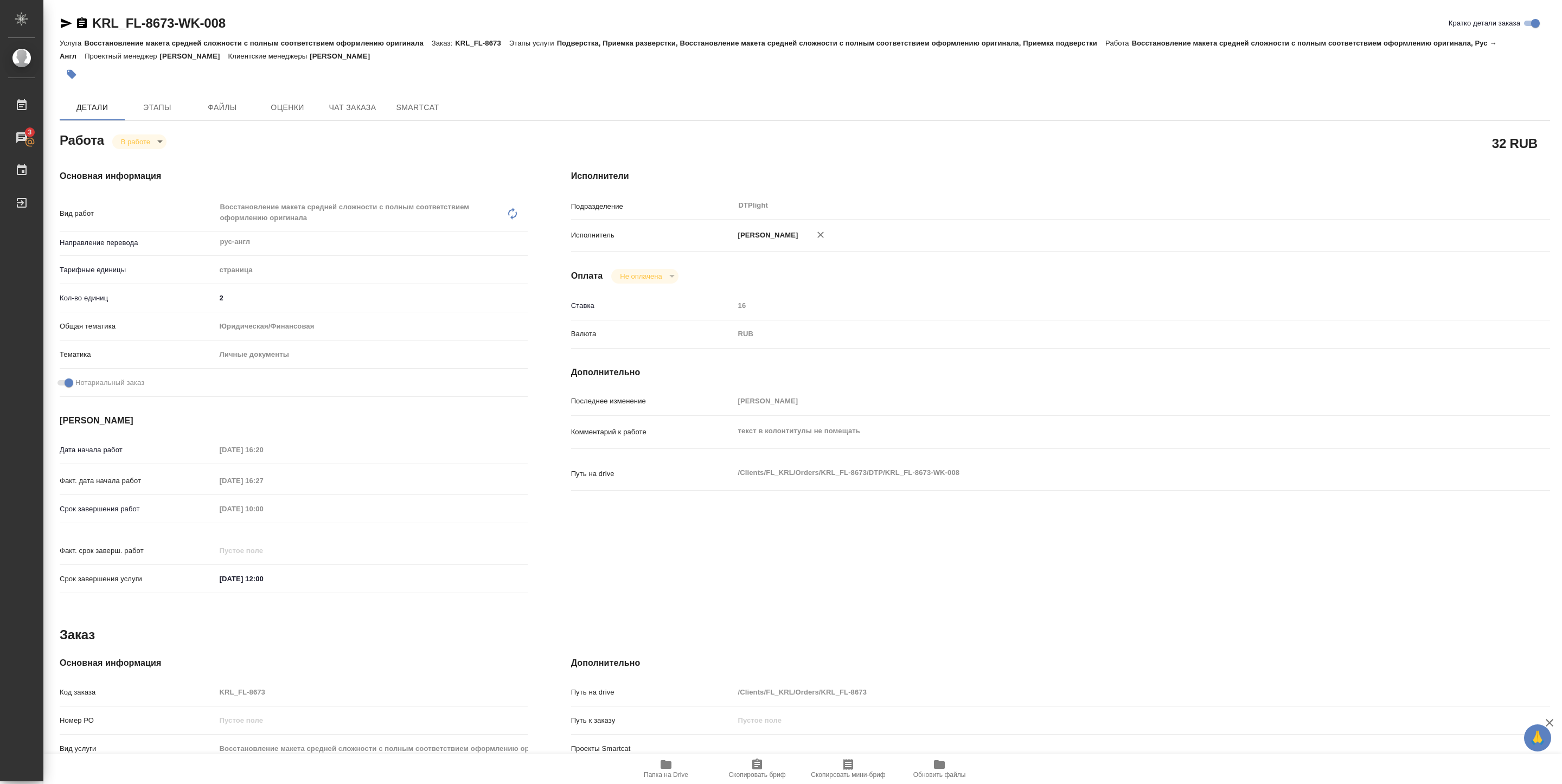
type textarea "x"
click at [136, 144] on body "🙏 .cls-1 fill:#fff; AWATERA Pankina Anna Работы 3 Чаты График Выйти KRL_FL-8673…" at bounding box center [781, 392] width 1562 height 784
click at [153, 160] on button "Выполнен" at bounding box center [140, 160] width 40 height 12
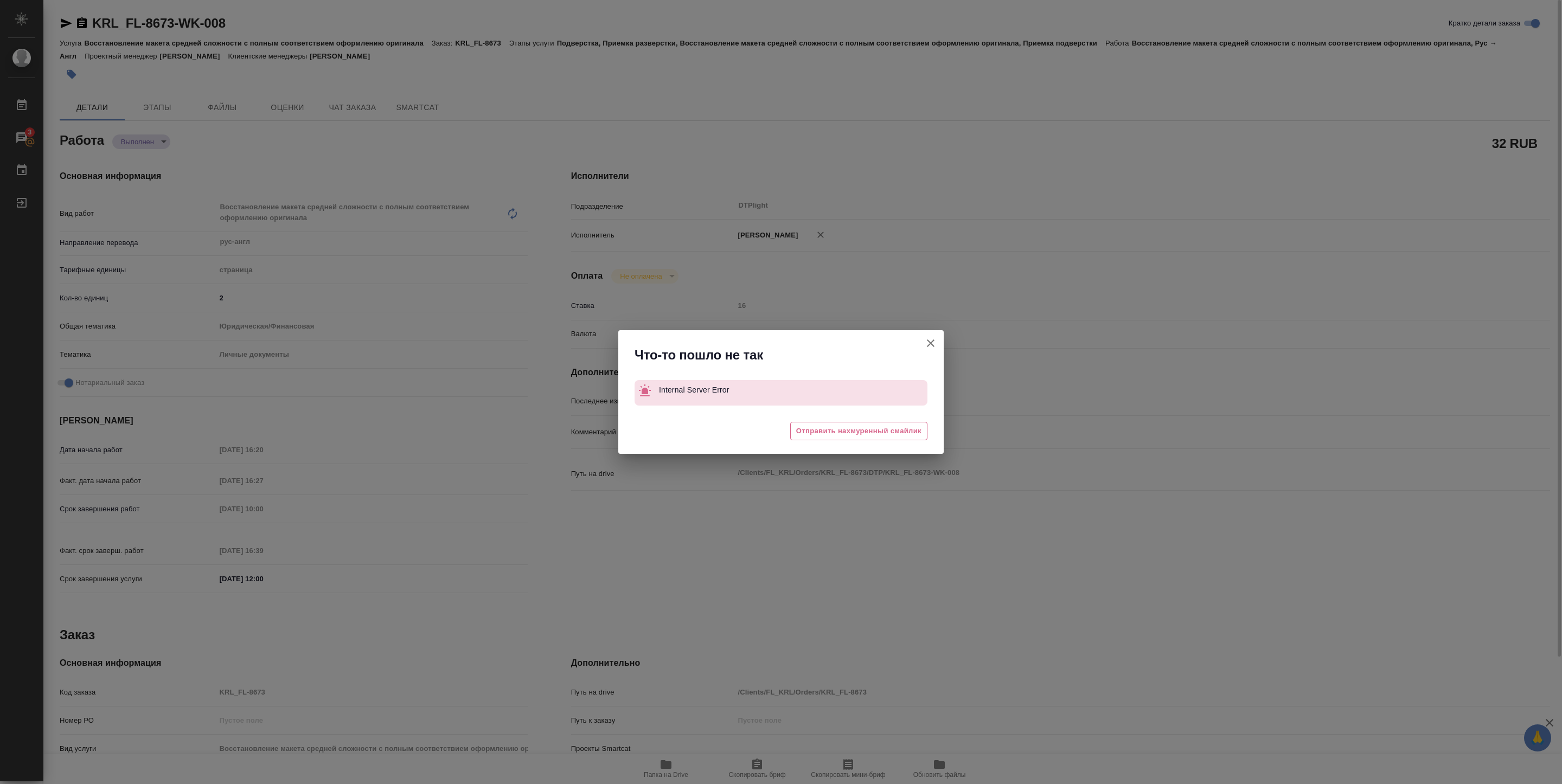
type textarea "x"
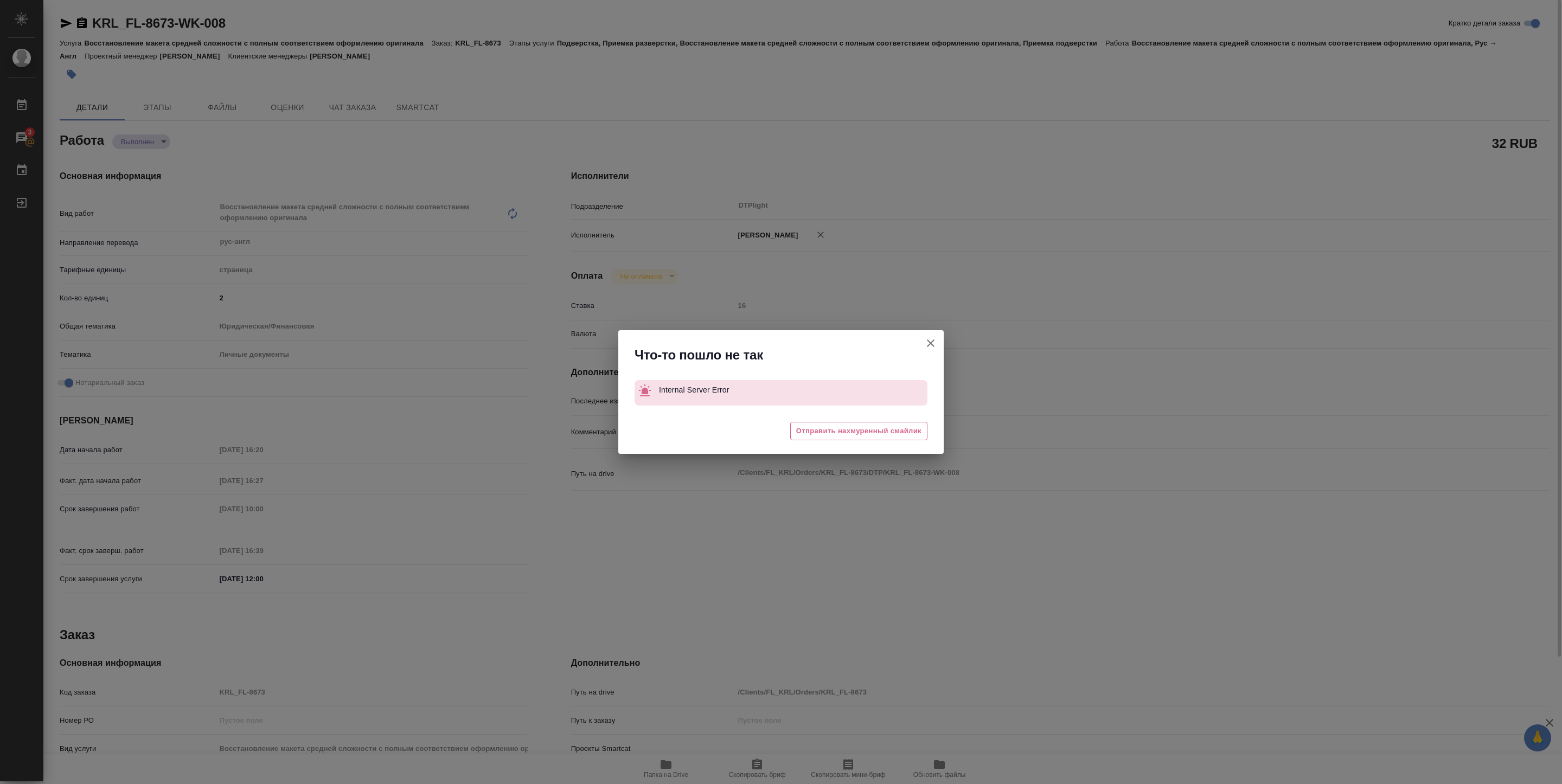
click at [929, 339] on icon "button" at bounding box center [931, 343] width 13 height 13
type textarea "x"
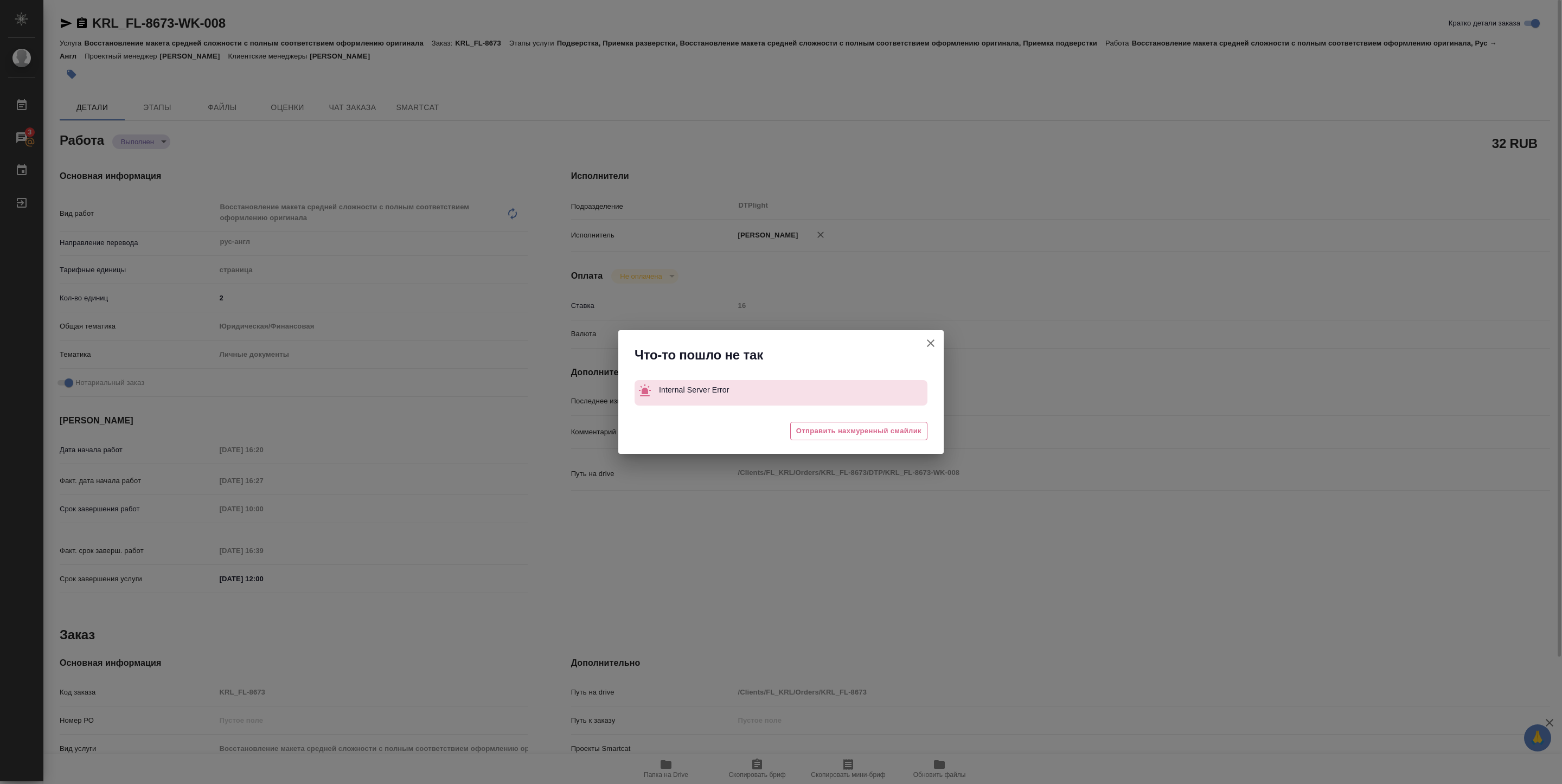
type textarea "x"
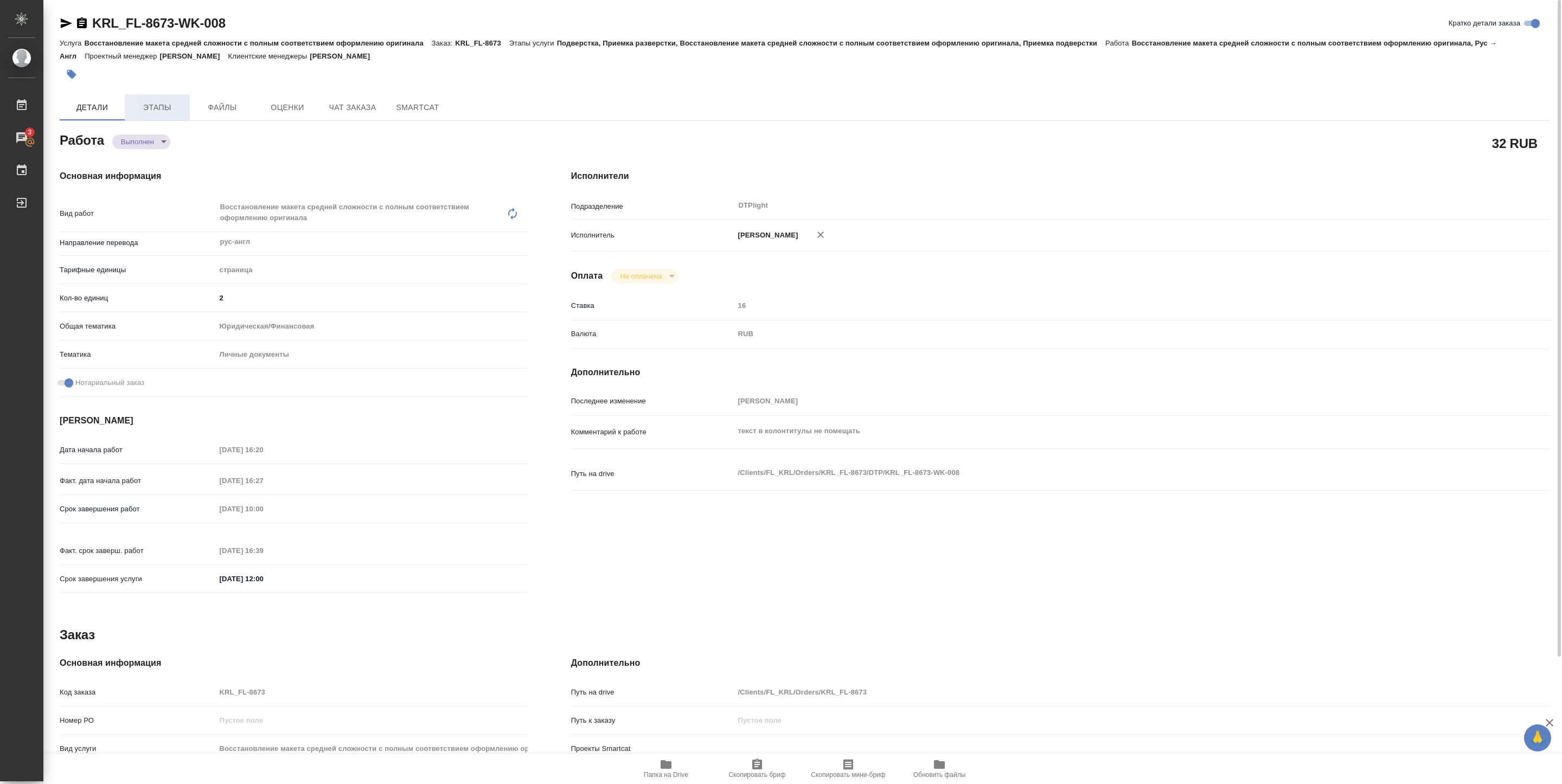
type textarea "x"
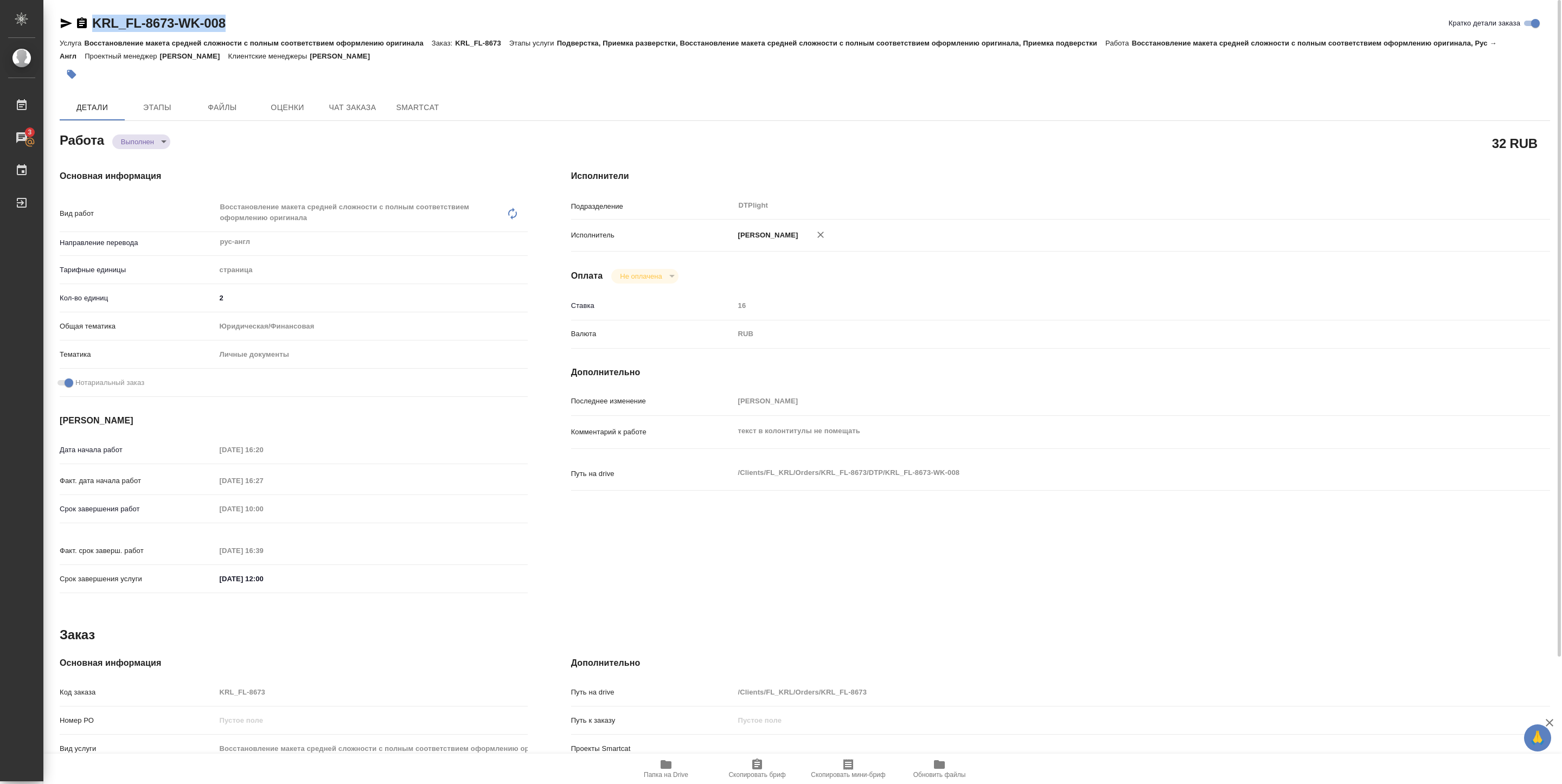
drag, startPoint x: 94, startPoint y: 33, endPoint x: 236, endPoint y: 31, distance: 142.0
click at [236, 31] on div "KRL_FL-8673-WK-008 Кратко детали заказа" at bounding box center [805, 25] width 1491 height 21
copy link "KRL_FL-8673-WK-008"
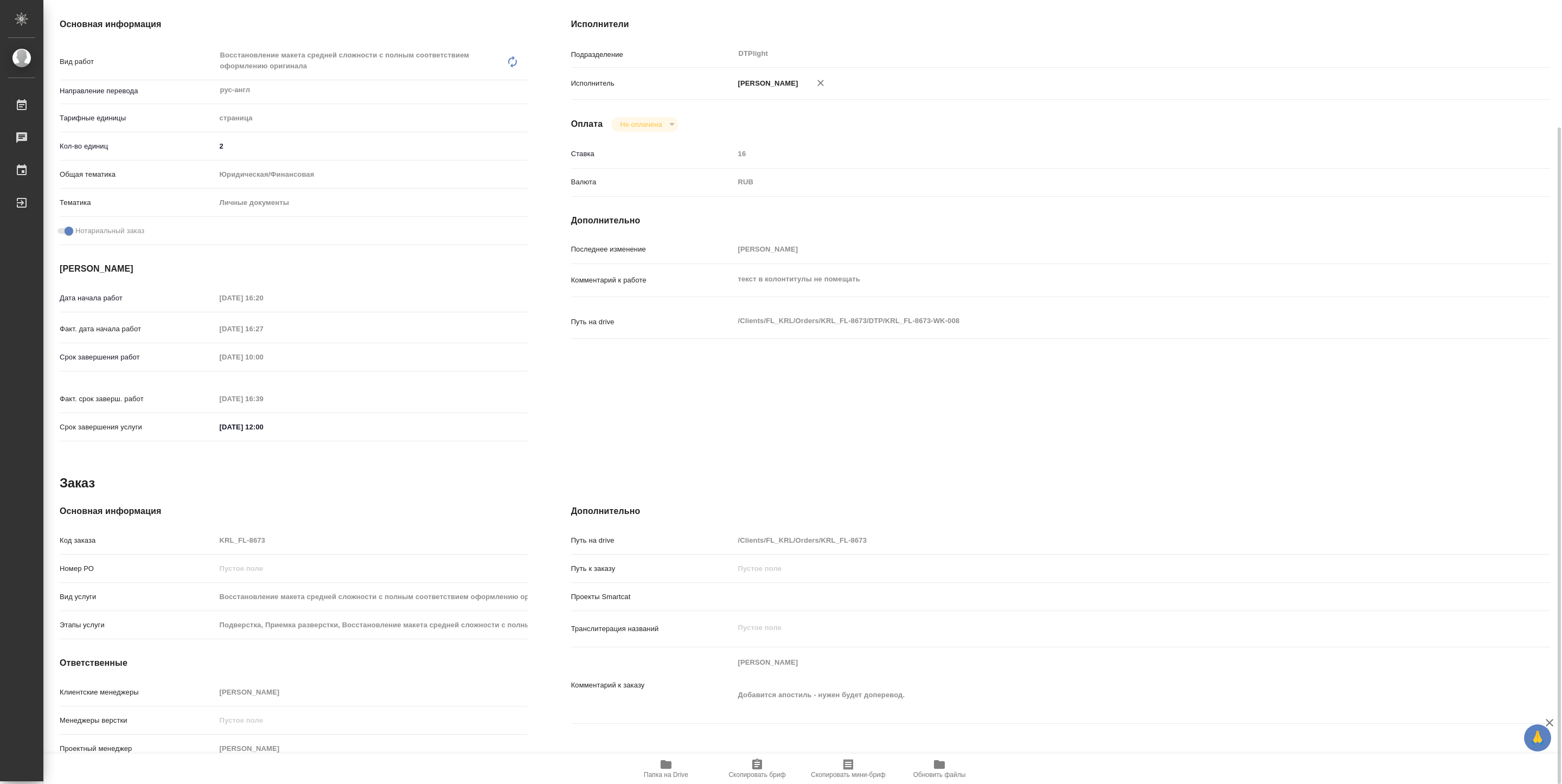
type textarea "x"
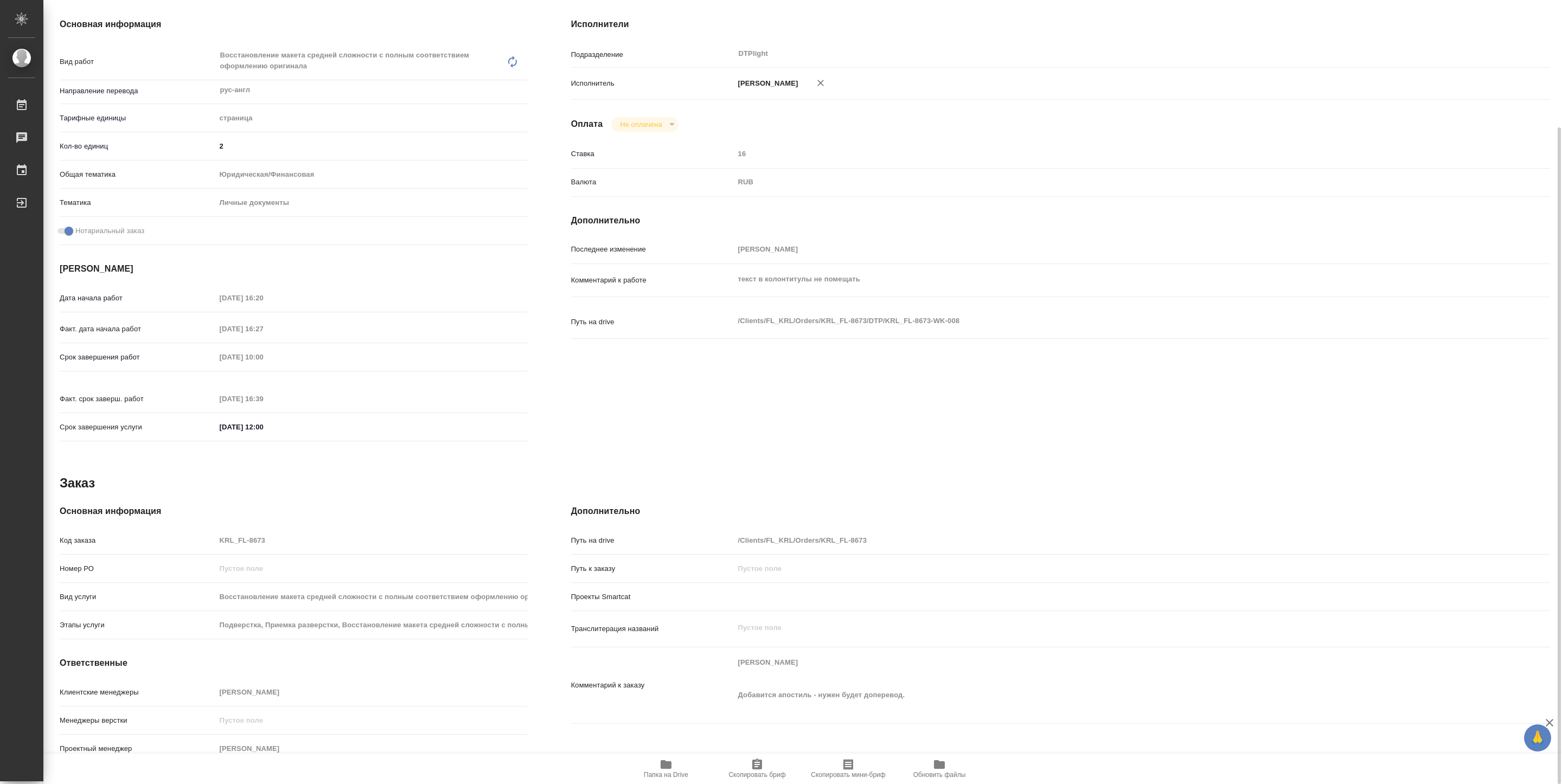
scroll to position [0, 0]
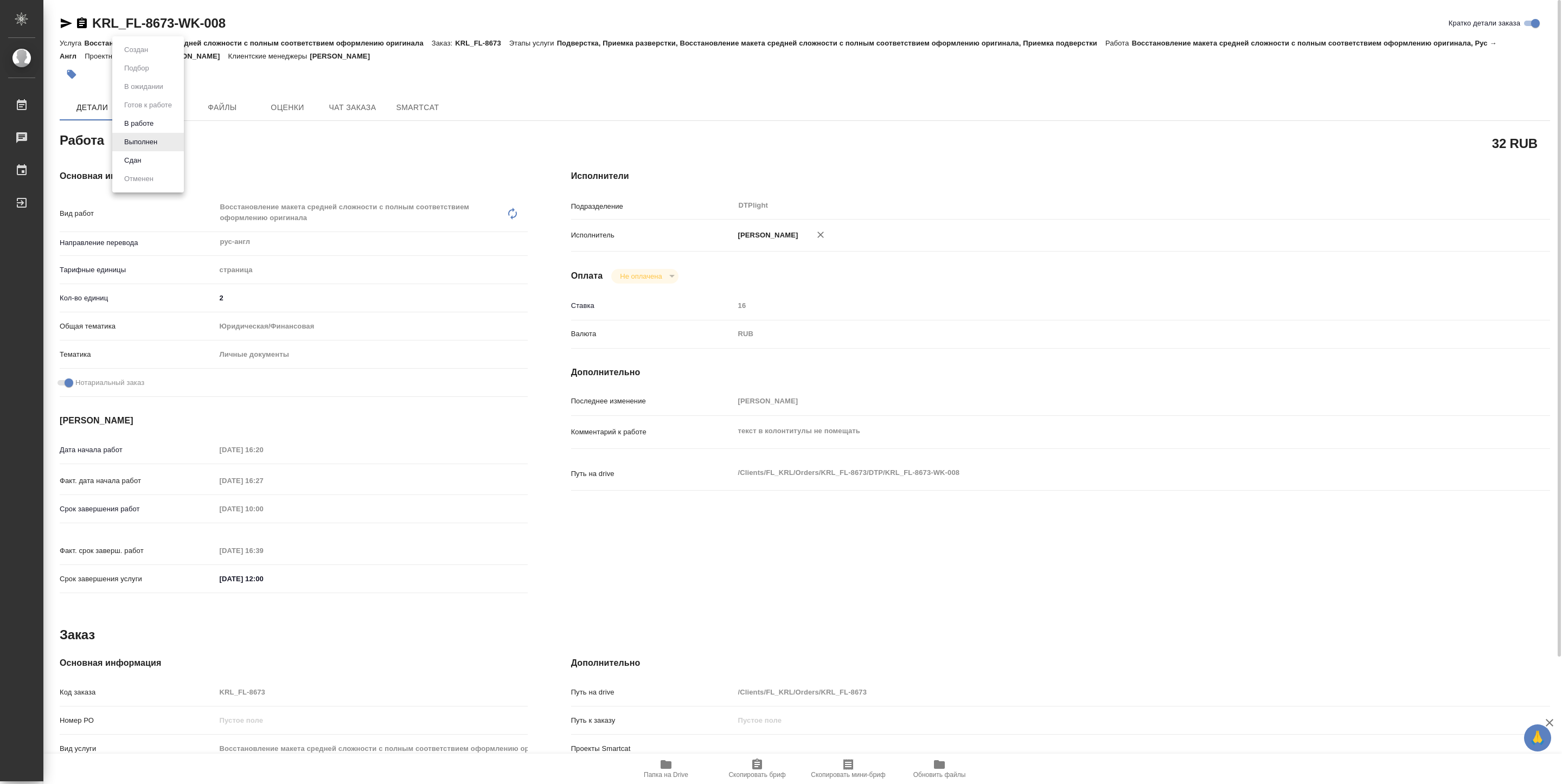
click at [156, 138] on body "🙏 .cls-1 fill:#fff; AWATERA Pankina Anna Работы Чаты График Выйти KRL_FL-8673-W…" at bounding box center [781, 392] width 1562 height 784
type textarea "x"
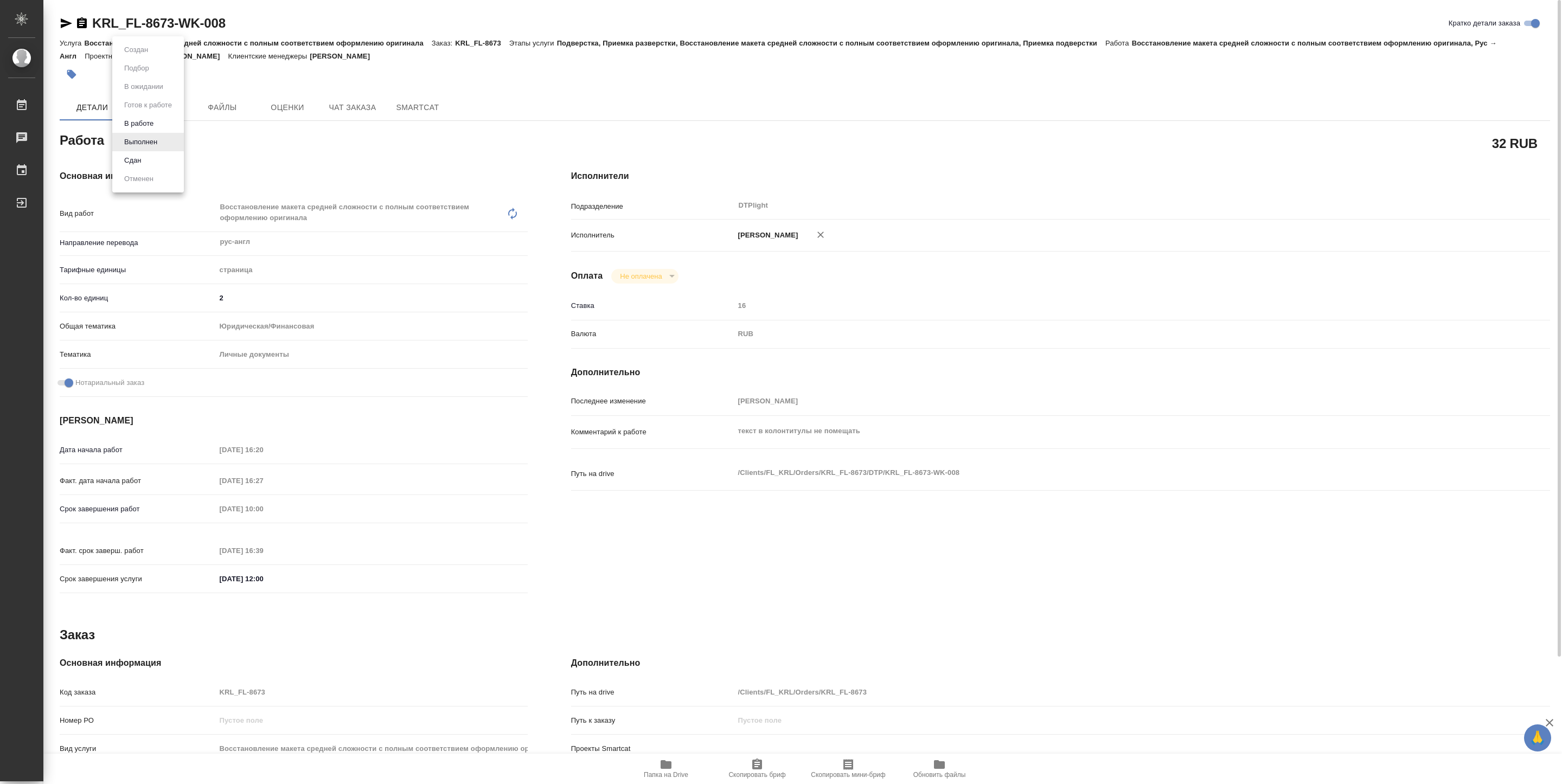
type textarea "x"
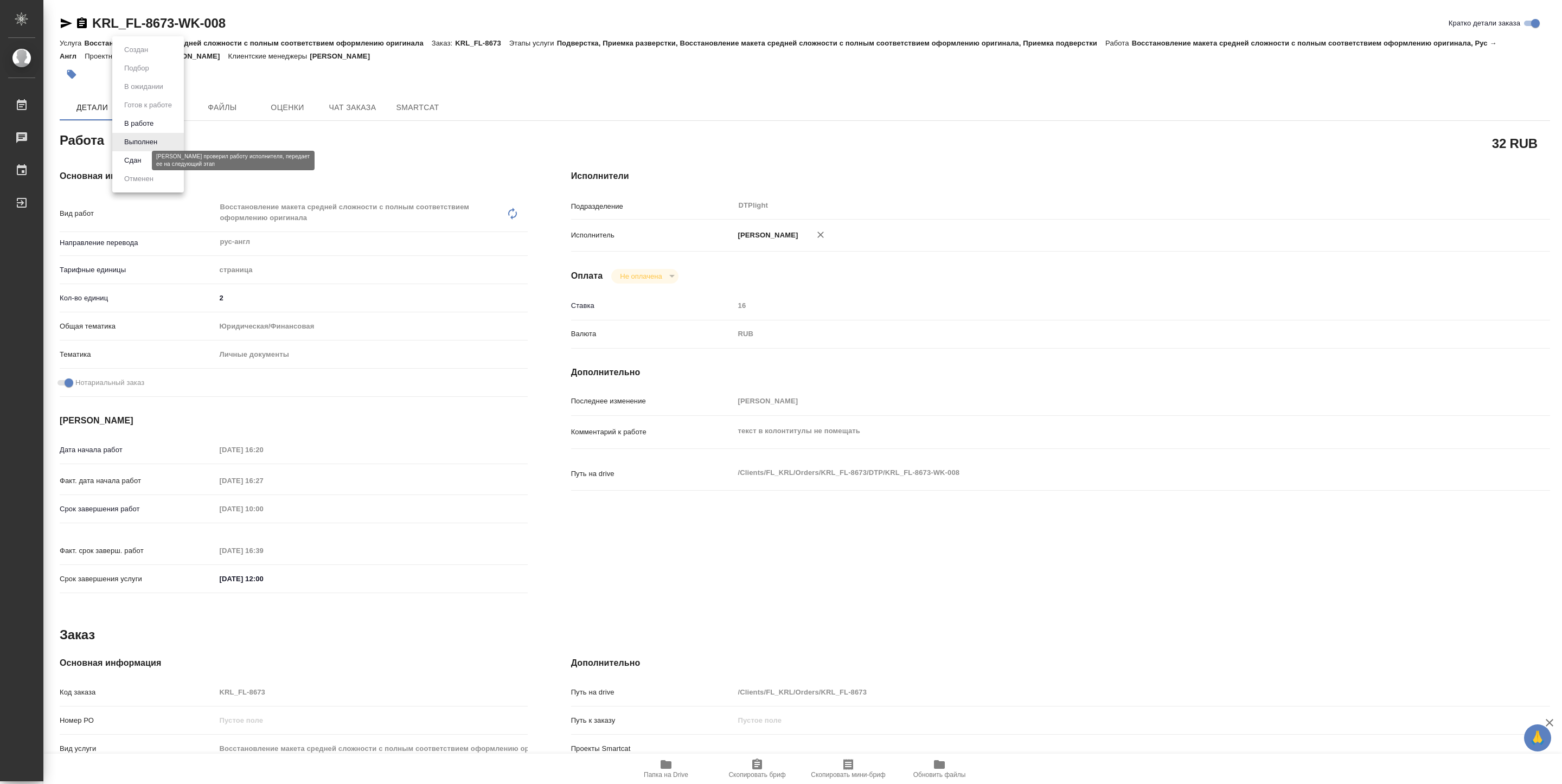
click at [136, 166] on button "Сдан" at bounding box center [133, 160] width 23 height 12
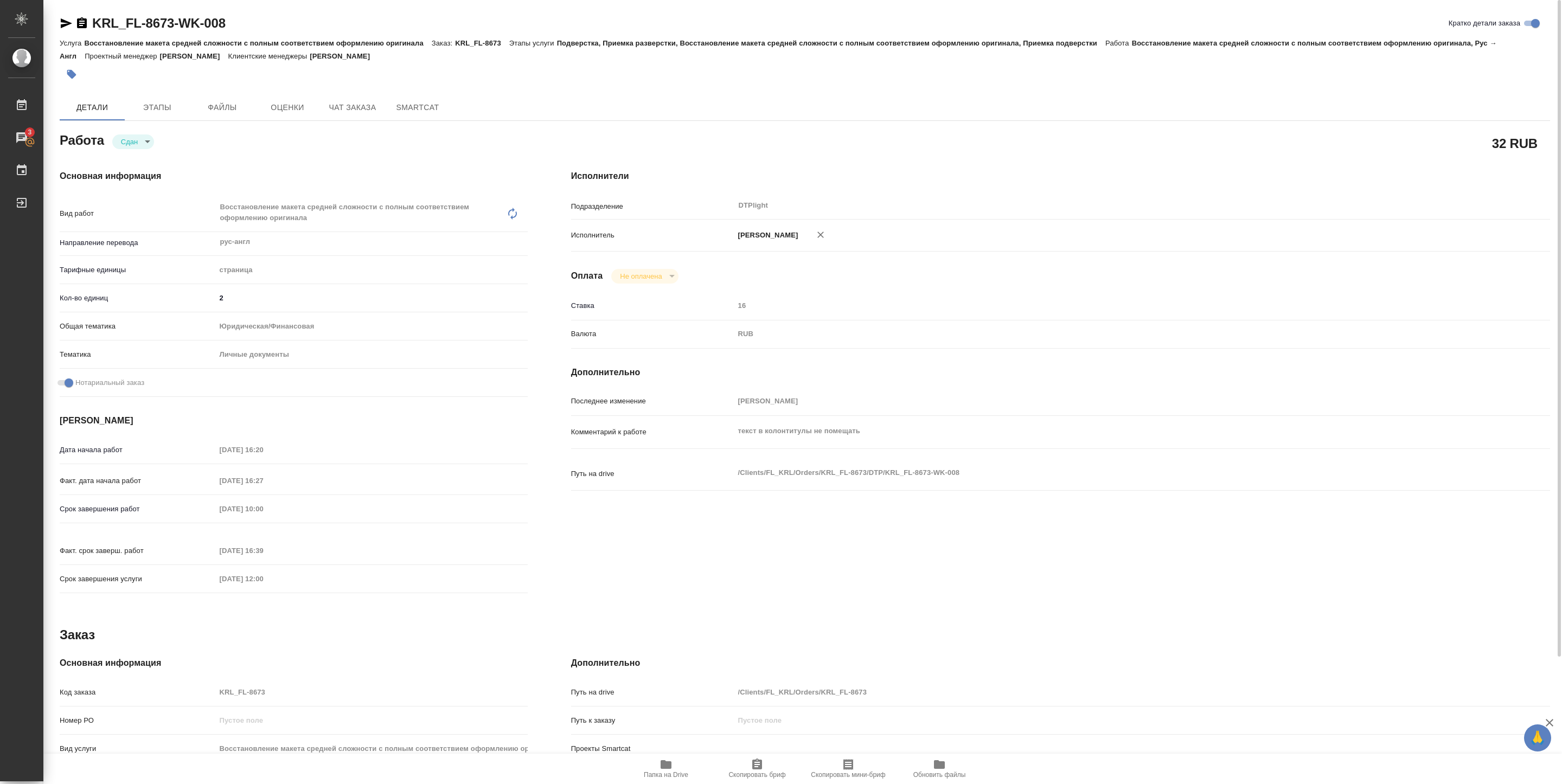
type textarea "x"
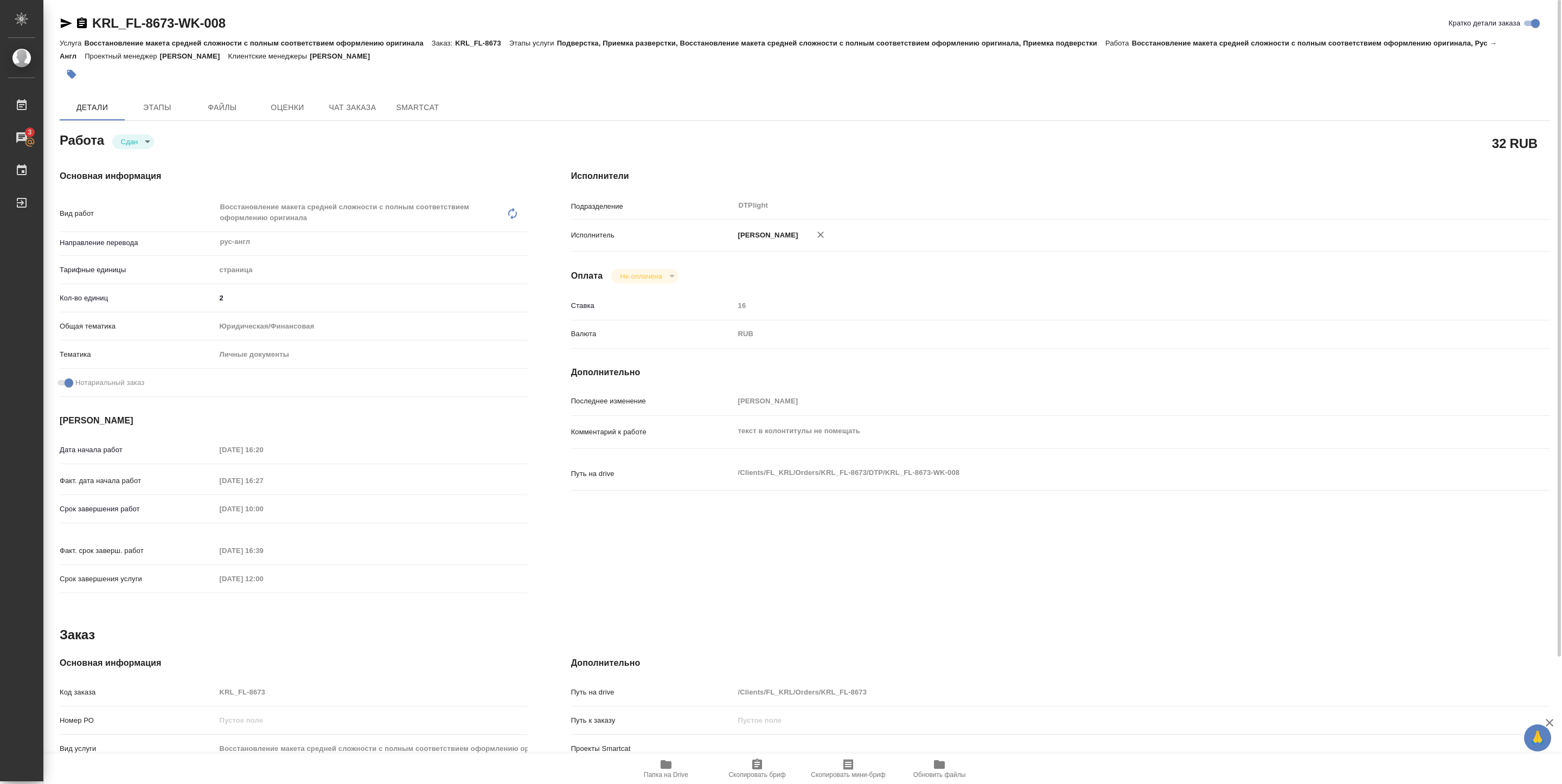
type textarea "x"
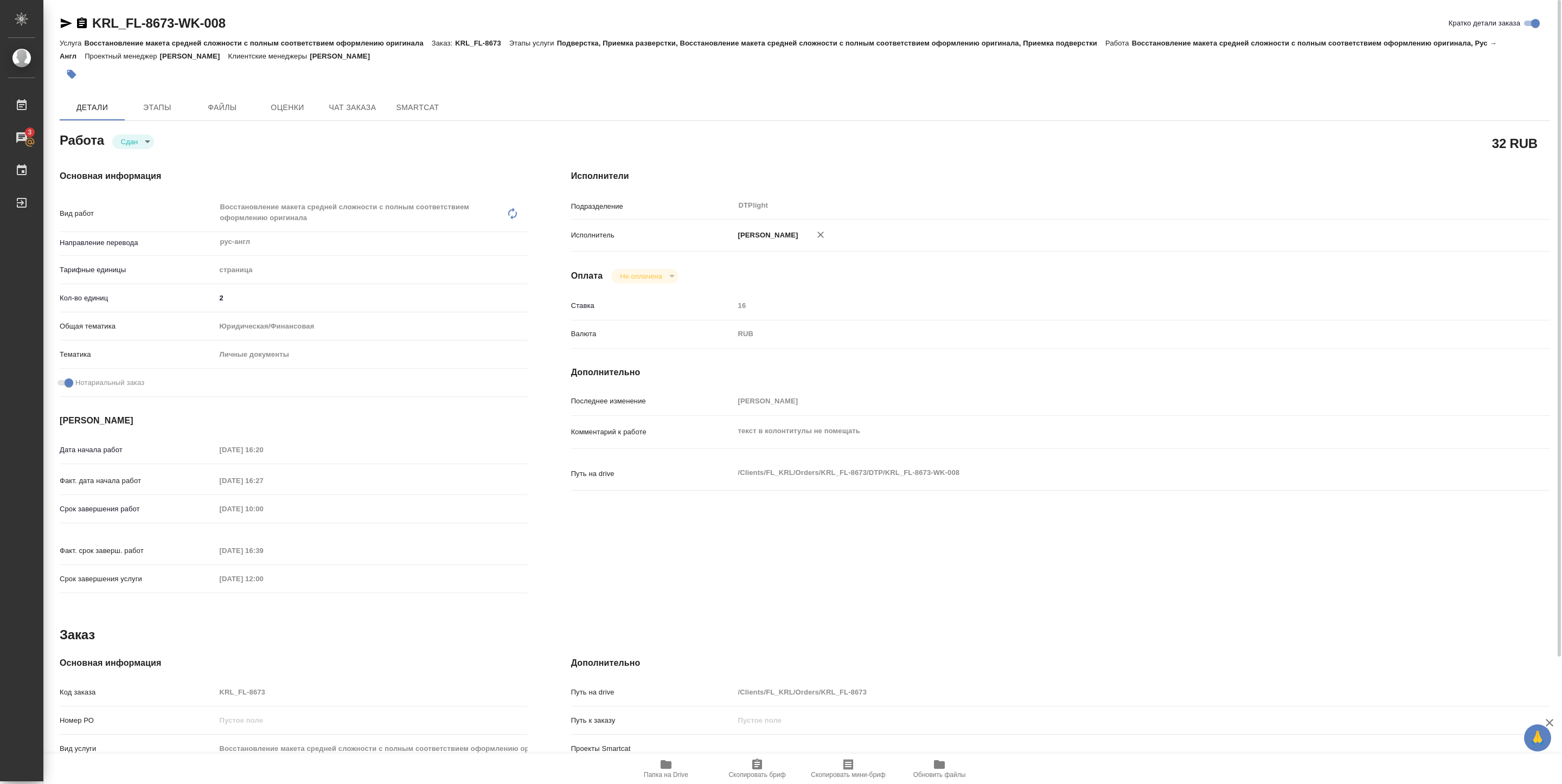
type textarea "x"
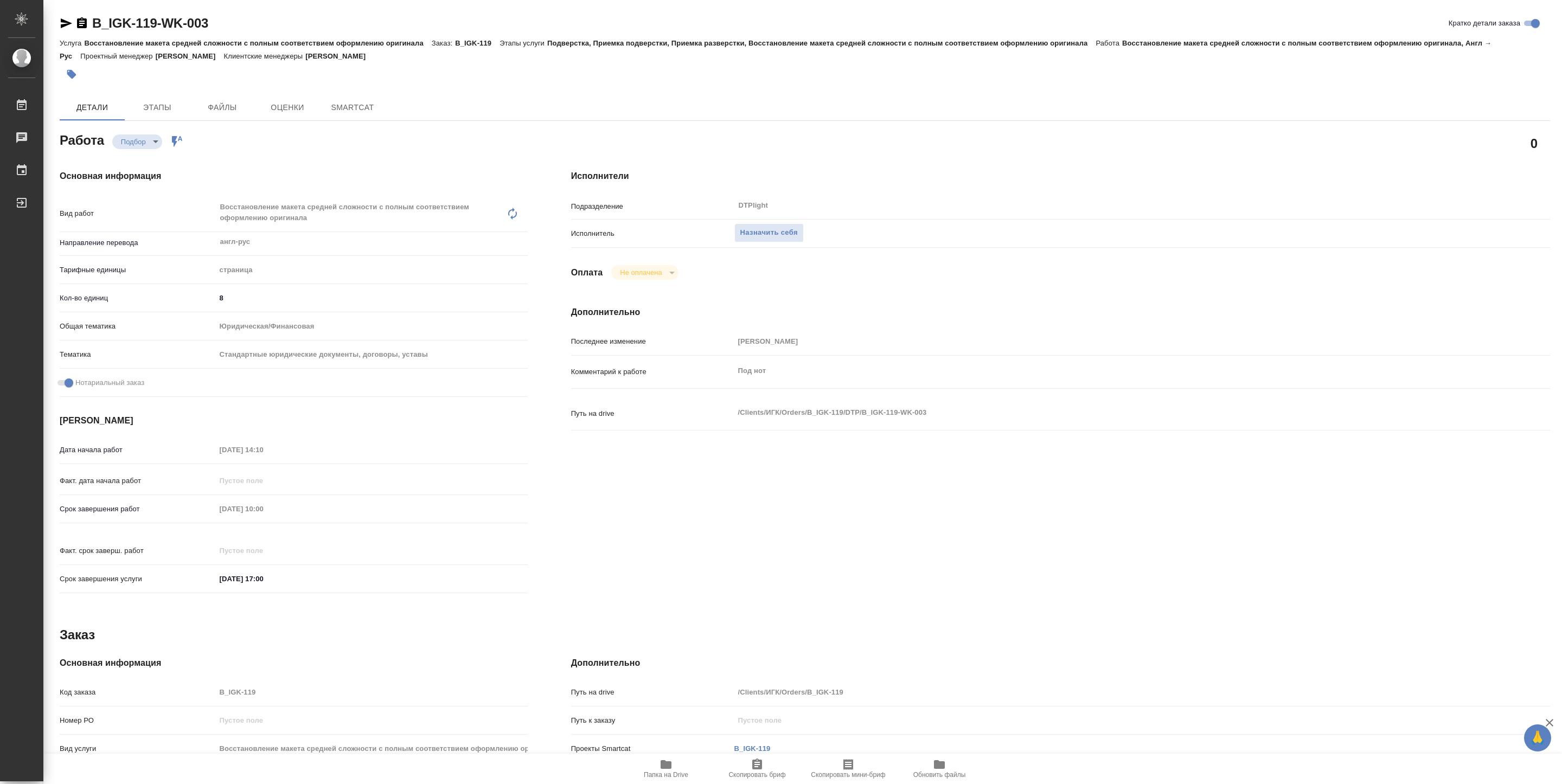
type textarea "x"
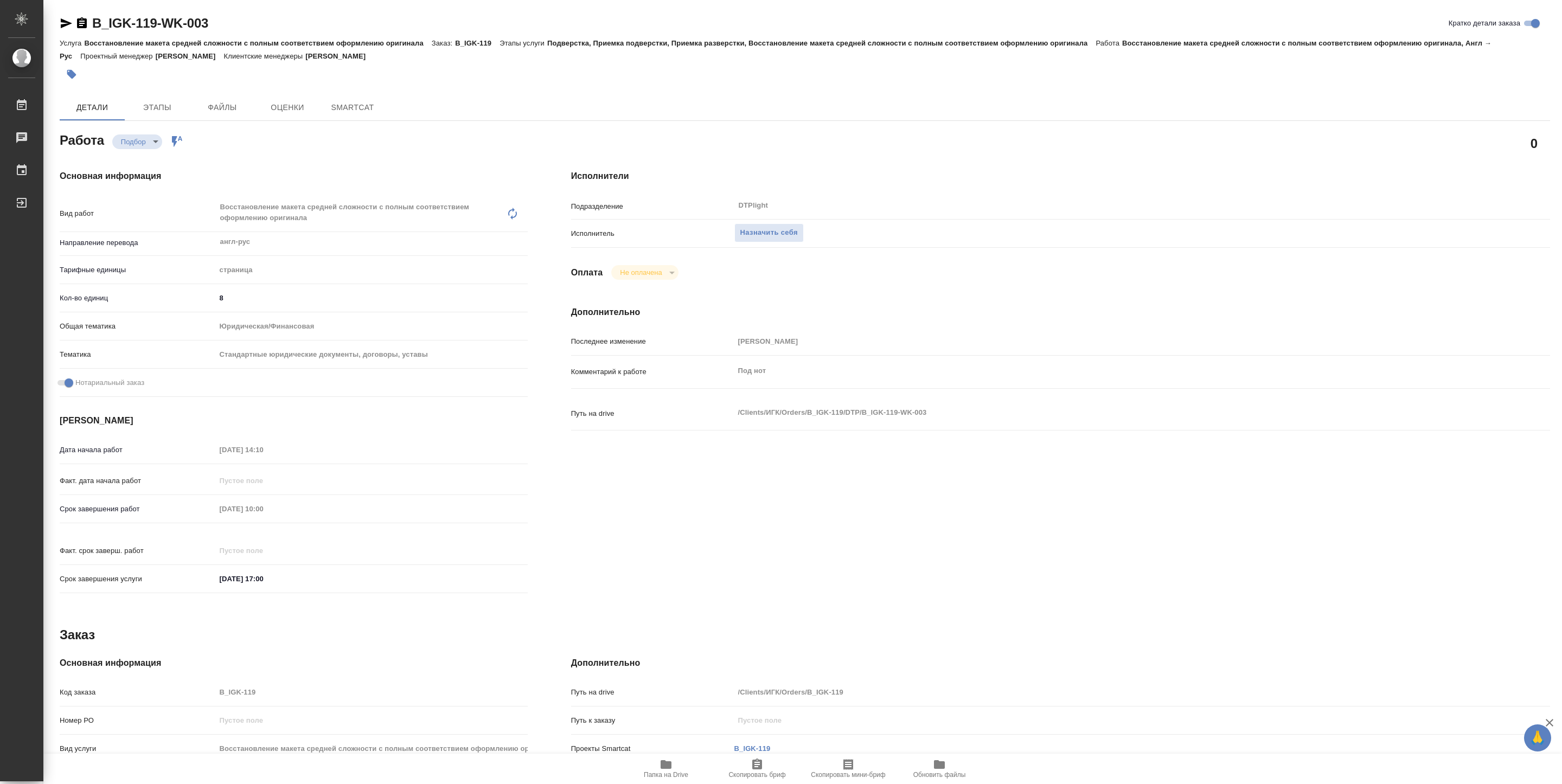
type textarea "x"
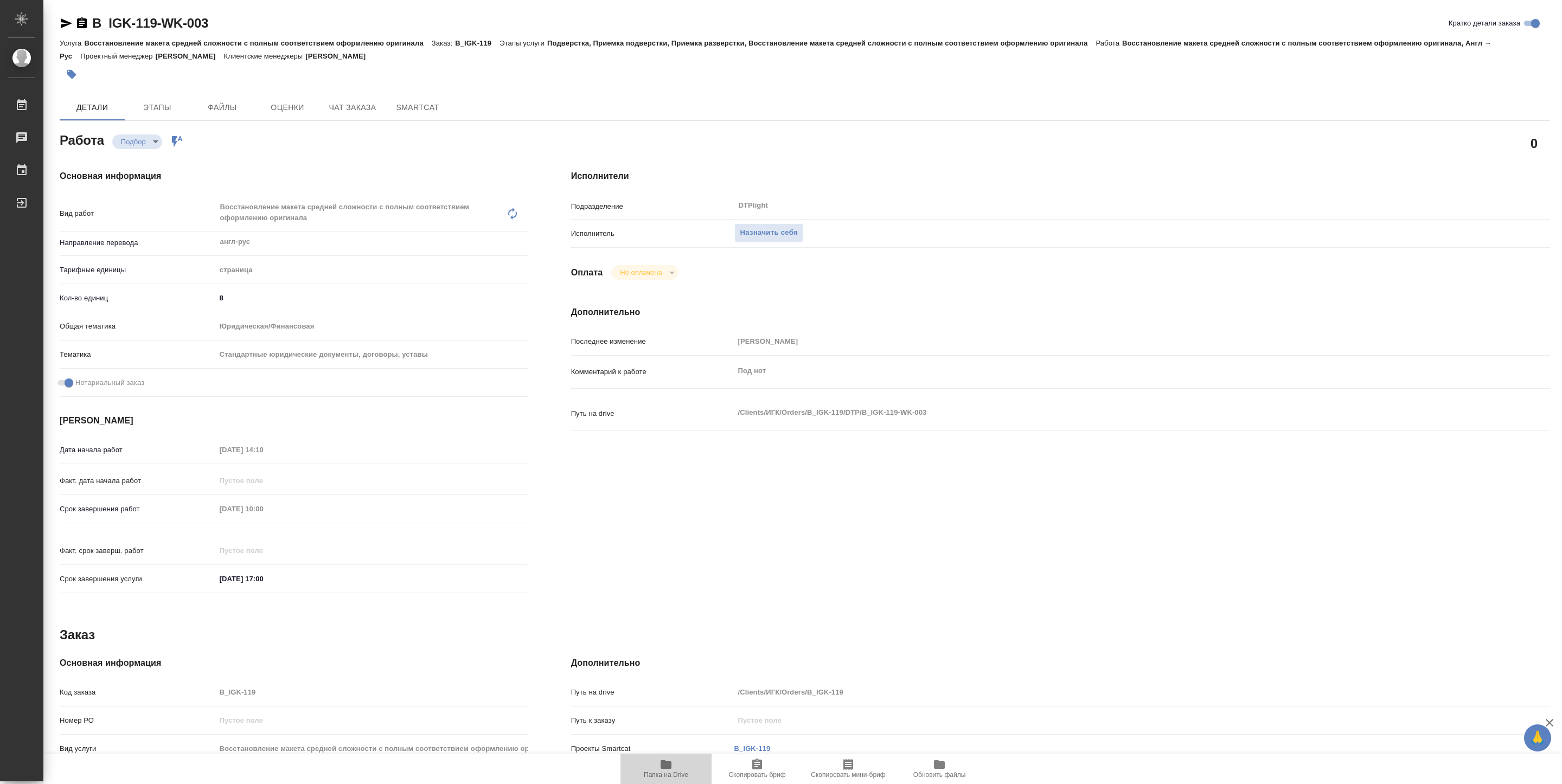
click at [661, 768] on icon "button" at bounding box center [666, 765] width 13 height 13
type textarea "x"
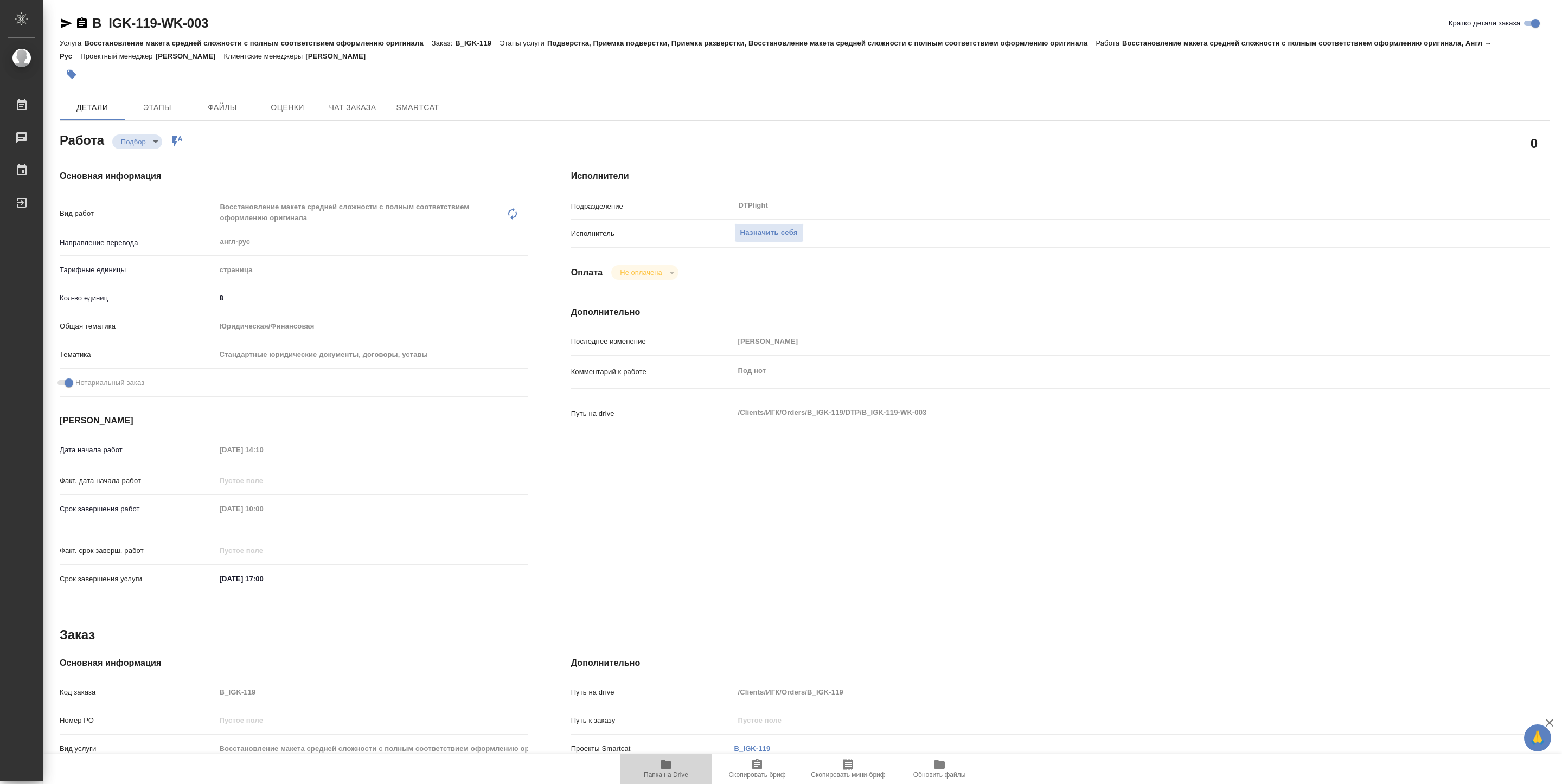
type textarea "x"
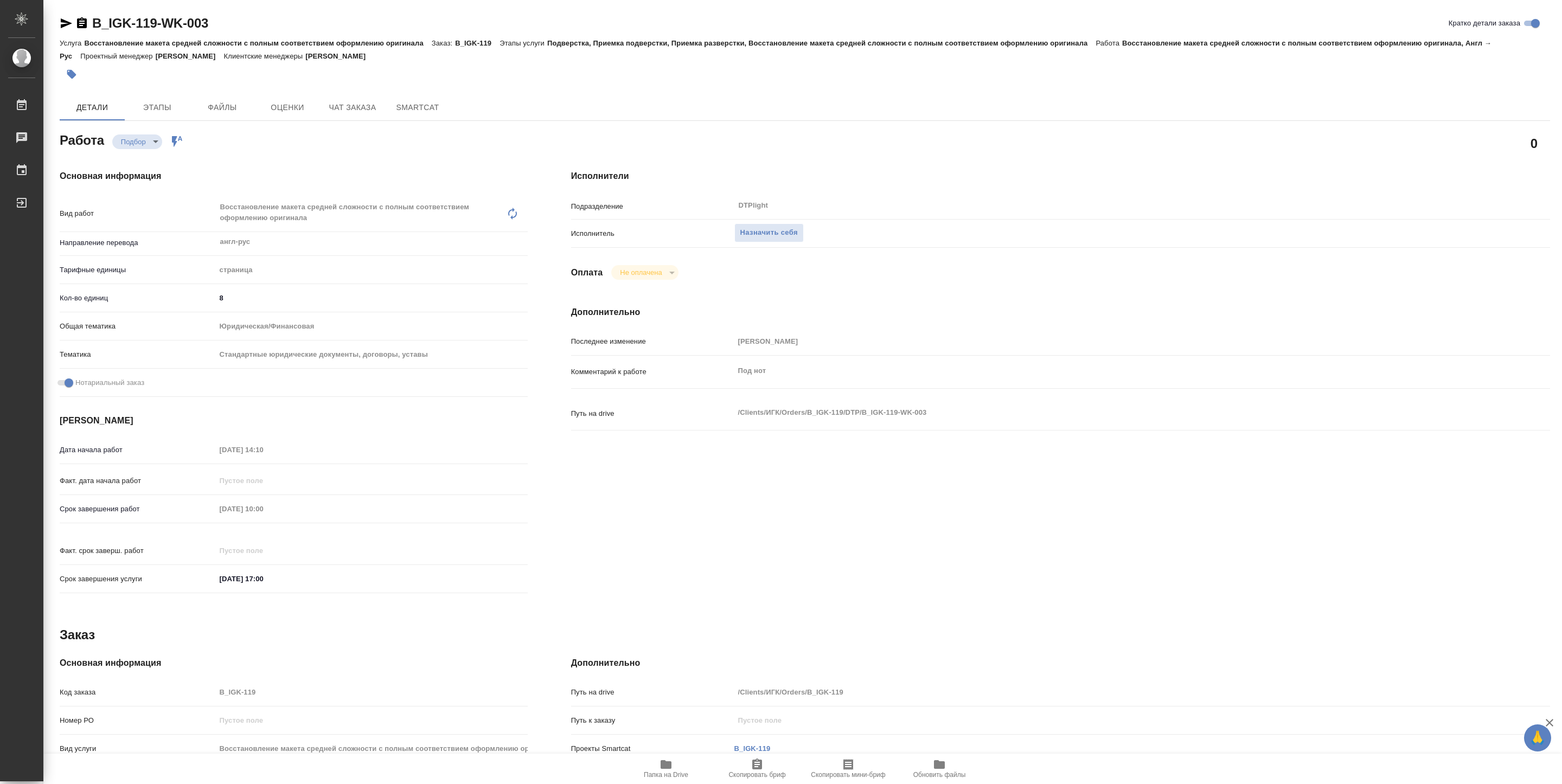
type textarea "x"
